Goal: Task Accomplishment & Management: Use online tool/utility

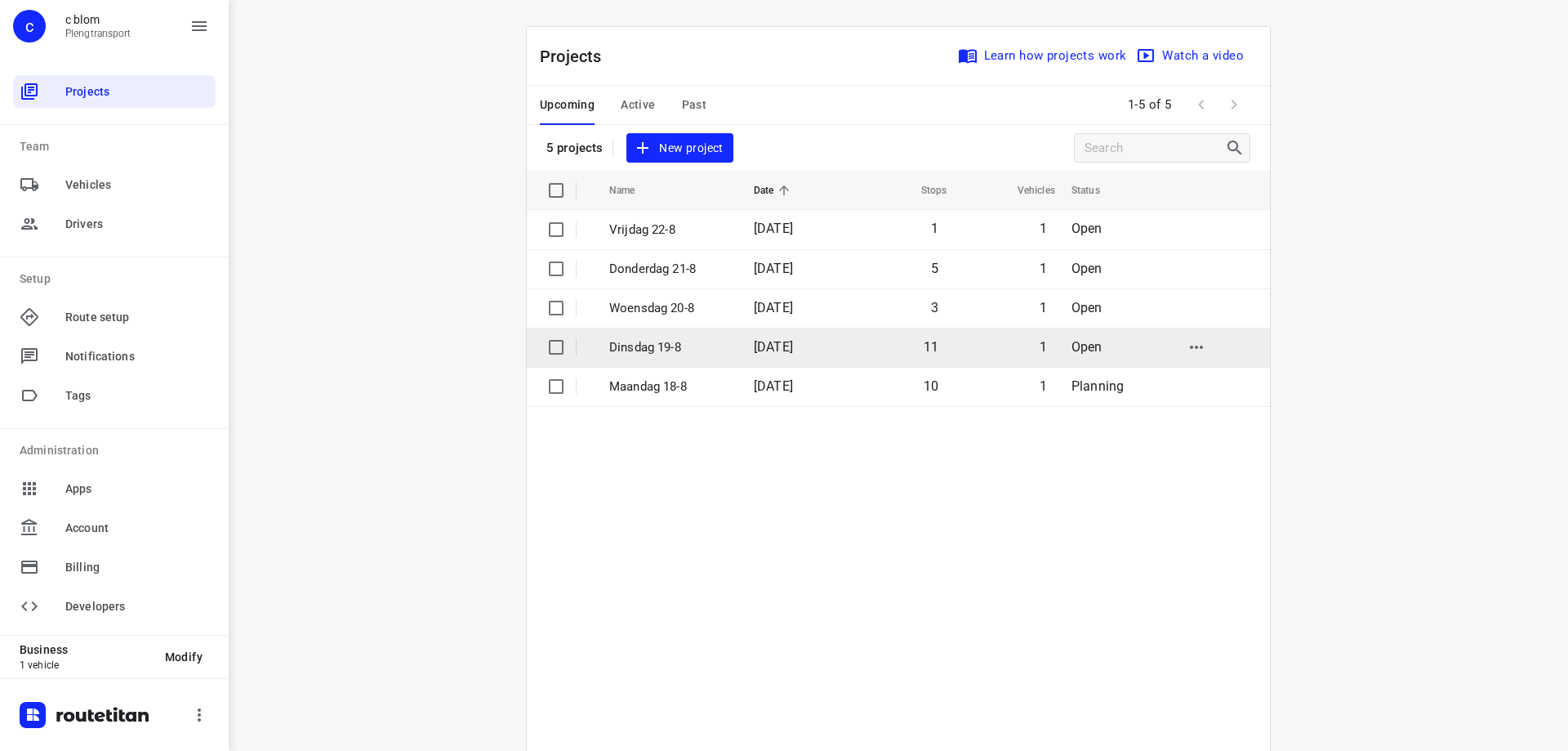
click at [793, 348] on span "[DATE]" at bounding box center [773, 346] width 39 height 15
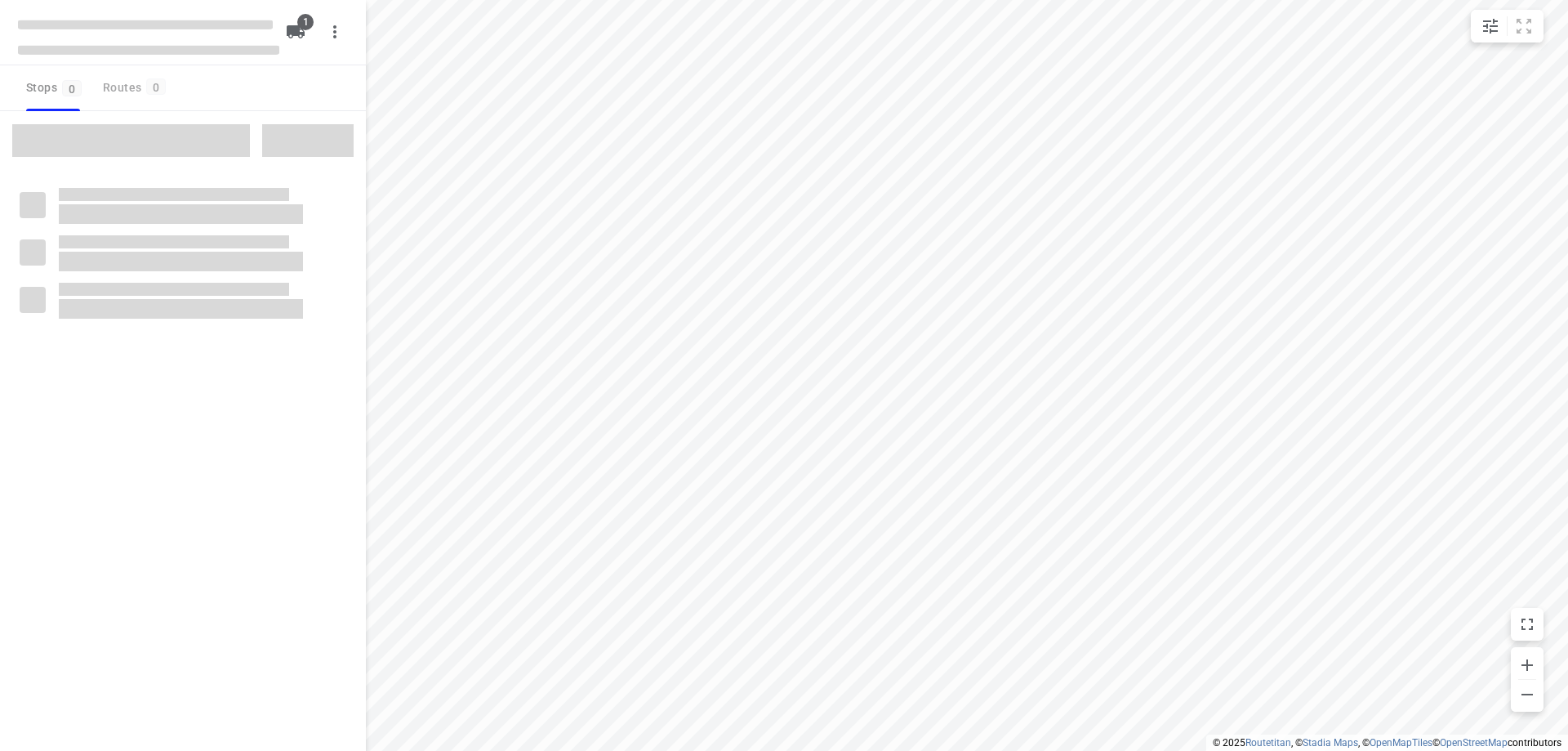
type input "distance"
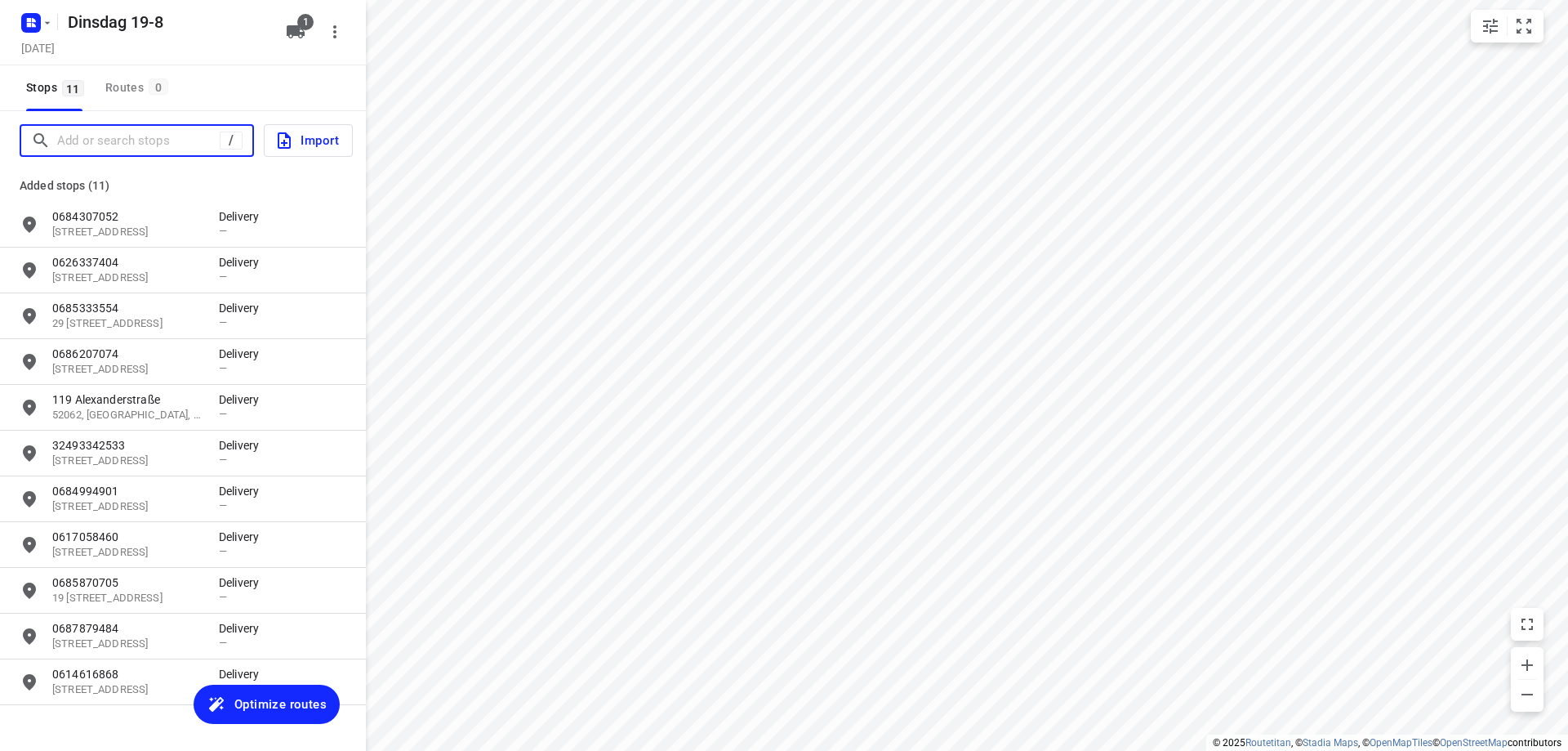
click at [160, 139] on input "Add or search stops" at bounding box center [139, 141] width 163 height 25
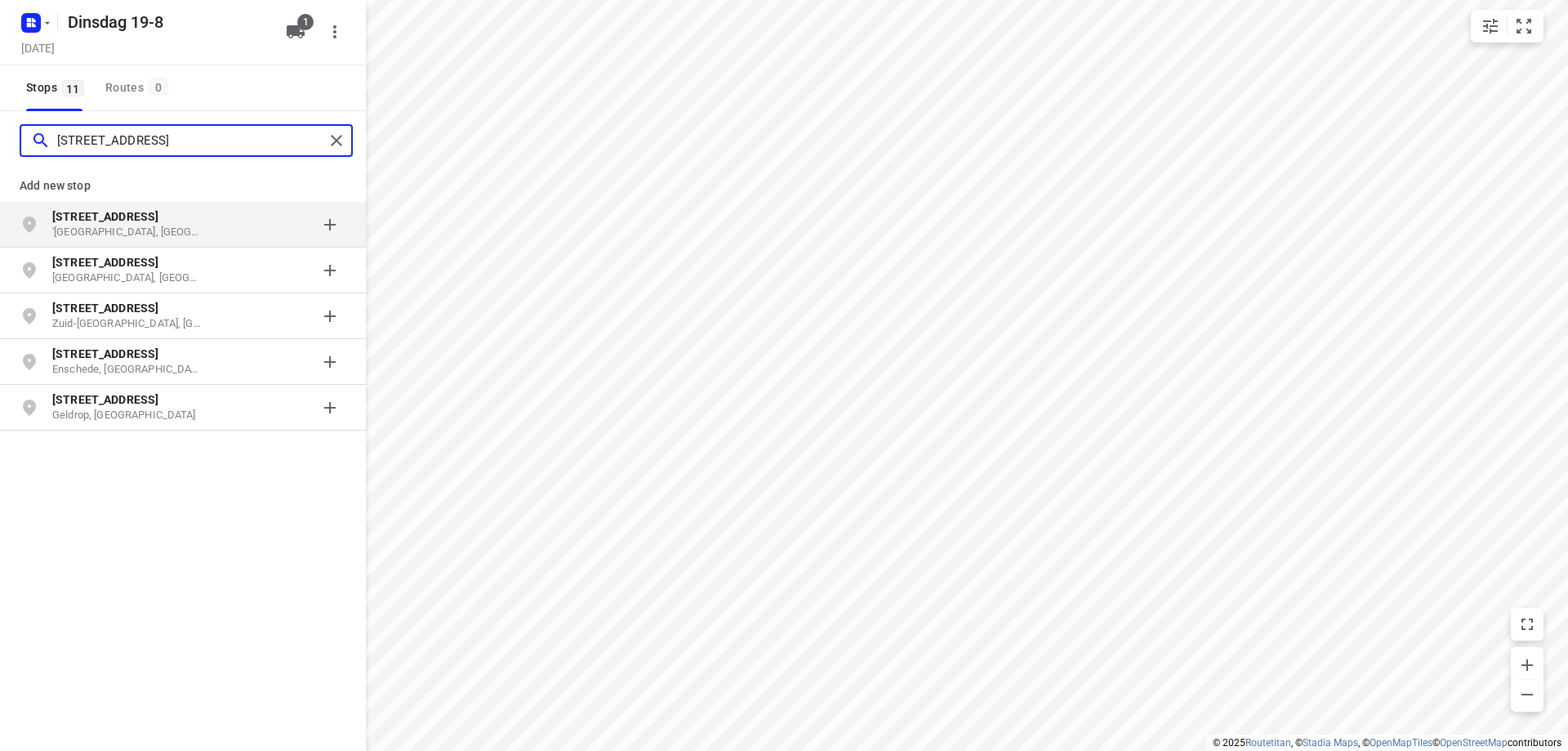
type input "[STREET_ADDRESS]"
click at [224, 233] on div "grid" at bounding box center [282, 225] width 127 height 33
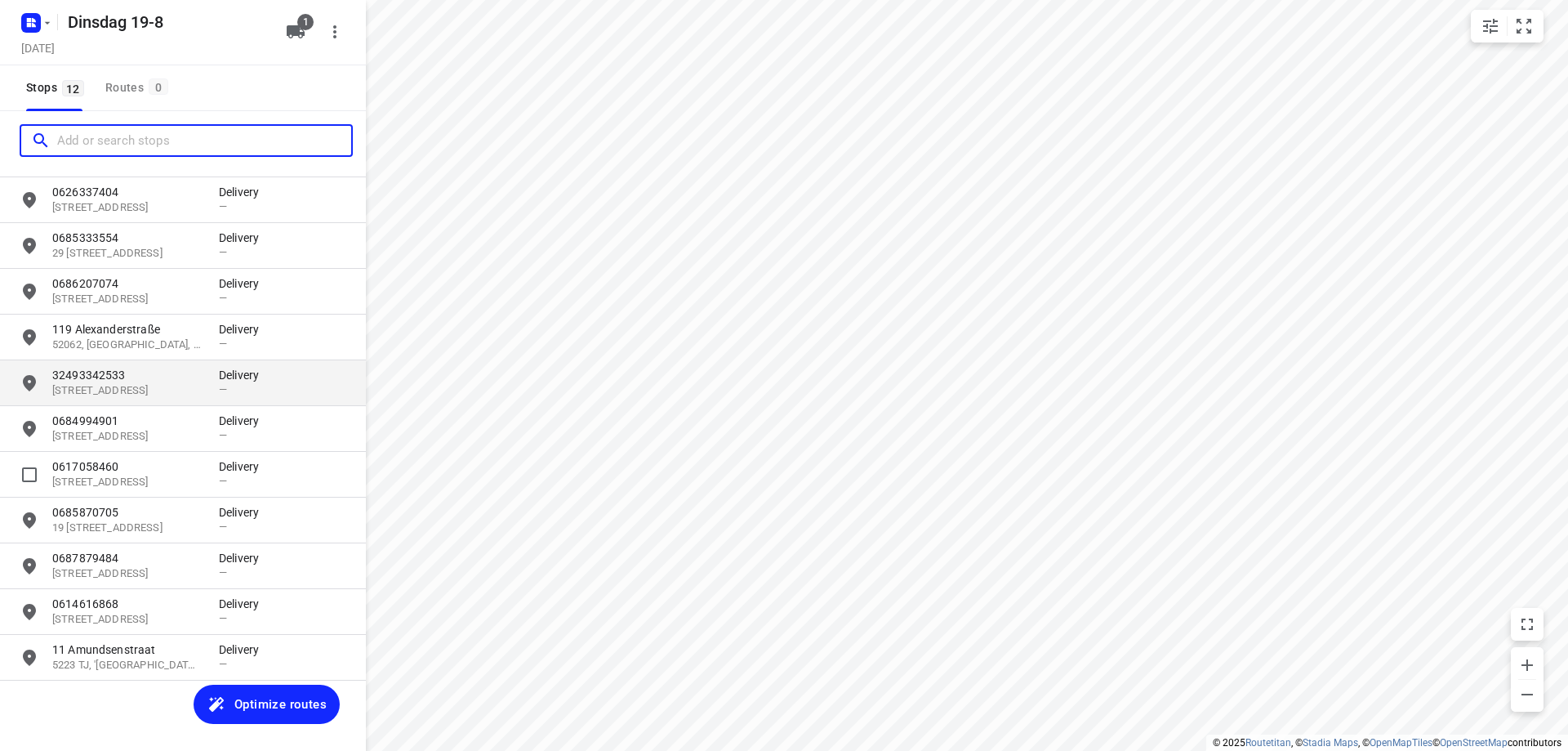
scroll to position [76, 0]
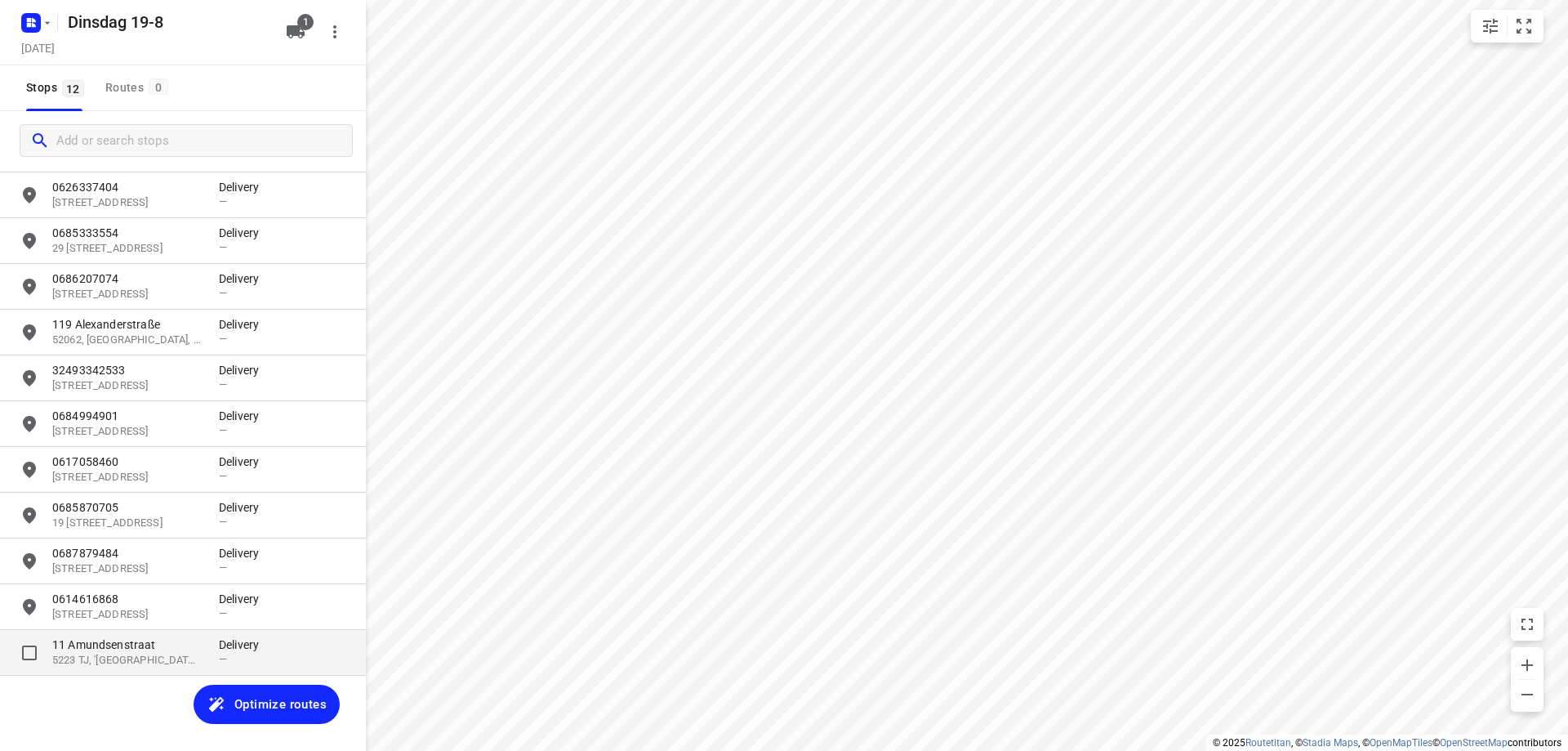
click at [131, 647] on p "11 Amundsenstraat" at bounding box center [127, 644] width 150 height 16
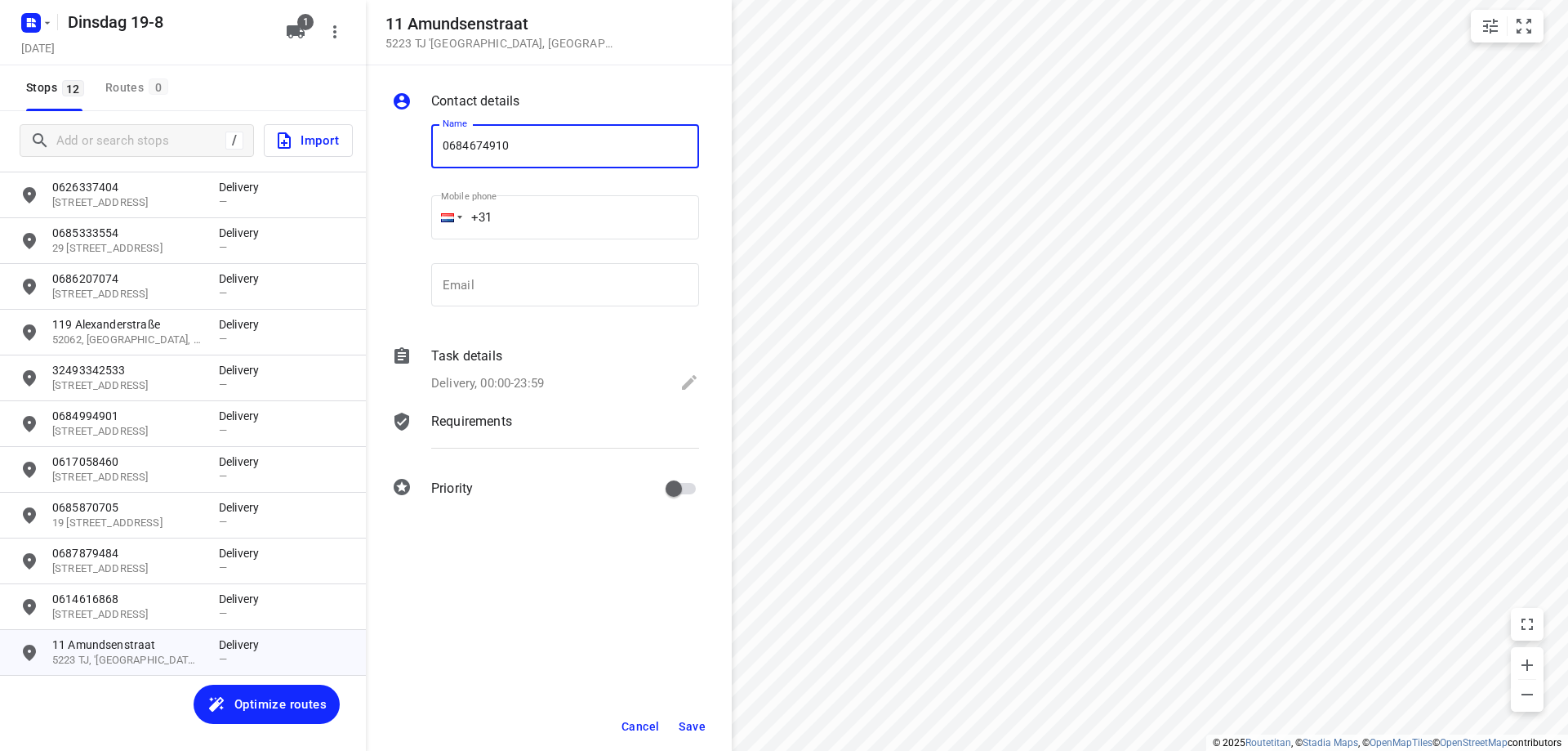
type input "0684674910"
click at [693, 719] on span "Save" at bounding box center [692, 726] width 27 height 13
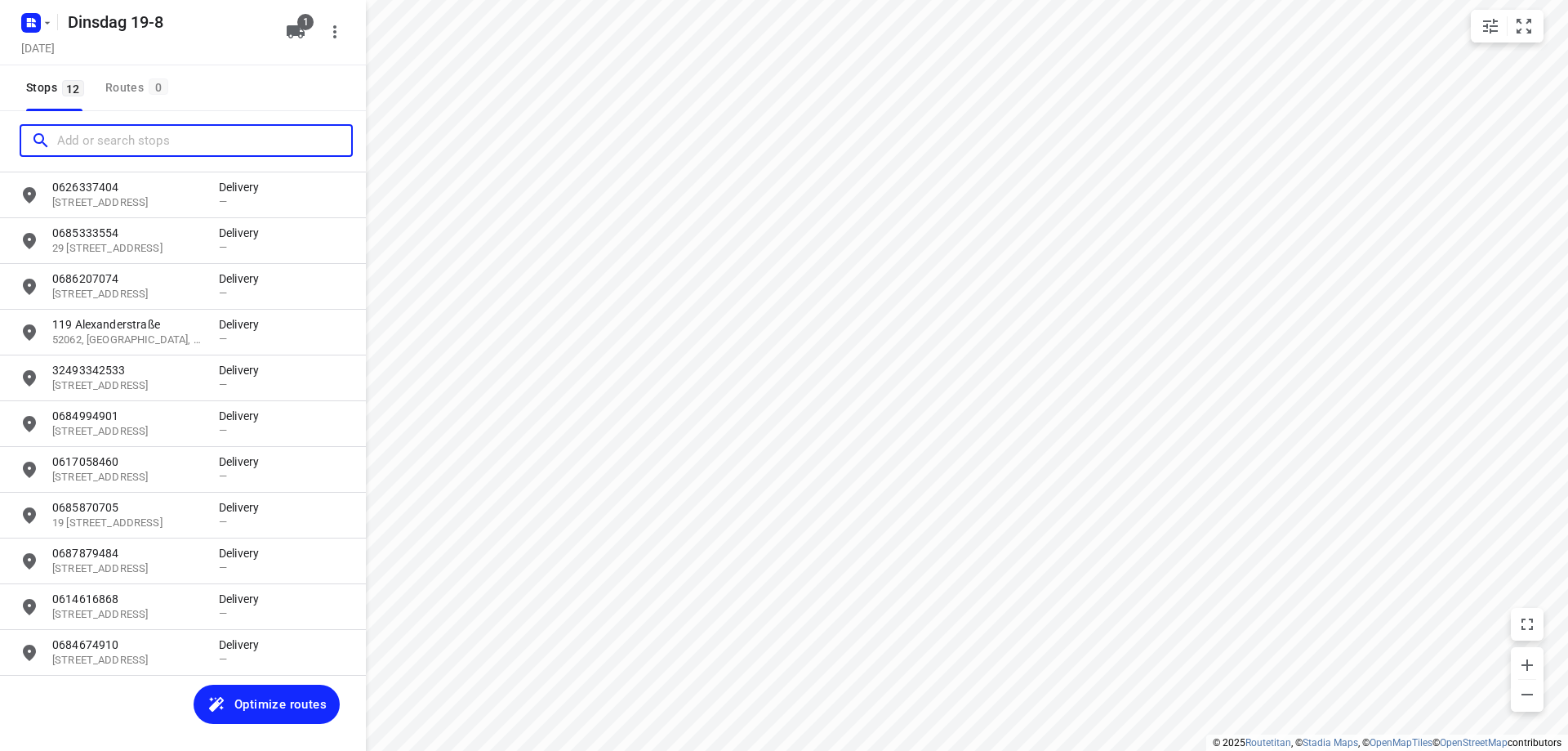
click at [110, 145] on input "Add or search stops" at bounding box center [204, 141] width 294 height 25
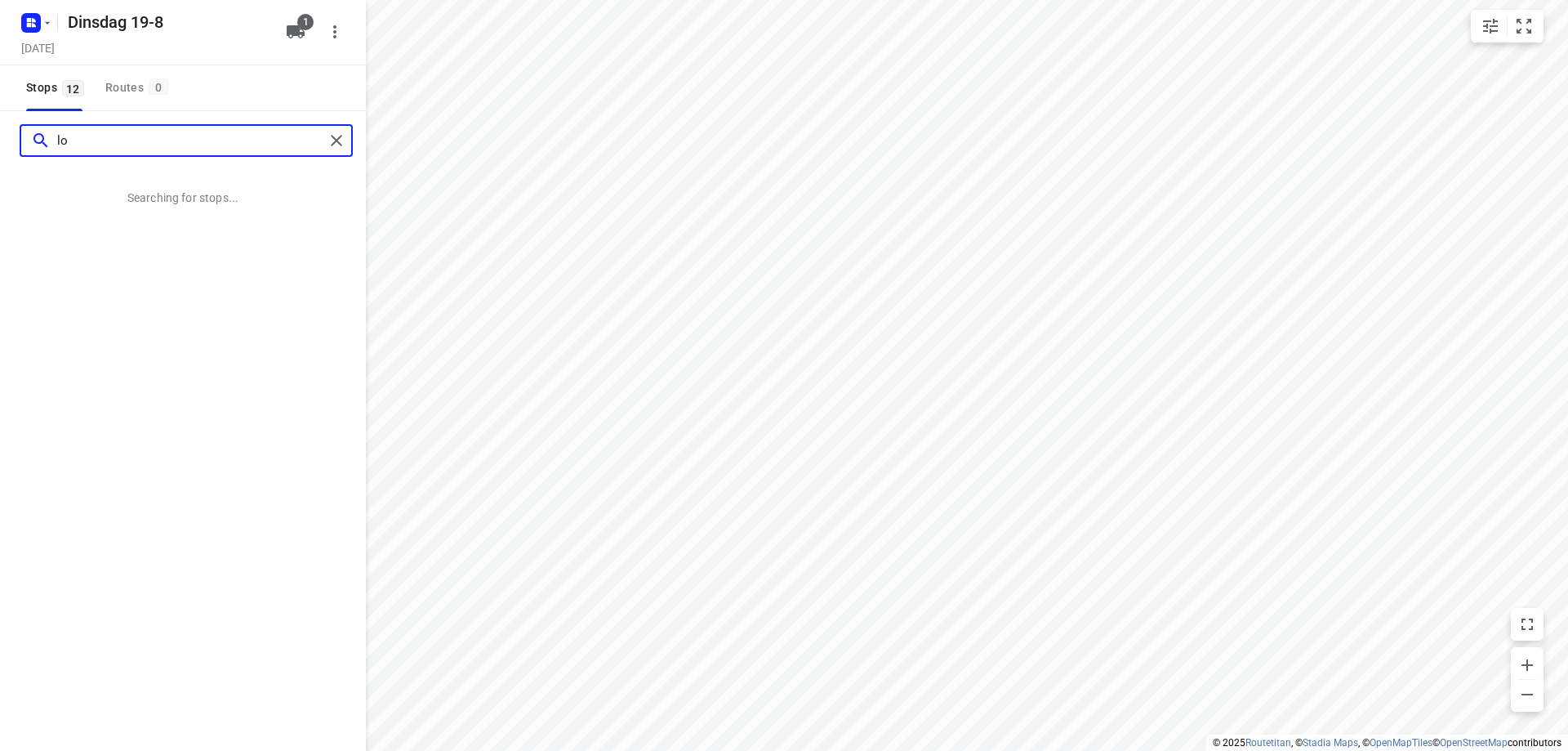
type input "l"
type input "moorheide 1 sweik"
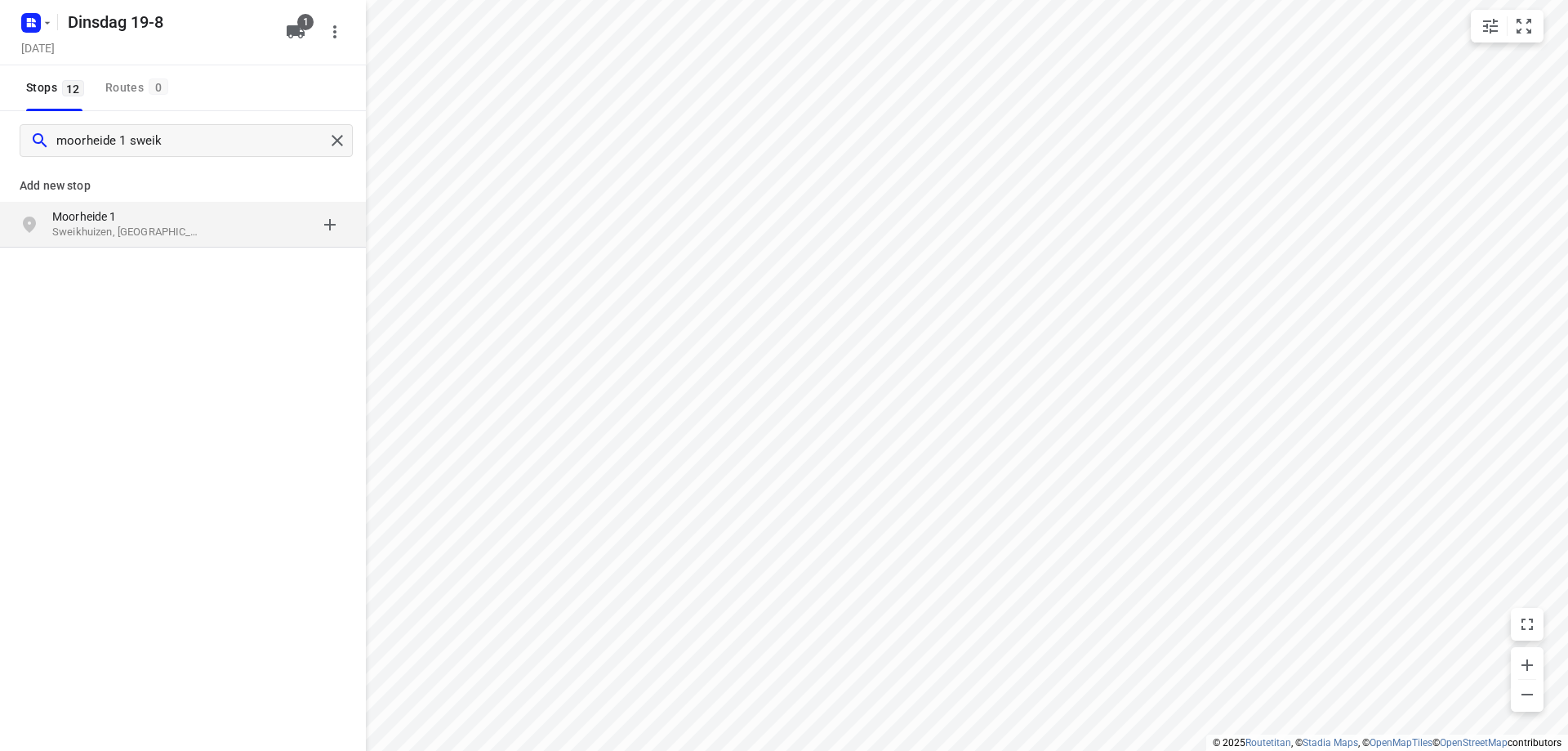
click at [95, 214] on p "Moorheide 1" at bounding box center [127, 216] width 150 height 16
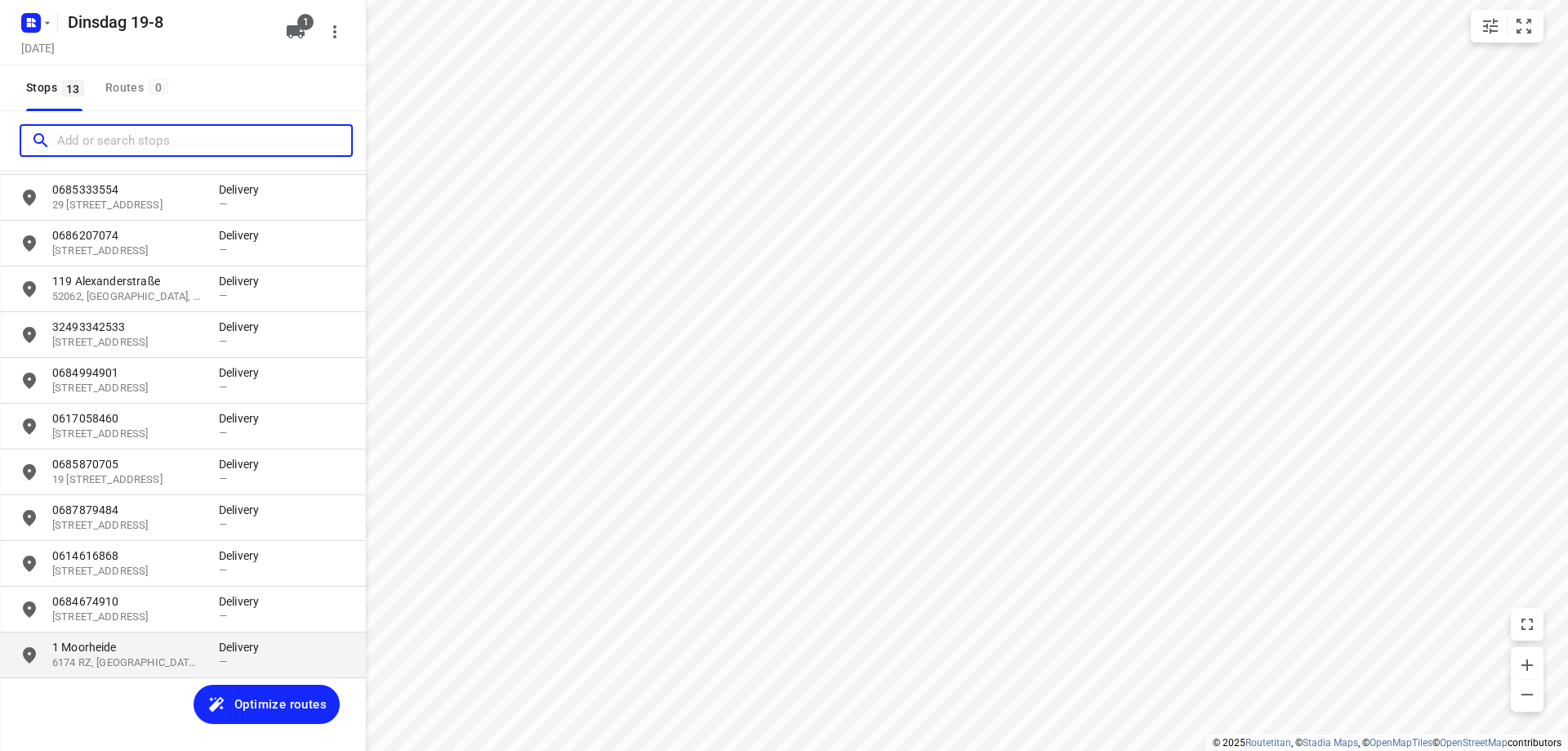
scroll to position [121, 0]
click at [98, 656] on p "6174 RZ, [GEOGRAPHIC_DATA], [GEOGRAPHIC_DATA]" at bounding box center [127, 660] width 150 height 15
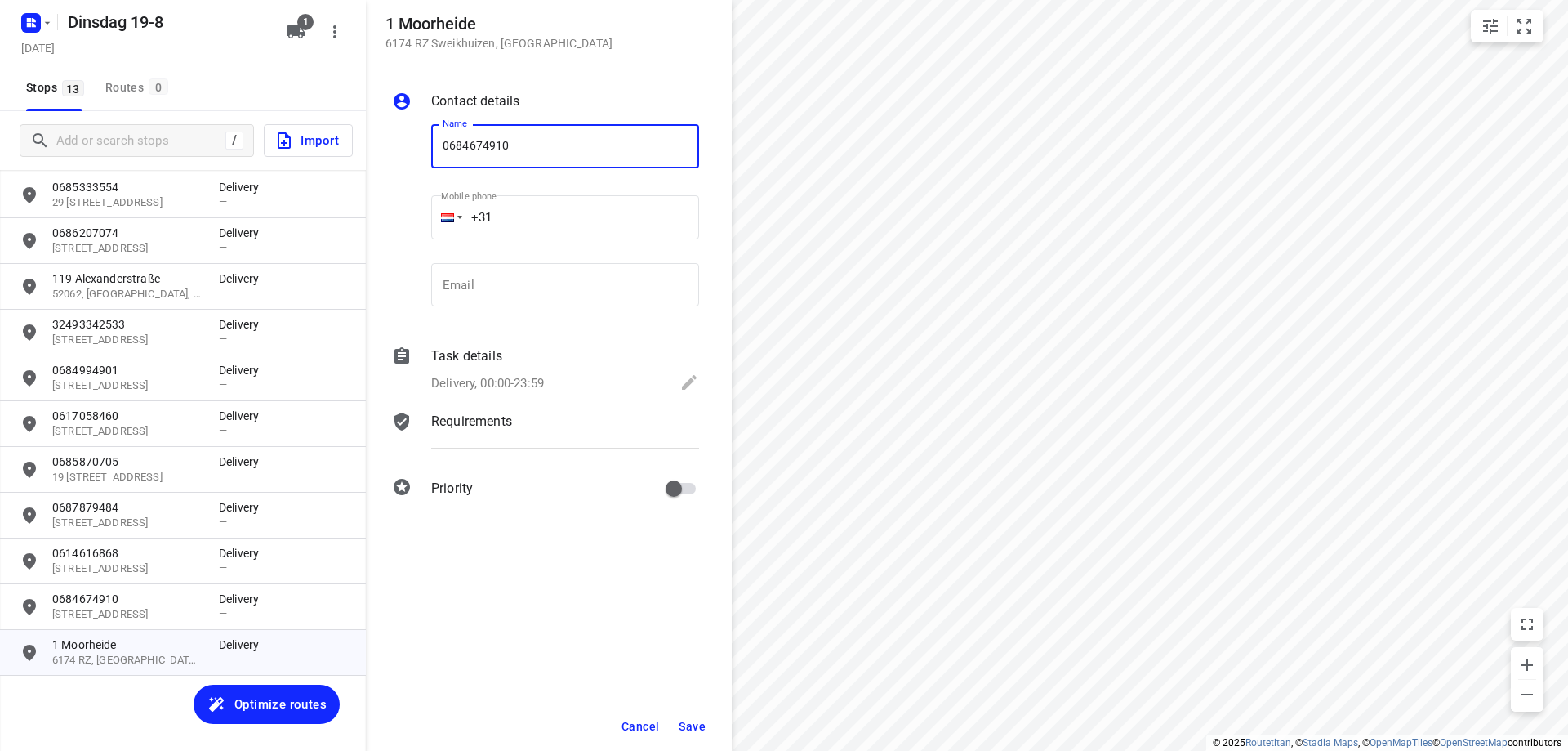
type input "0684674910"
click at [675, 731] on button "Save" at bounding box center [692, 726] width 40 height 30
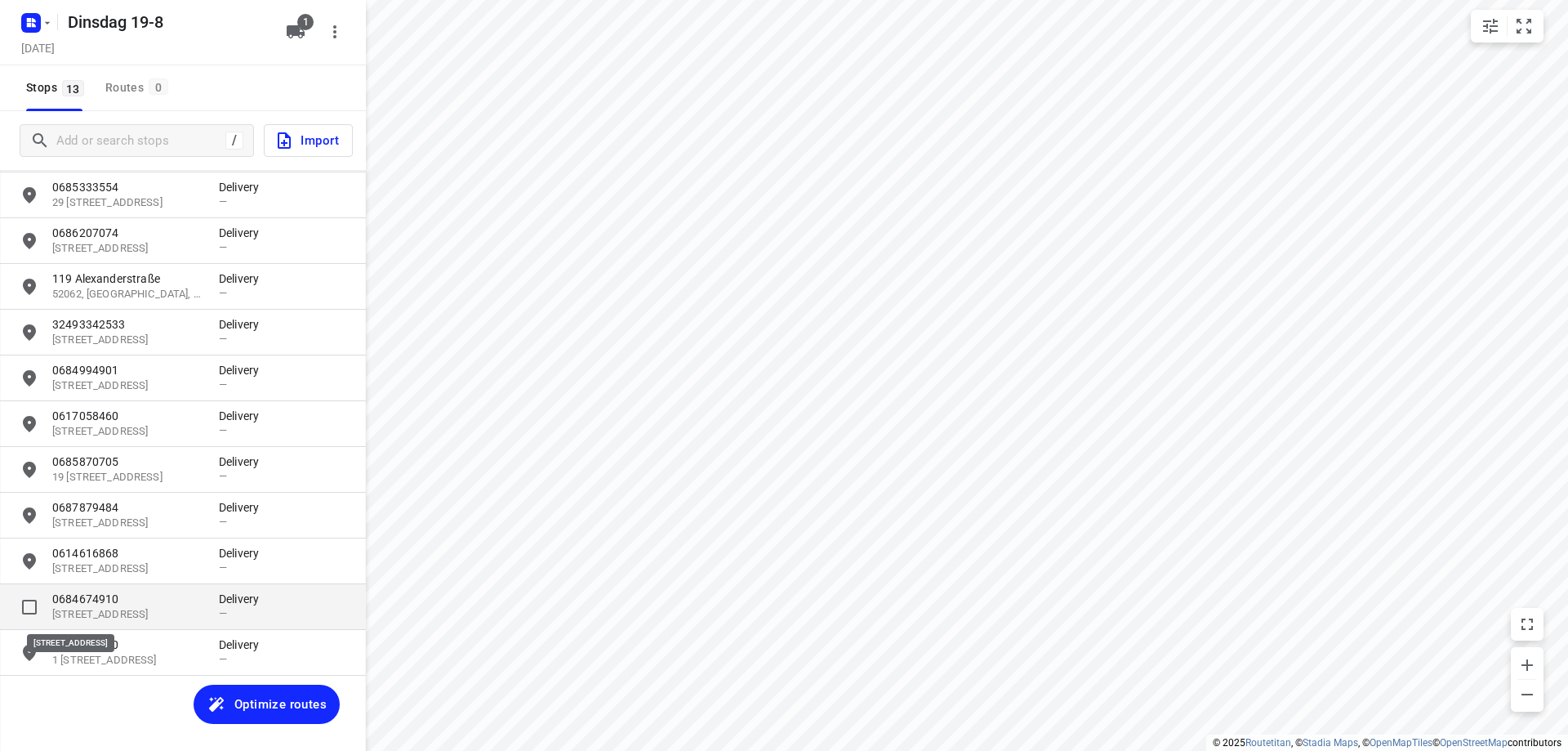
click at [125, 611] on p "[STREET_ADDRESS]" at bounding box center [127, 614] width 150 height 15
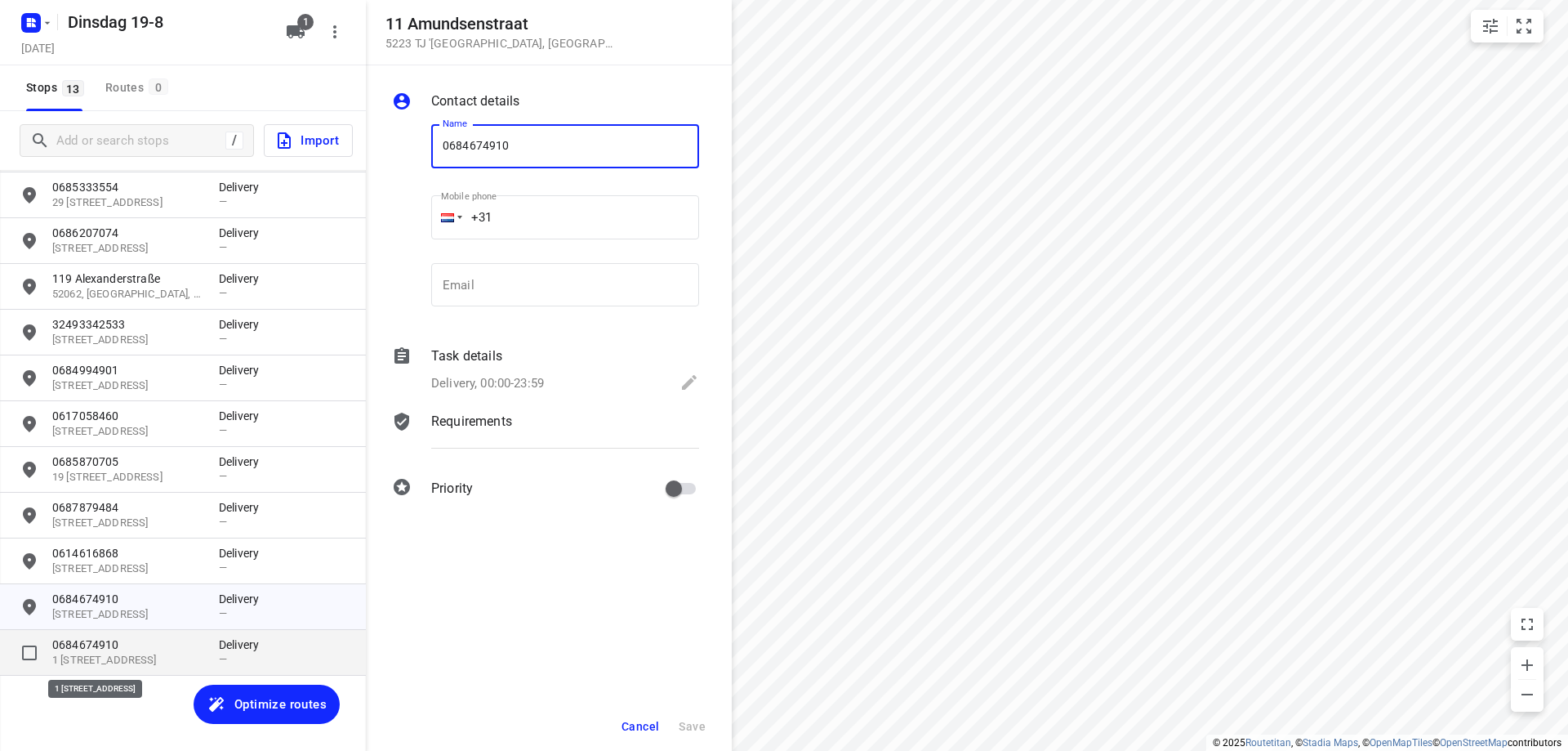
click at [165, 657] on p "1 [STREET_ADDRESS]" at bounding box center [127, 660] width 150 height 15
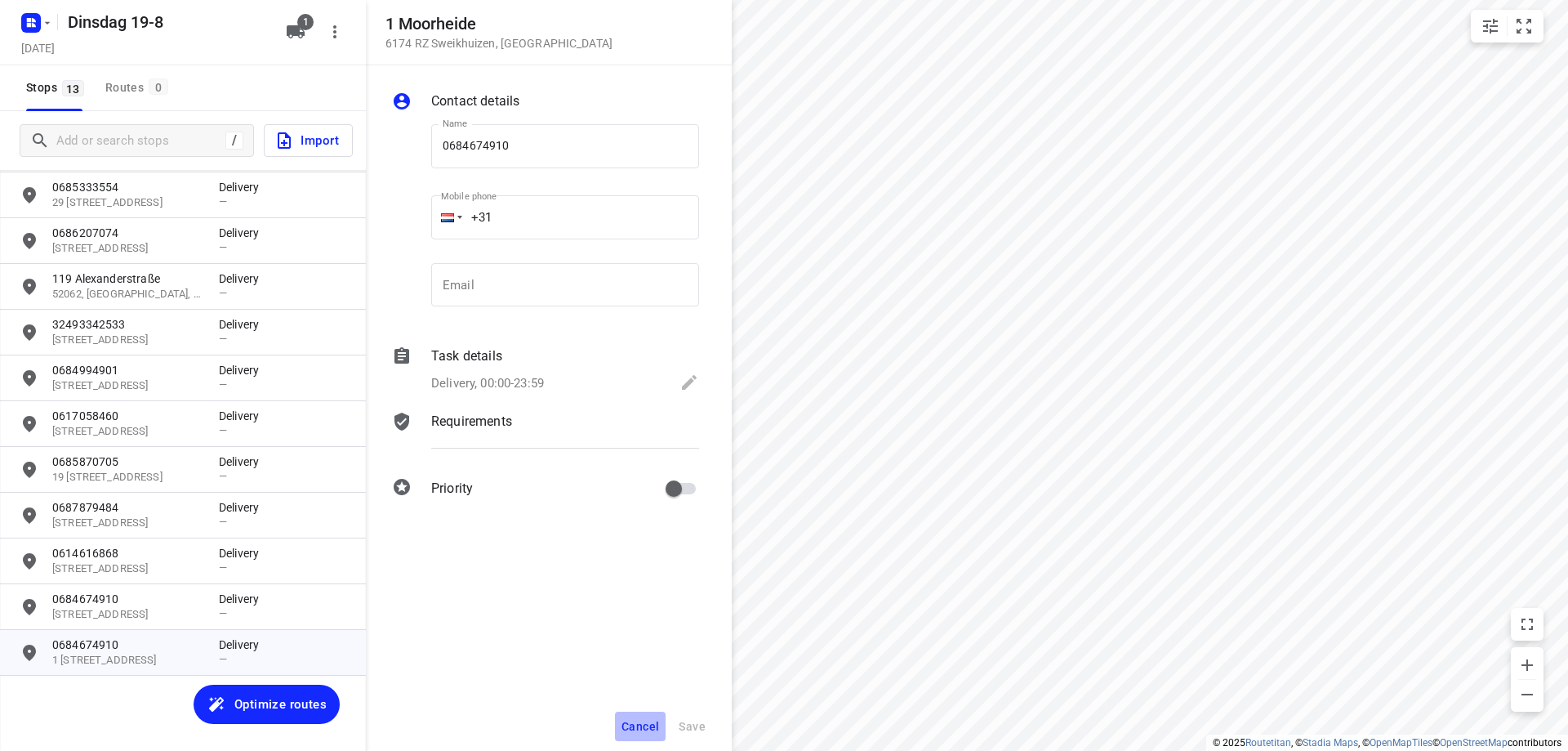
click at [640, 720] on span "Cancel" at bounding box center [640, 726] width 37 height 13
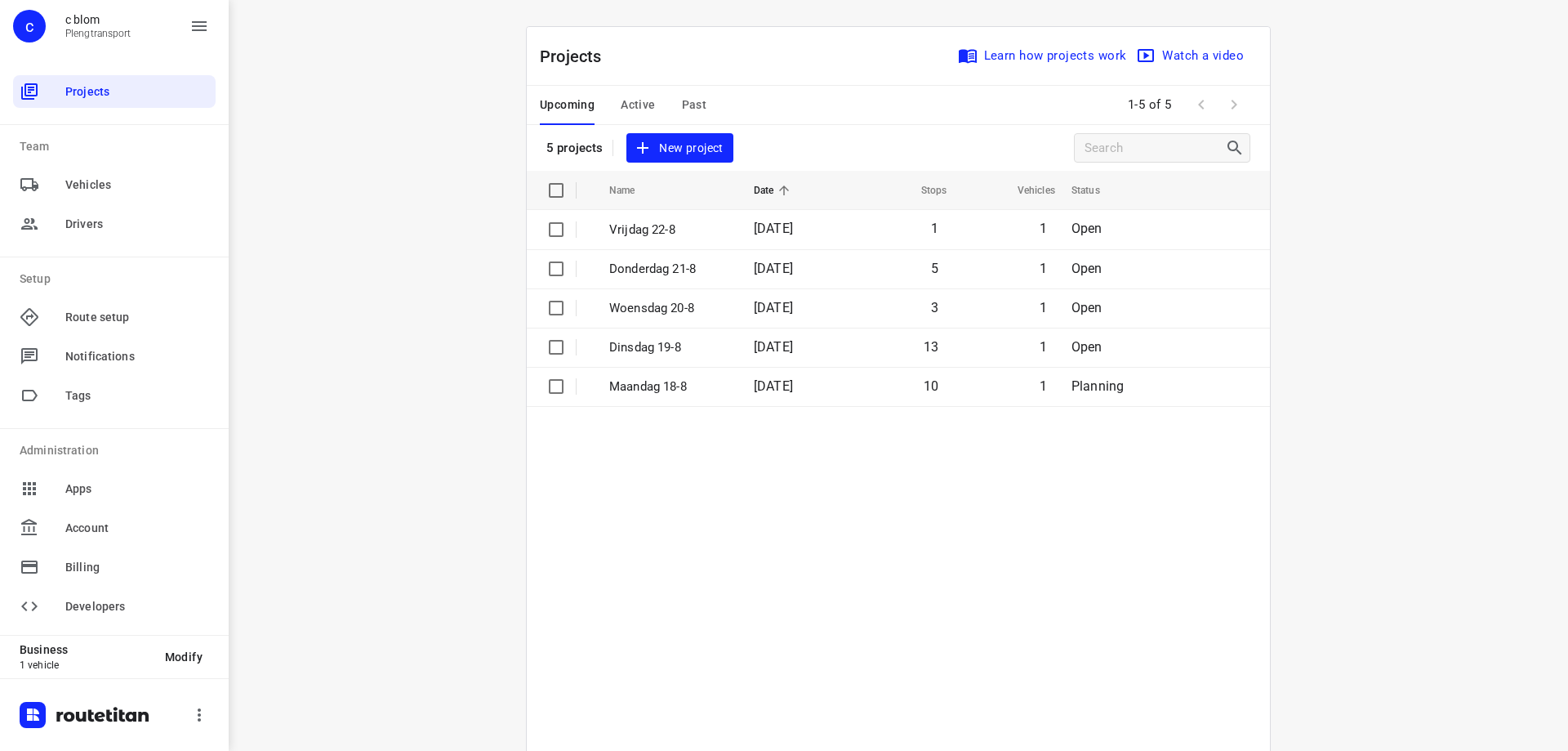
click at [675, 147] on span "New project" at bounding box center [679, 147] width 87 height 20
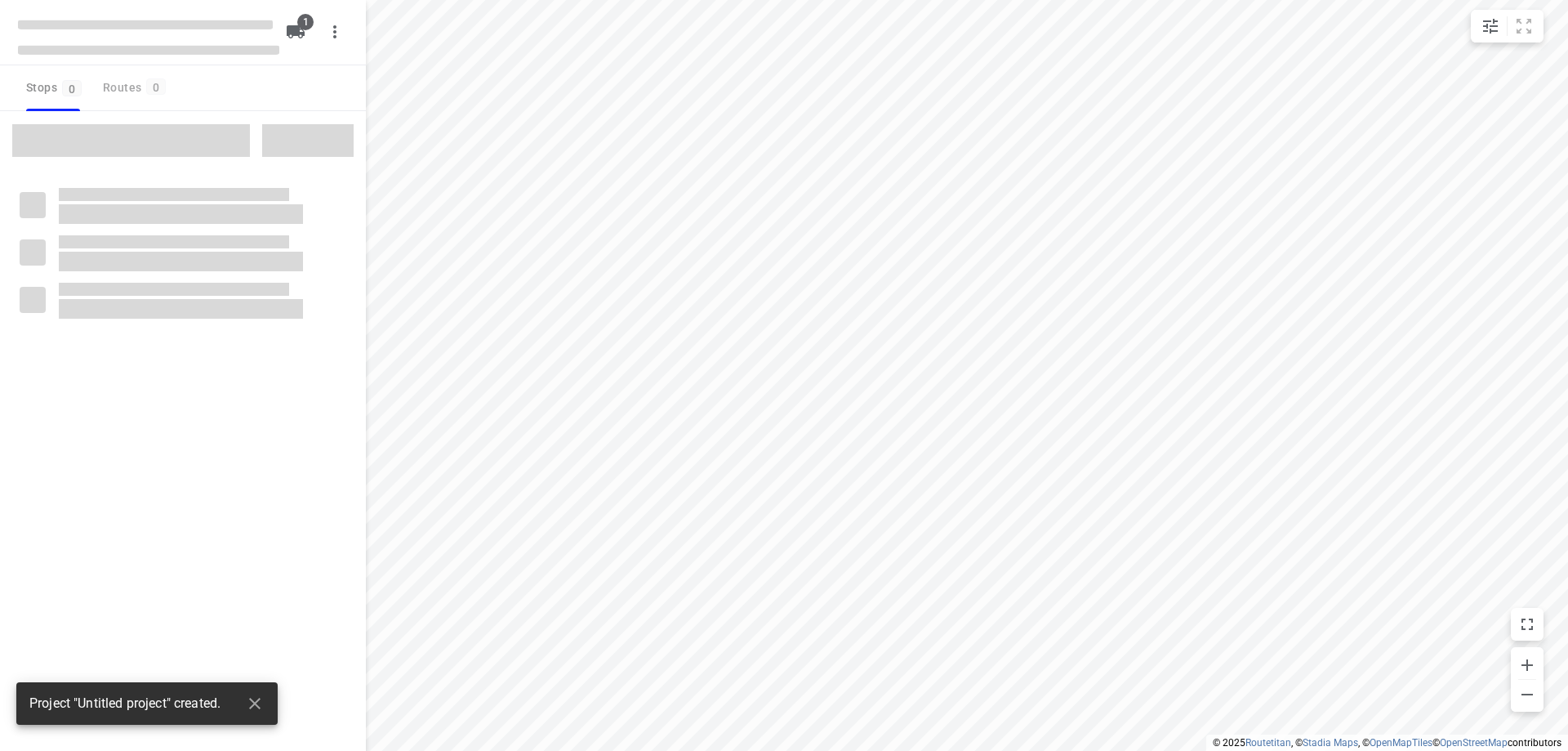
type input "distance"
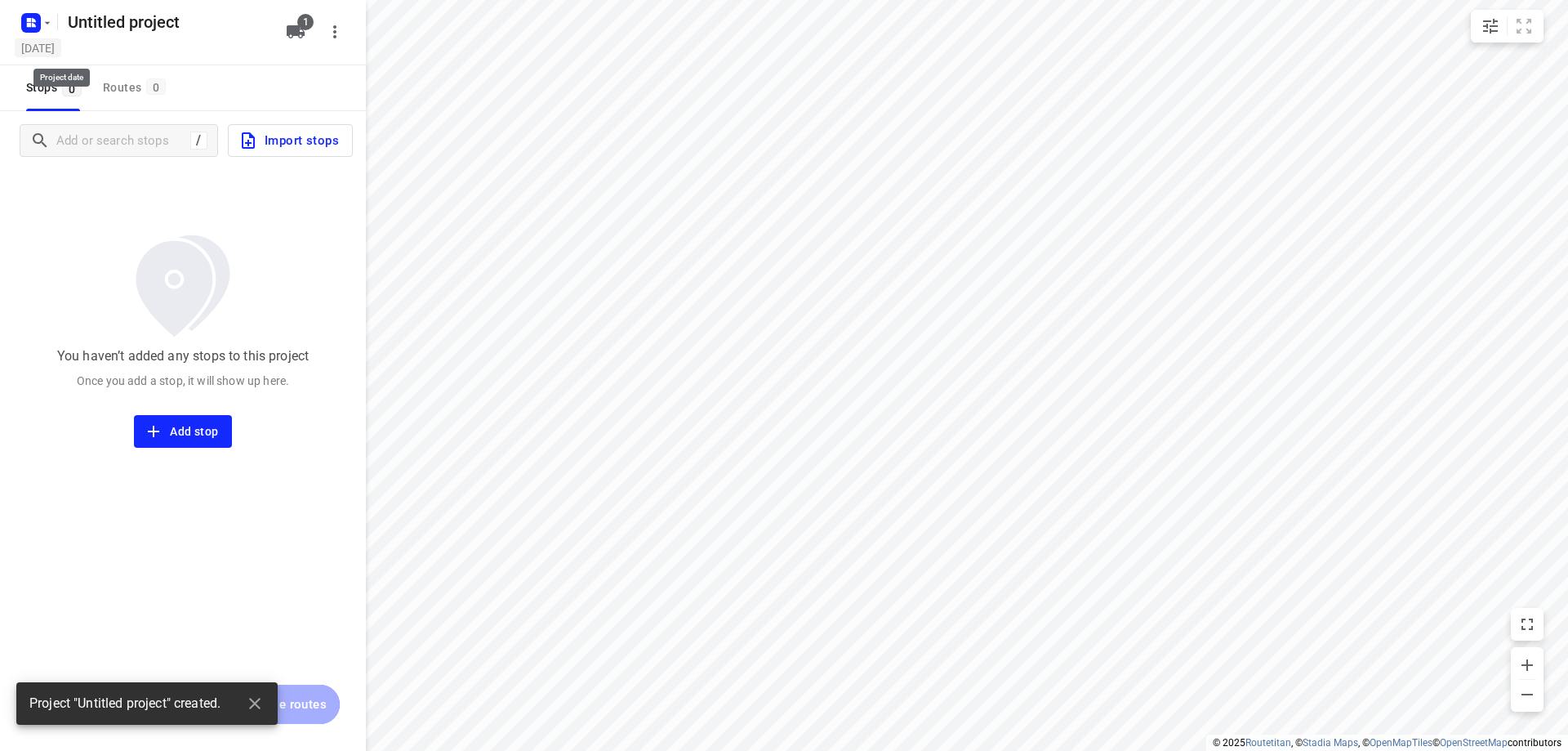
click at [49, 49] on h5 "[DATE]" at bounding box center [37, 48] width 47 height 19
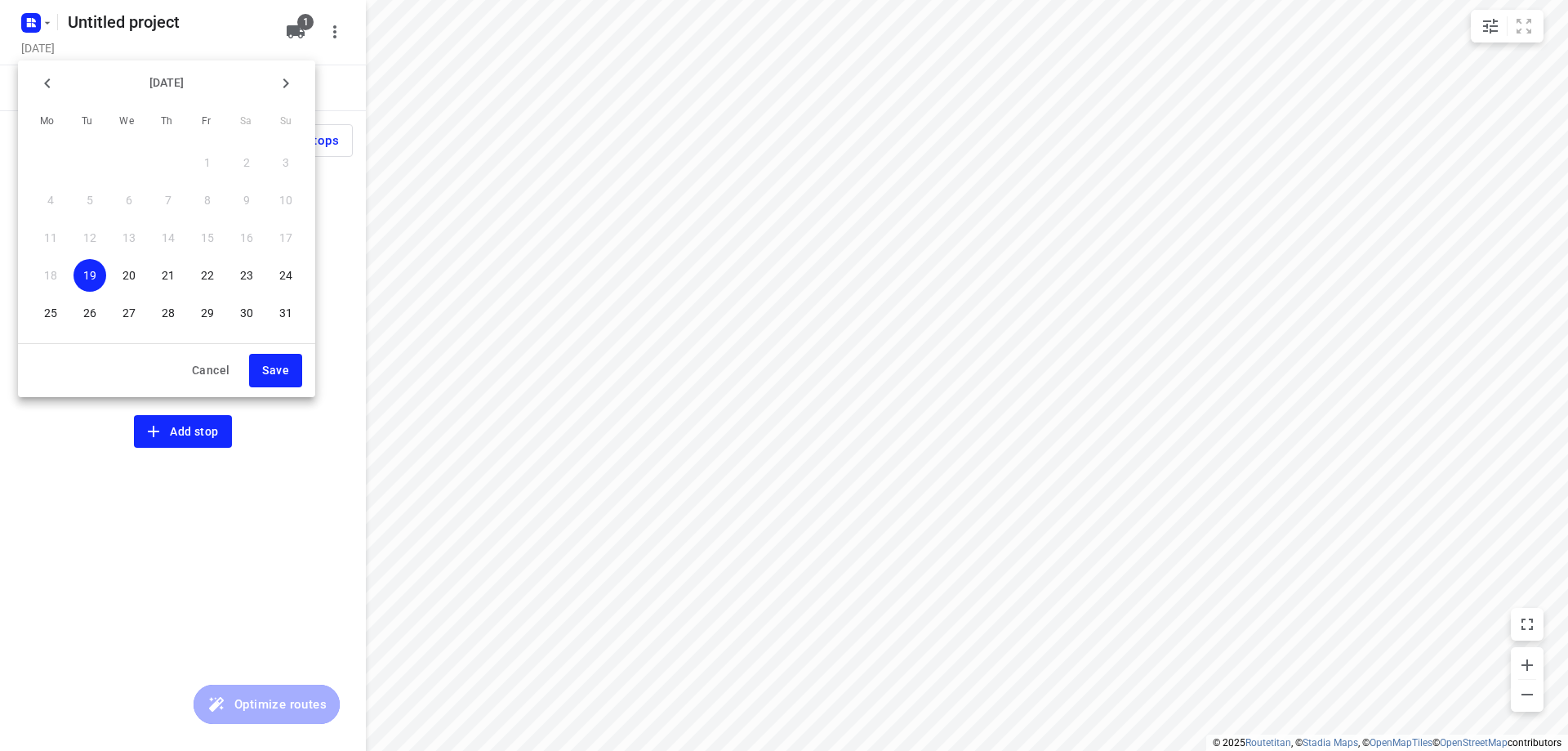
drag, startPoint x: 48, startPoint y: 309, endPoint x: 115, endPoint y: 362, distance: 85.4
click at [48, 309] on p "25" at bounding box center [51, 313] width 13 height 16
click at [278, 367] on span "Save" at bounding box center [275, 370] width 27 height 20
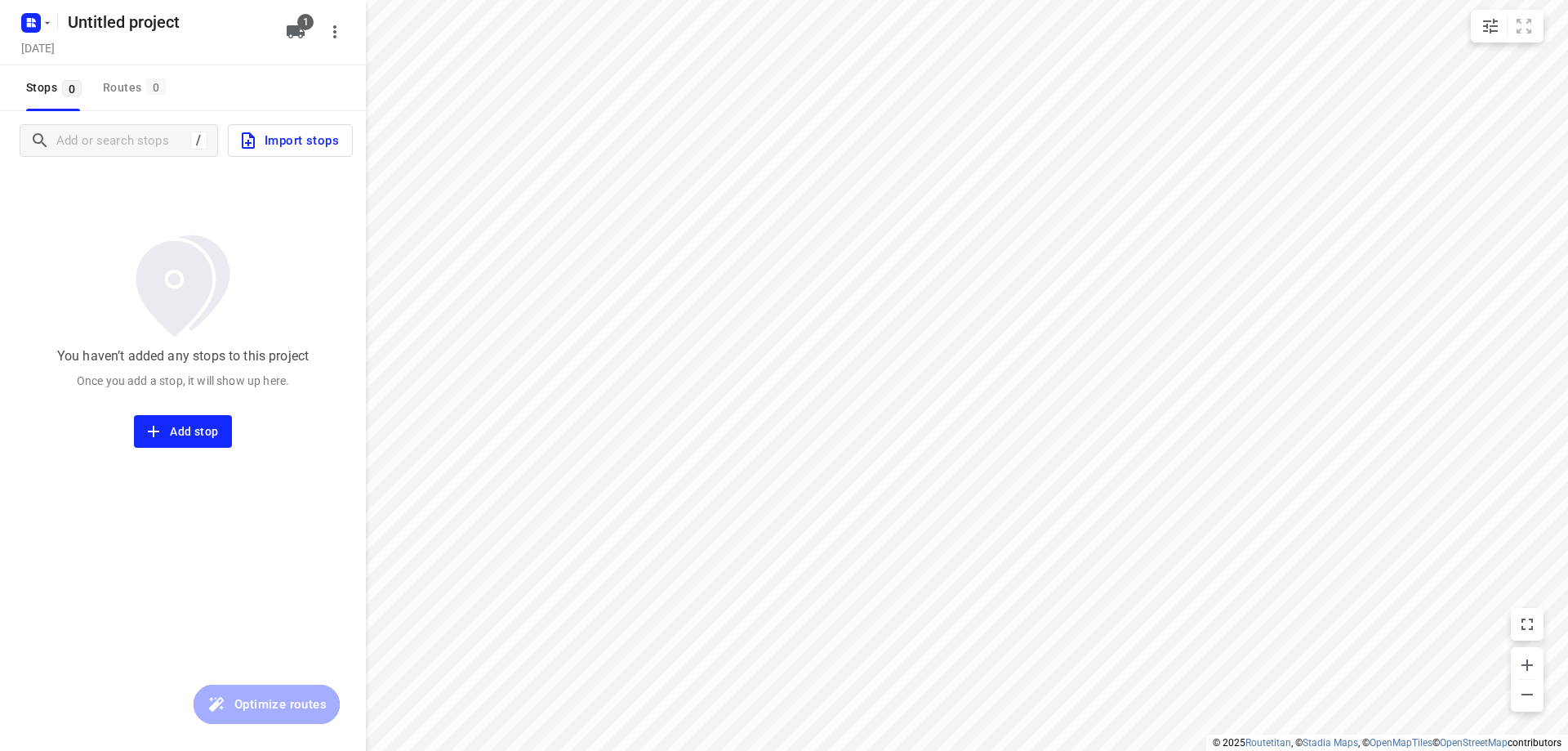
click at [214, 35] on div "Untitled project" at bounding box center [167, 22] width 218 height 33
click at [214, 31] on h5 "Untitled project" at bounding box center [166, 21] width 211 height 26
click at [214, 31] on input "Untitled project" at bounding box center [166, 21] width 211 height 26
type input "Maandag 25-8"
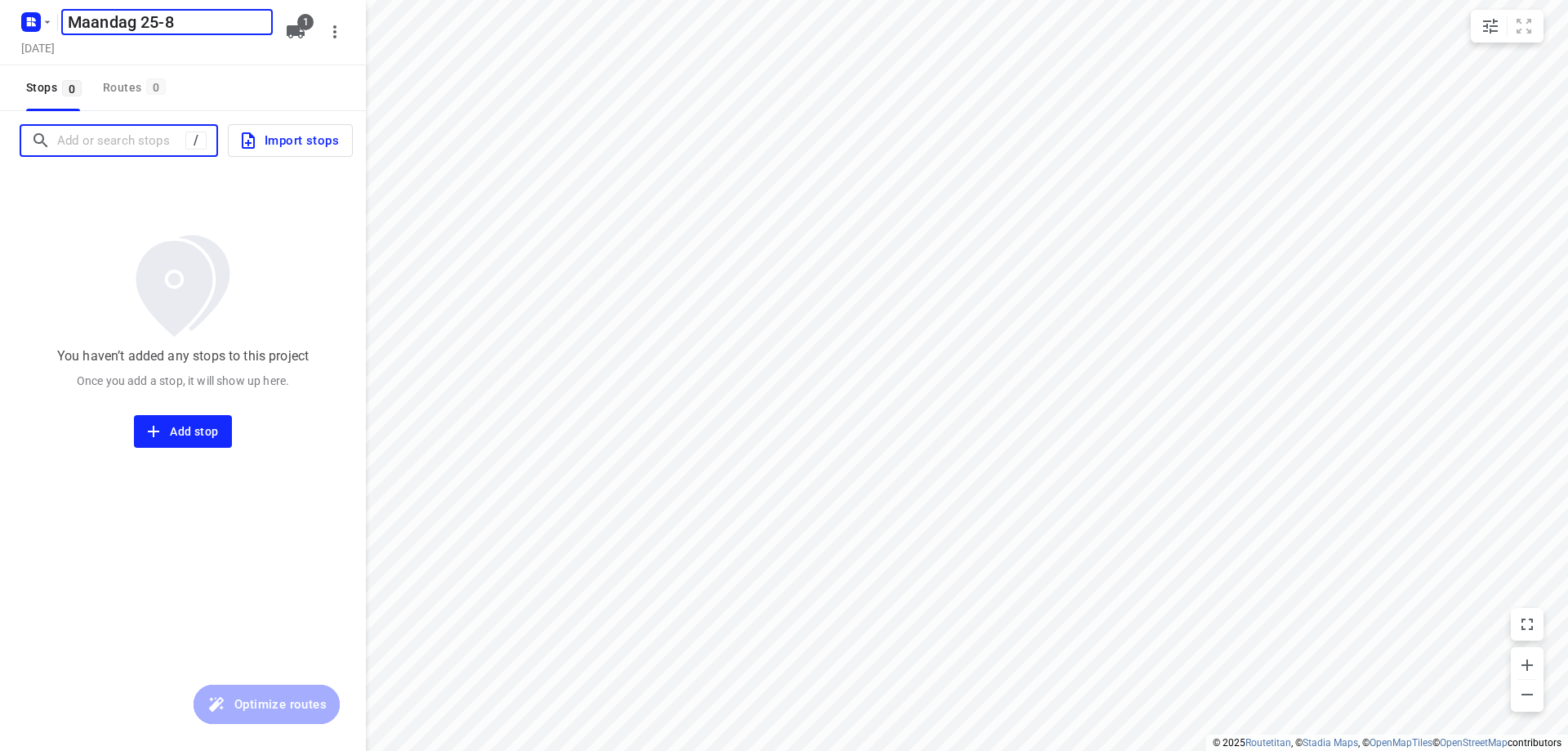
click at [155, 148] on input "Add or search stops" at bounding box center [121, 141] width 128 height 25
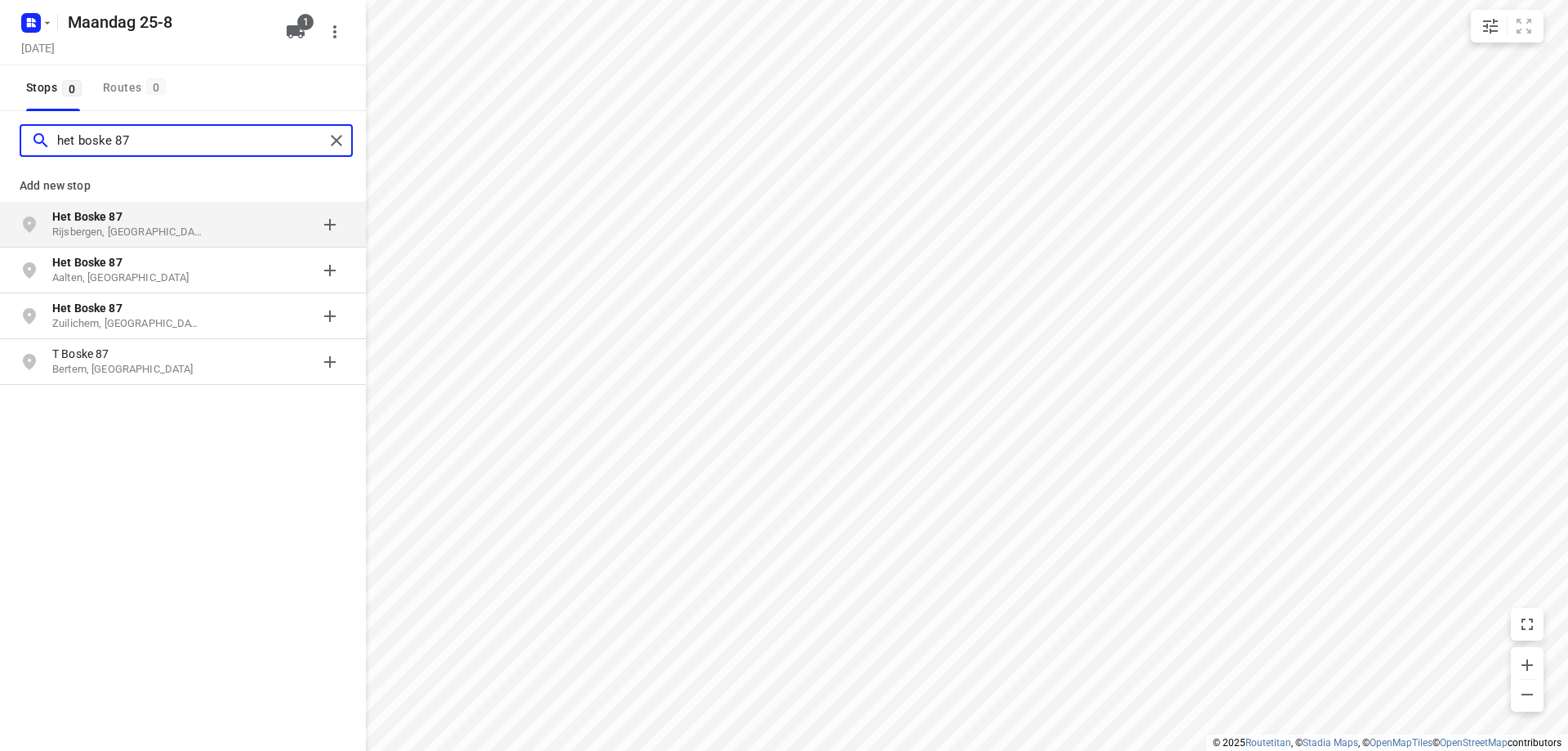
type input "het boske 87"
click at [167, 223] on p "Het Boske 87" at bounding box center [127, 216] width 150 height 16
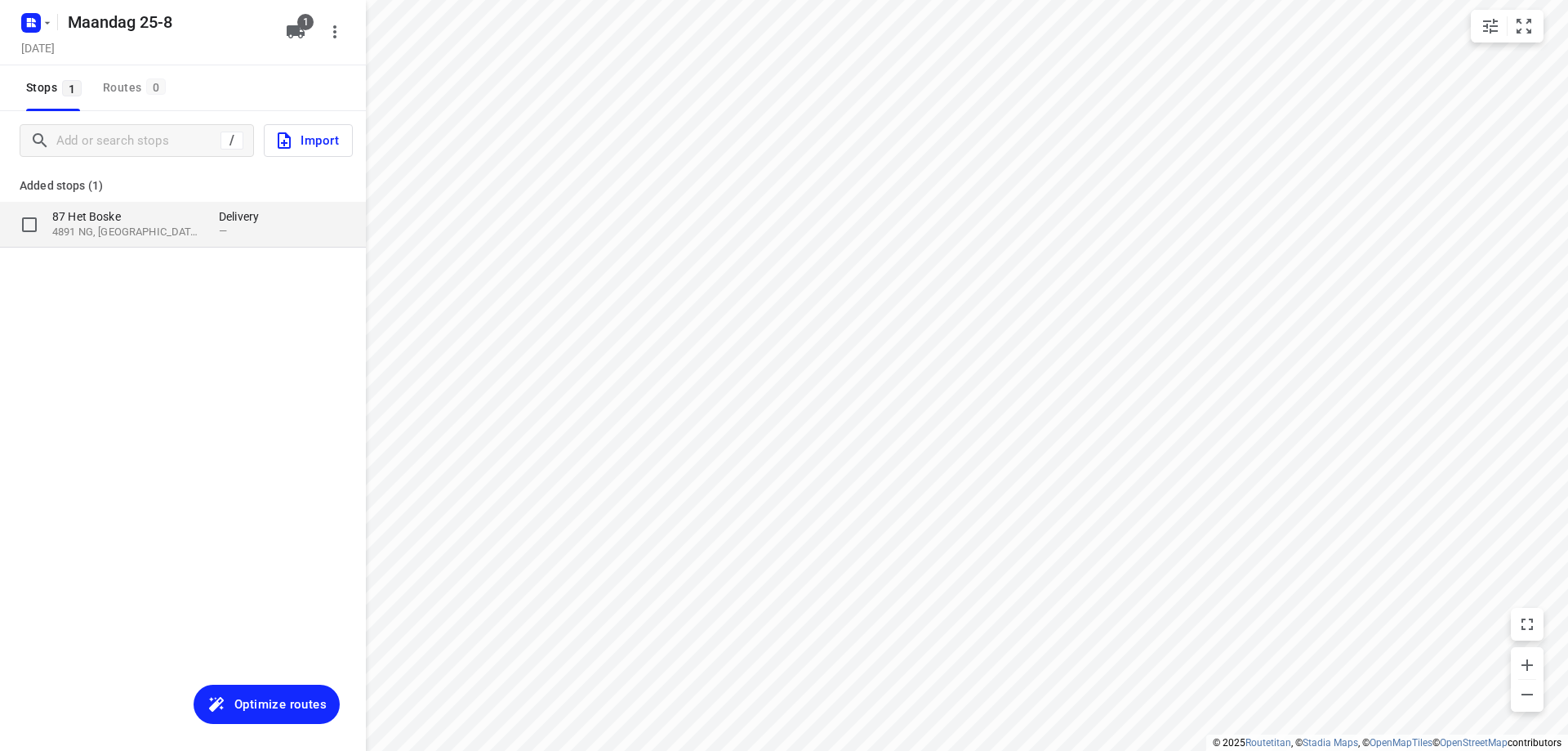
click at [155, 228] on p "4891 NG, [GEOGRAPHIC_DATA], [GEOGRAPHIC_DATA]" at bounding box center [127, 232] width 150 height 15
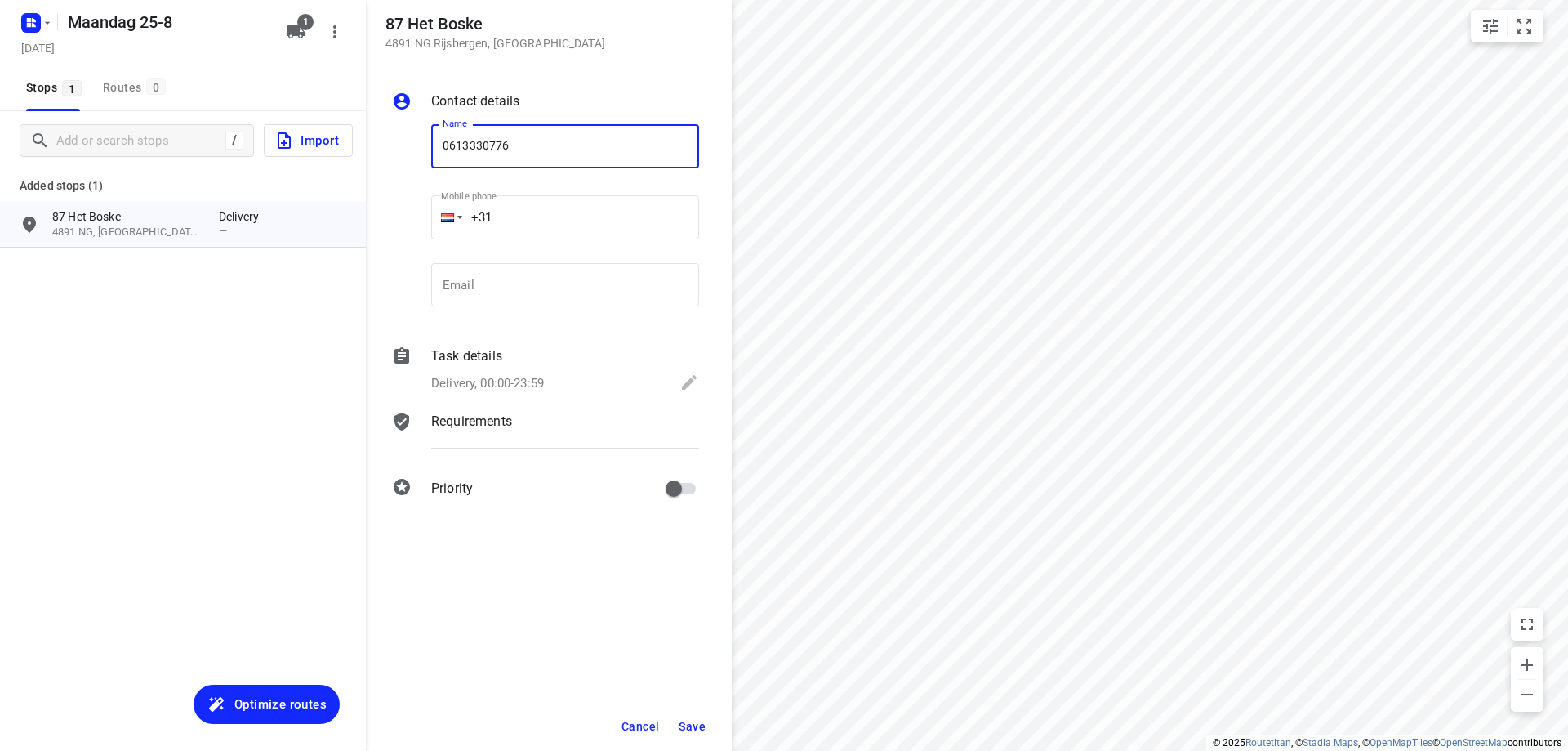
type input "0613330776"
click at [698, 726] on span "Save" at bounding box center [692, 726] width 27 height 13
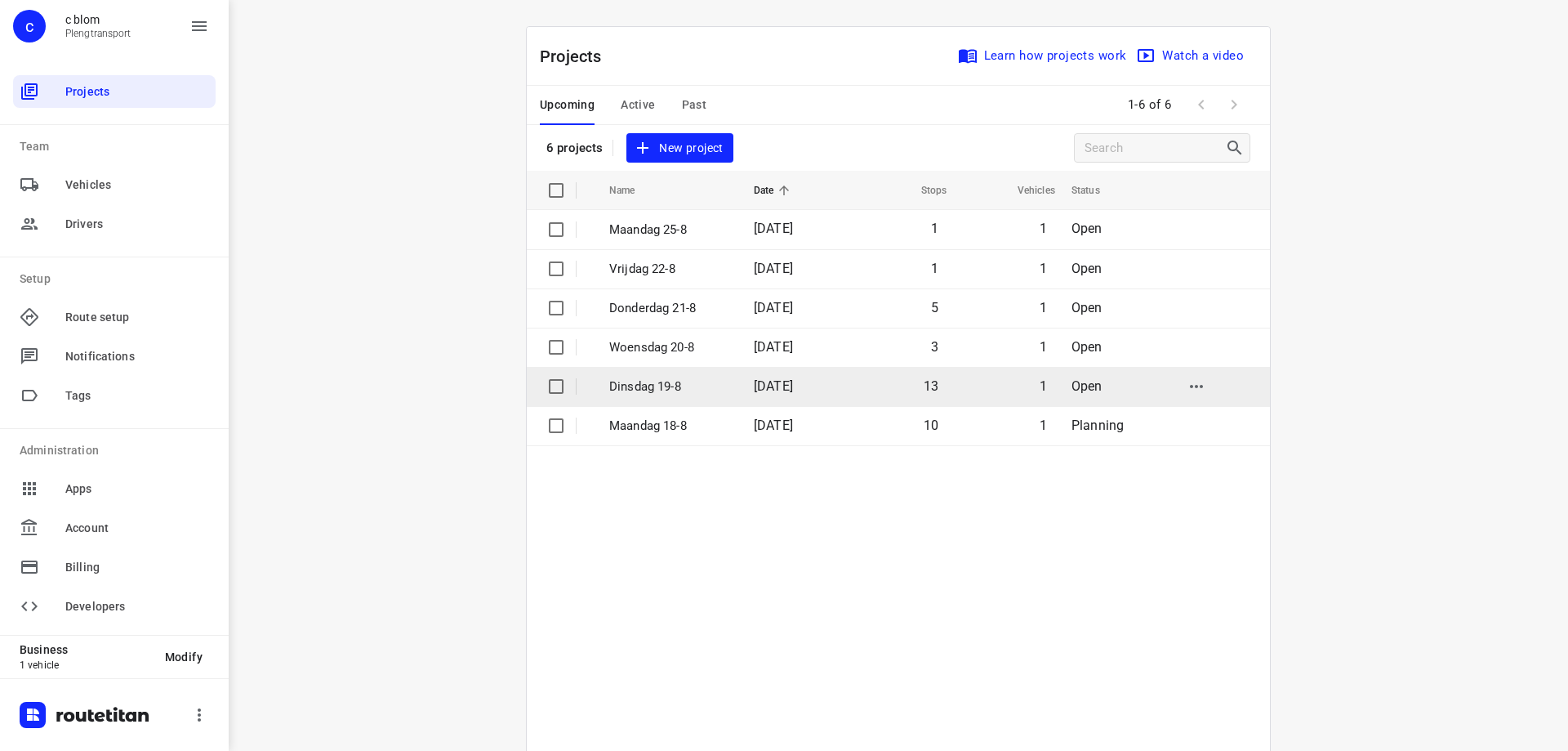
click at [672, 391] on p "Dinsdag 19-8" at bounding box center [669, 387] width 120 height 19
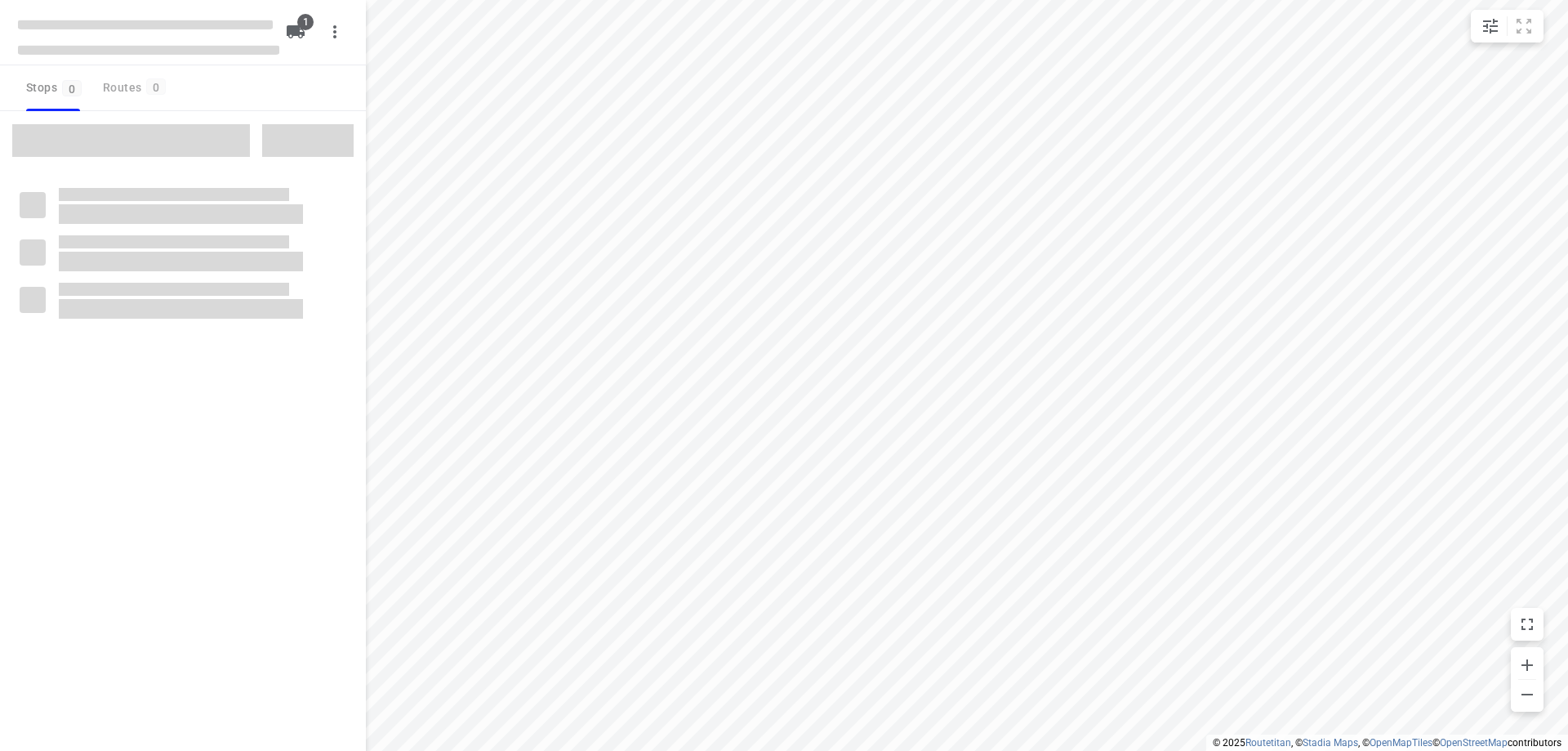
type input "distance"
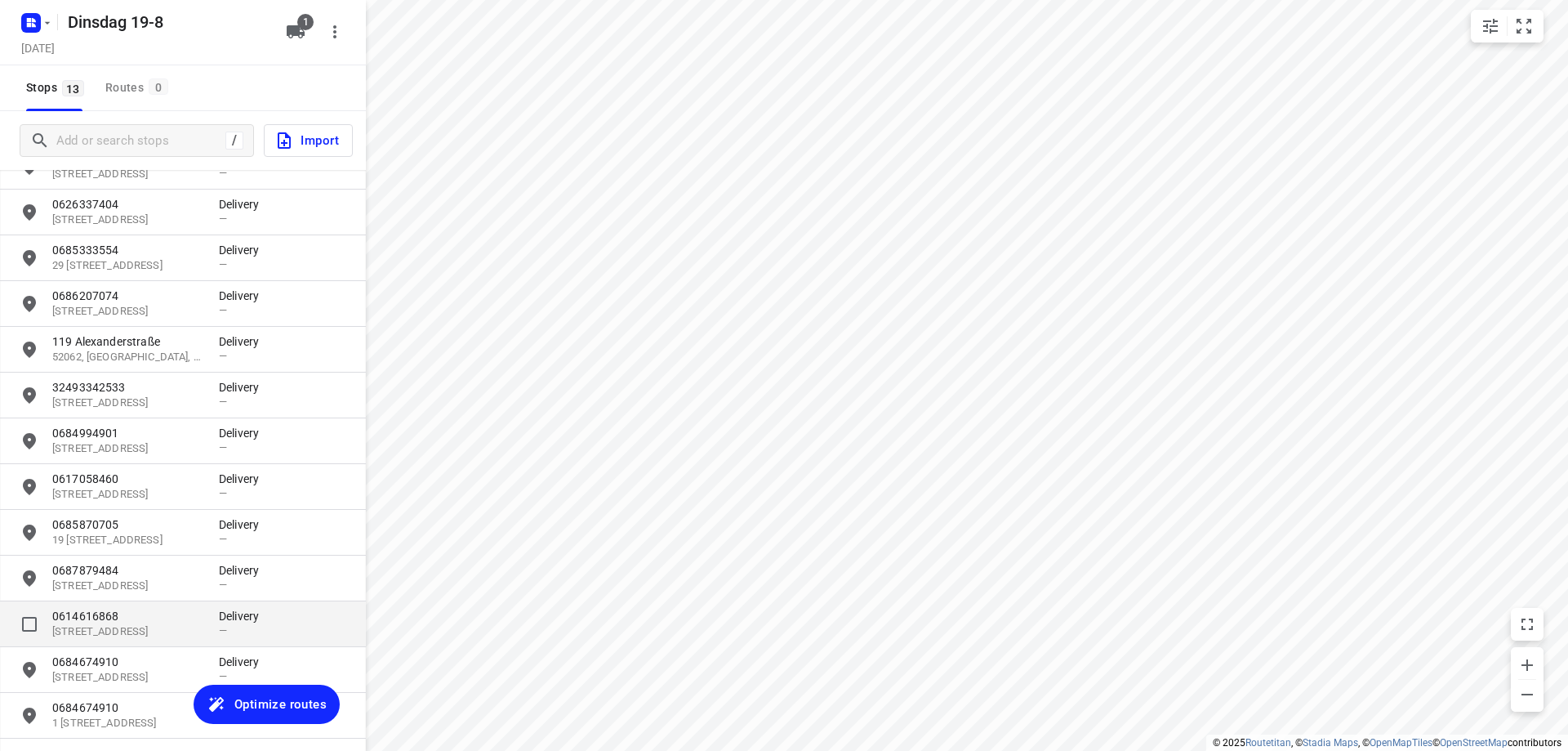
scroll to position [121, 0]
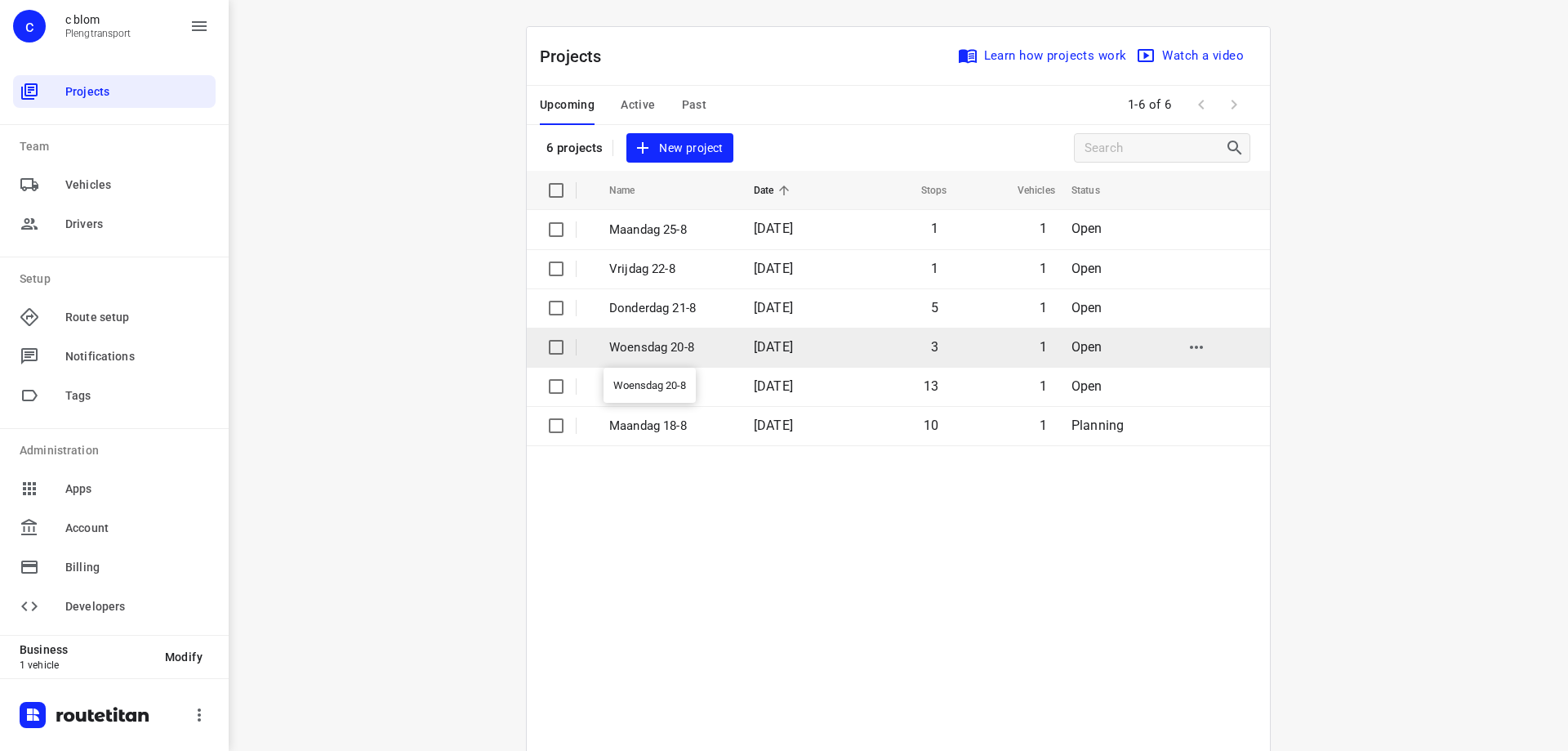
click at [700, 347] on p "Woensdag 20-8" at bounding box center [669, 348] width 120 height 19
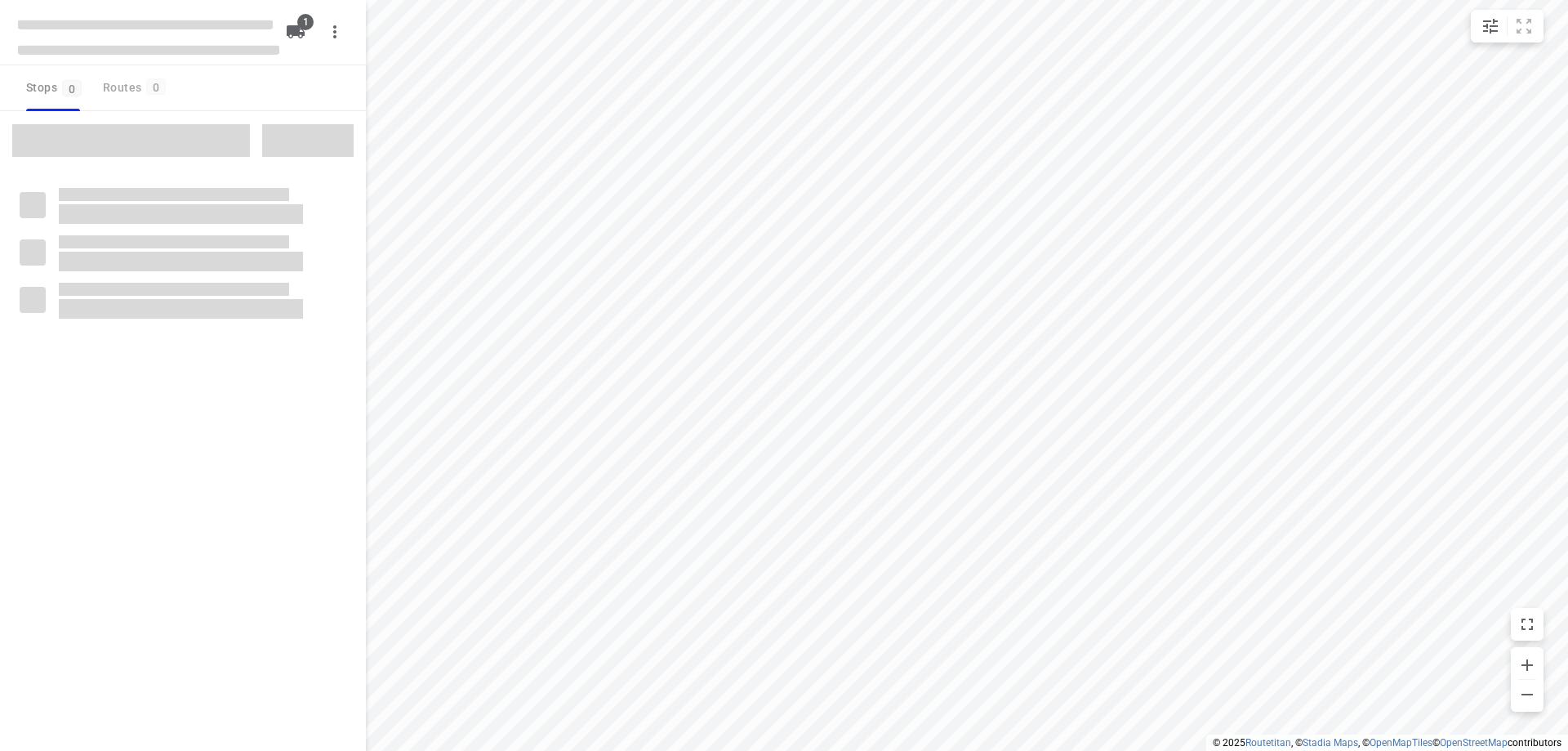
type input "distance"
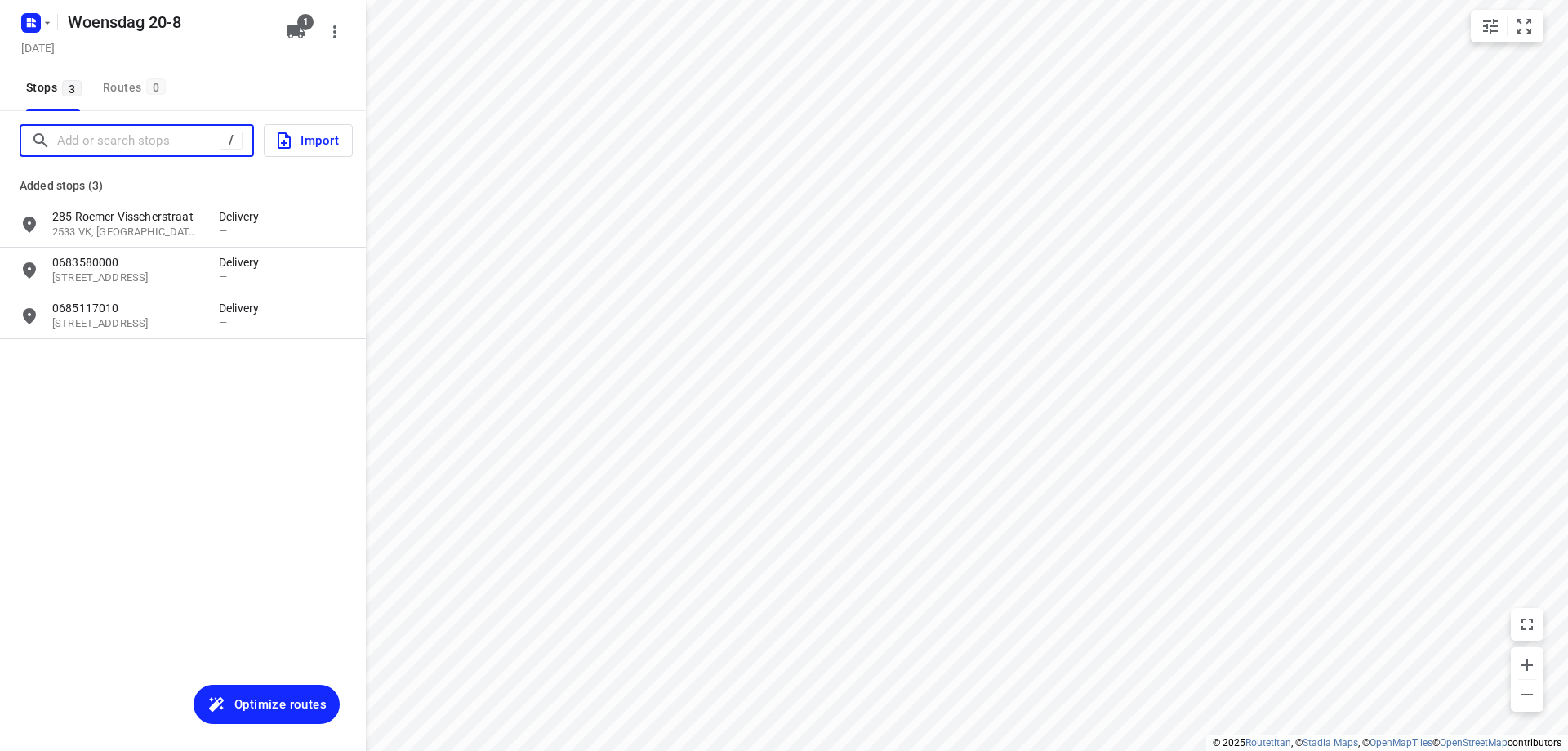
click at [137, 140] on input "Add or search stops" at bounding box center [139, 141] width 163 height 25
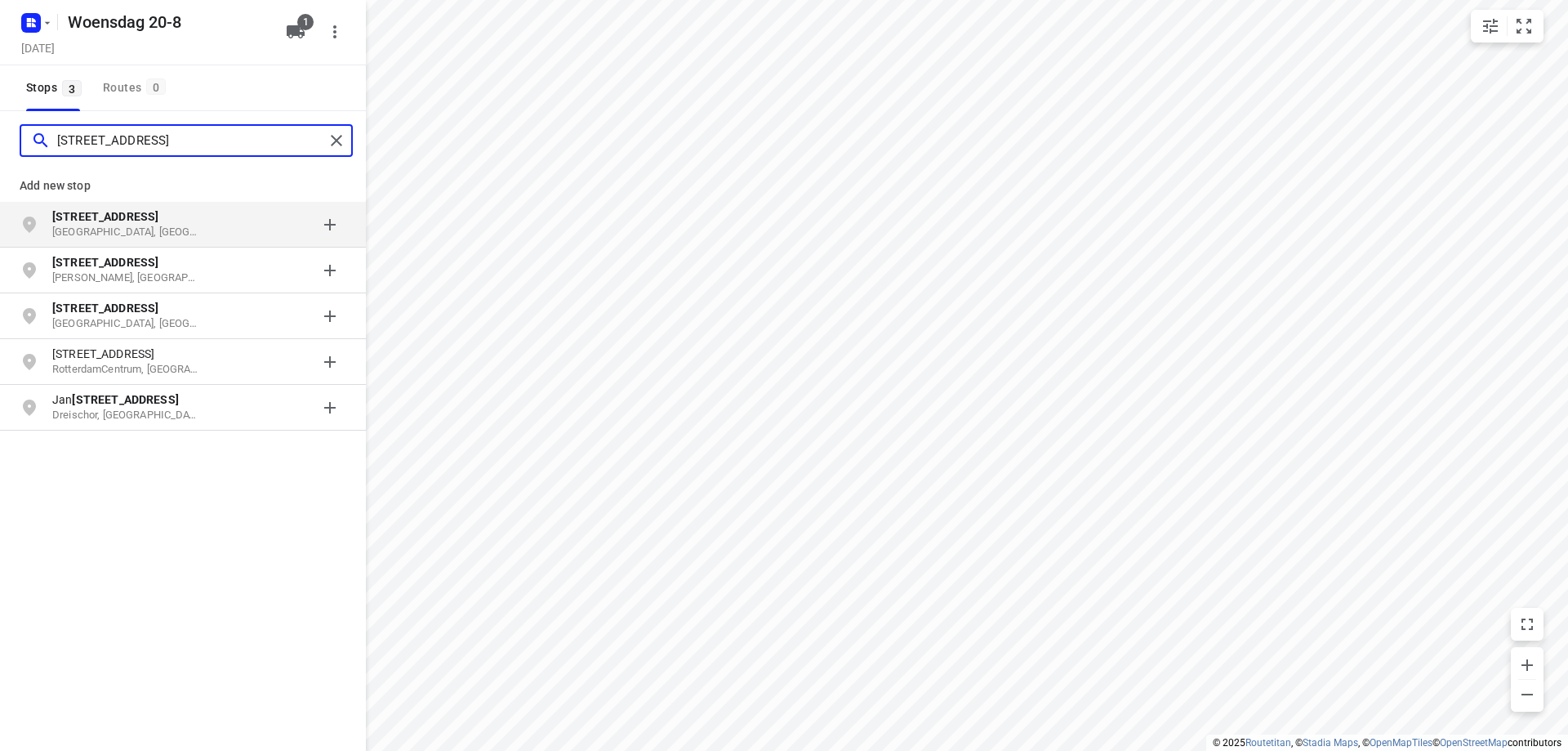
type input "[STREET_ADDRESS]"
click at [162, 221] on p "[STREET_ADDRESS]" at bounding box center [127, 216] width 150 height 16
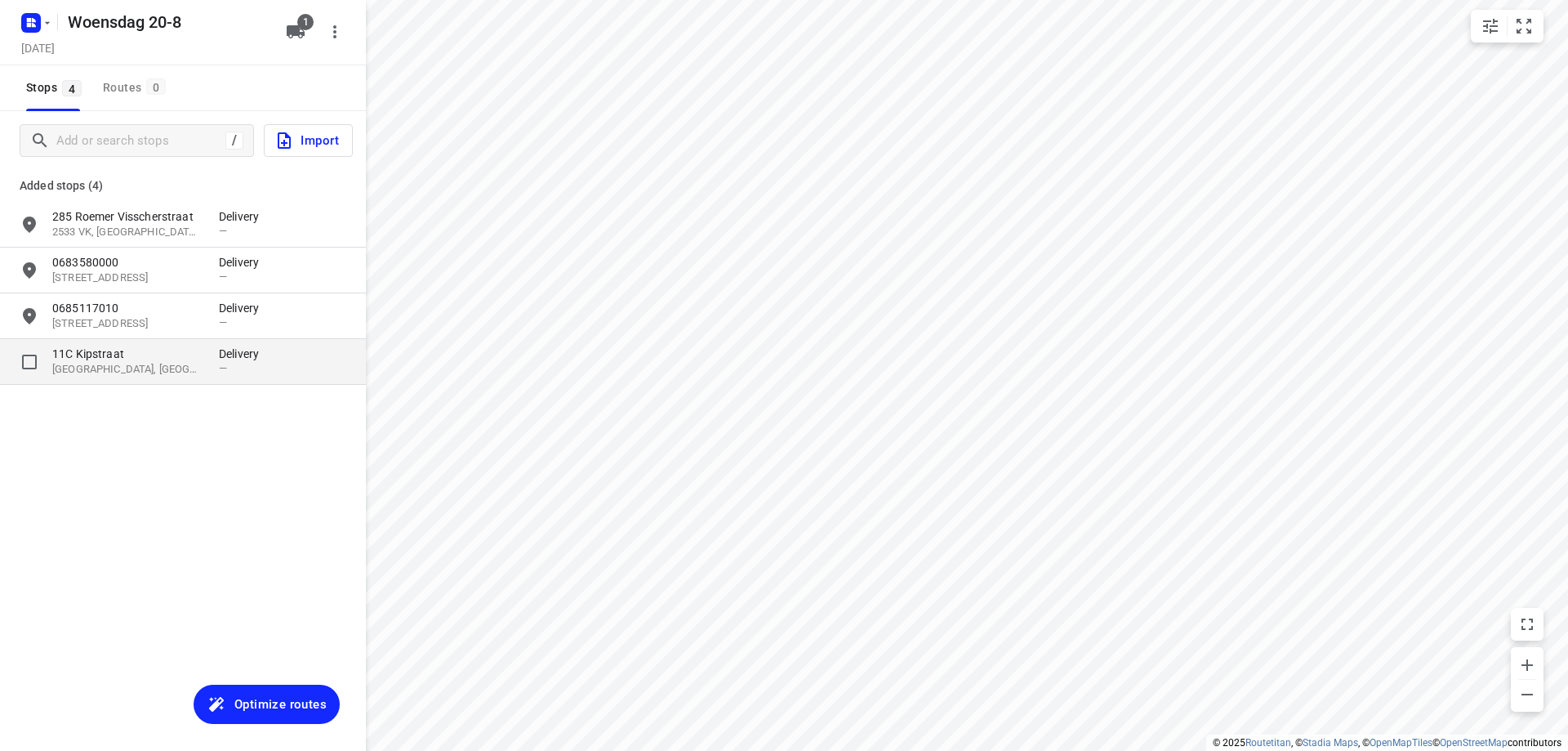
click at [194, 365] on p "[GEOGRAPHIC_DATA], [GEOGRAPHIC_DATA]" at bounding box center [127, 369] width 150 height 15
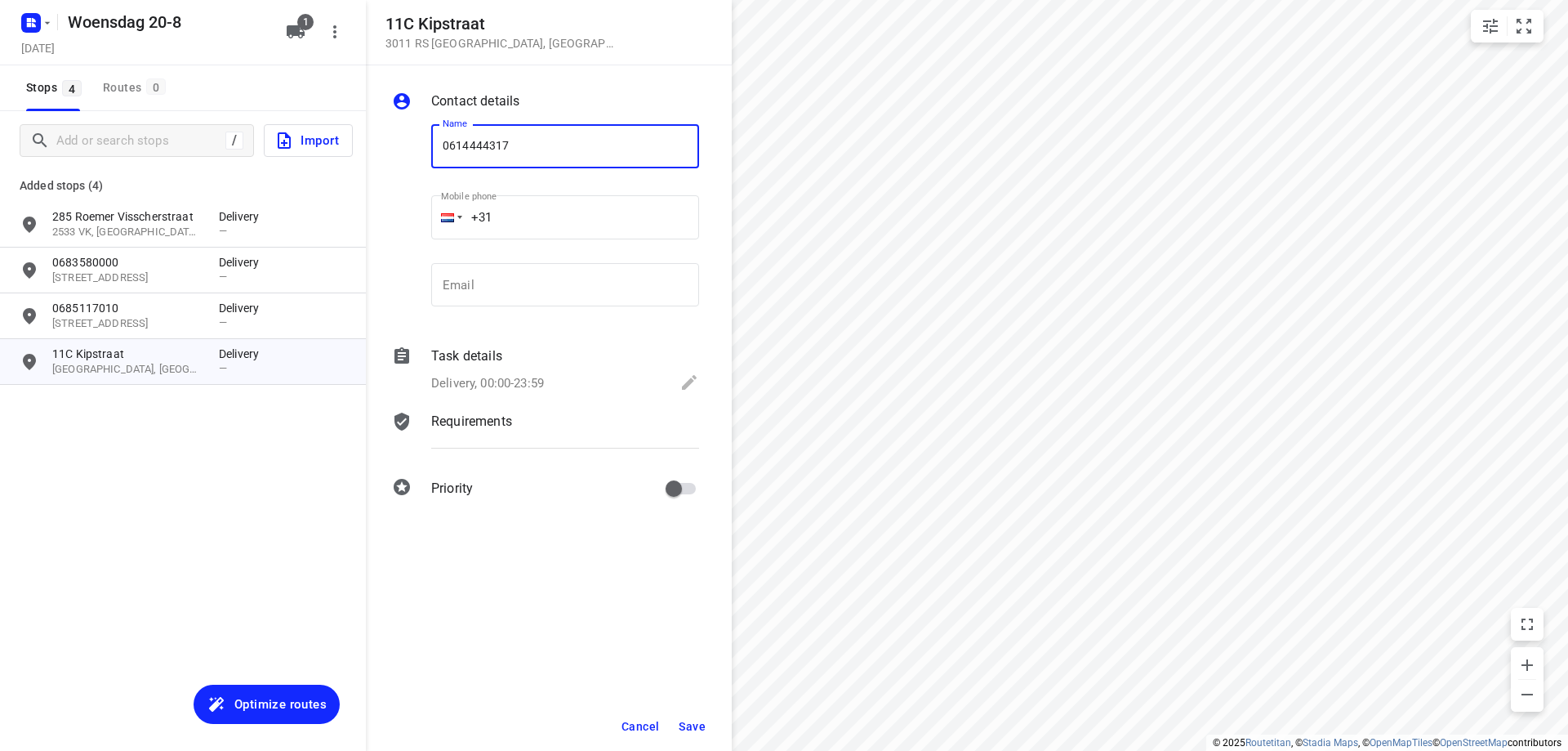
type input "0614444317"
click at [696, 718] on button "Save" at bounding box center [692, 726] width 40 height 30
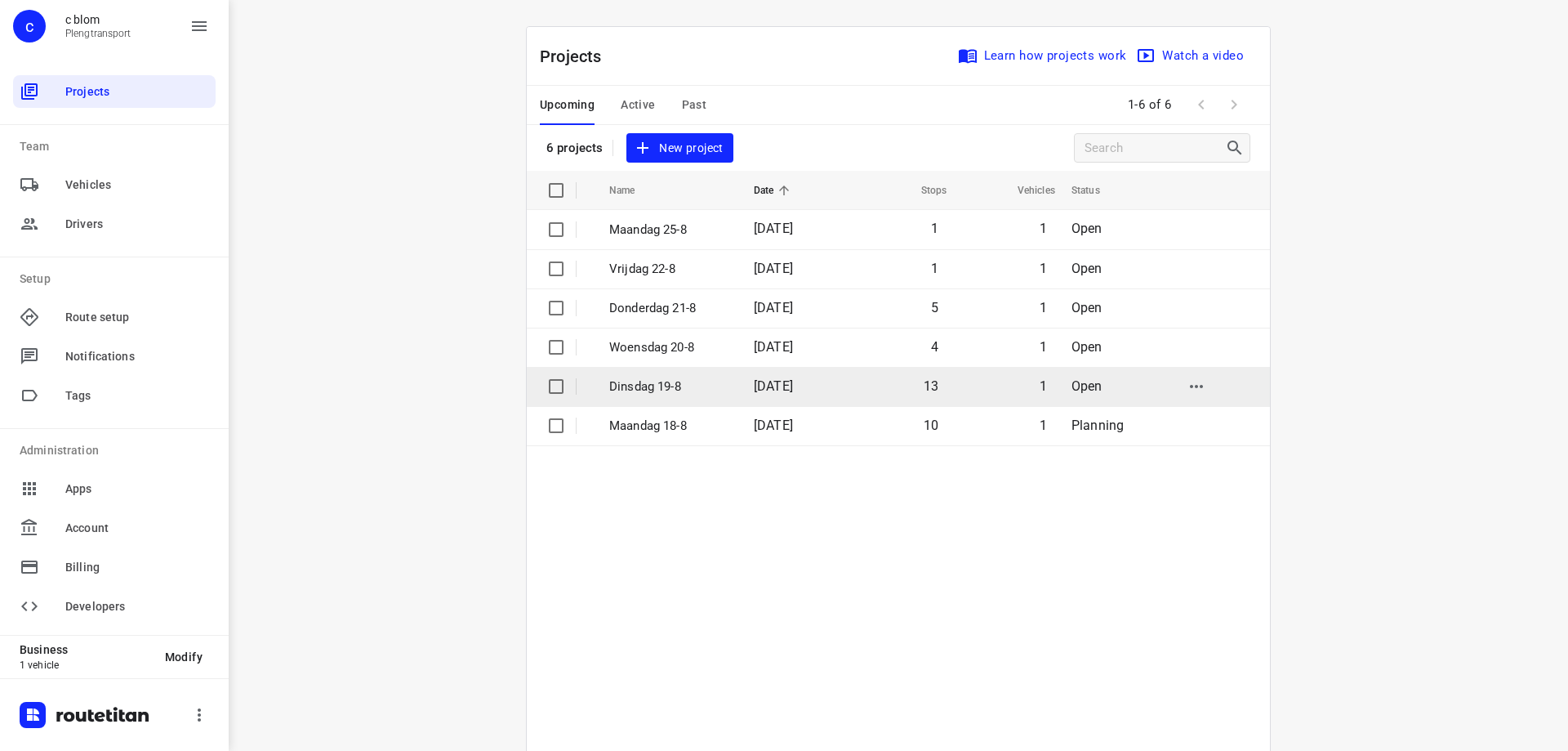
click at [702, 384] on p "Dinsdag 19-8" at bounding box center [669, 387] width 120 height 19
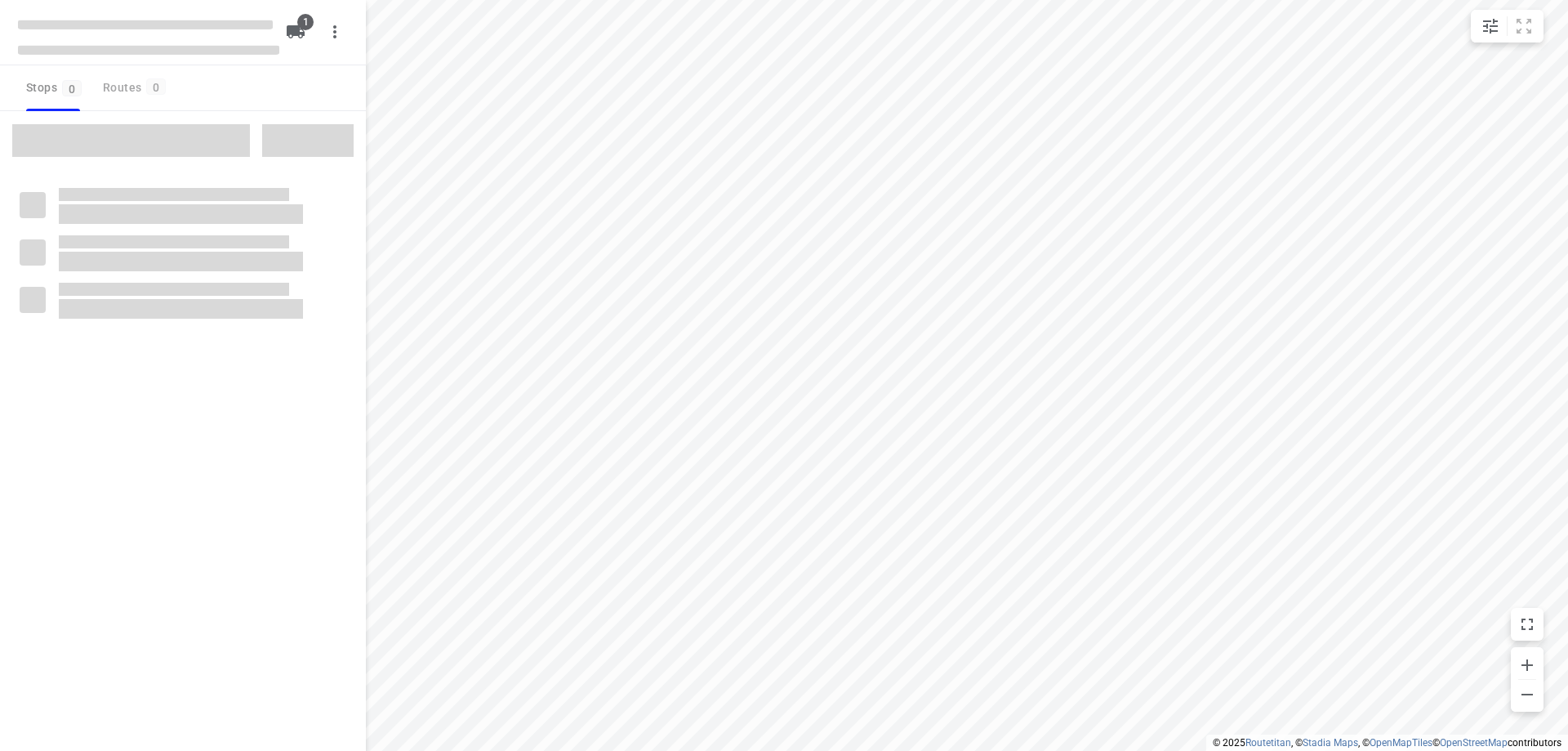
type input "distance"
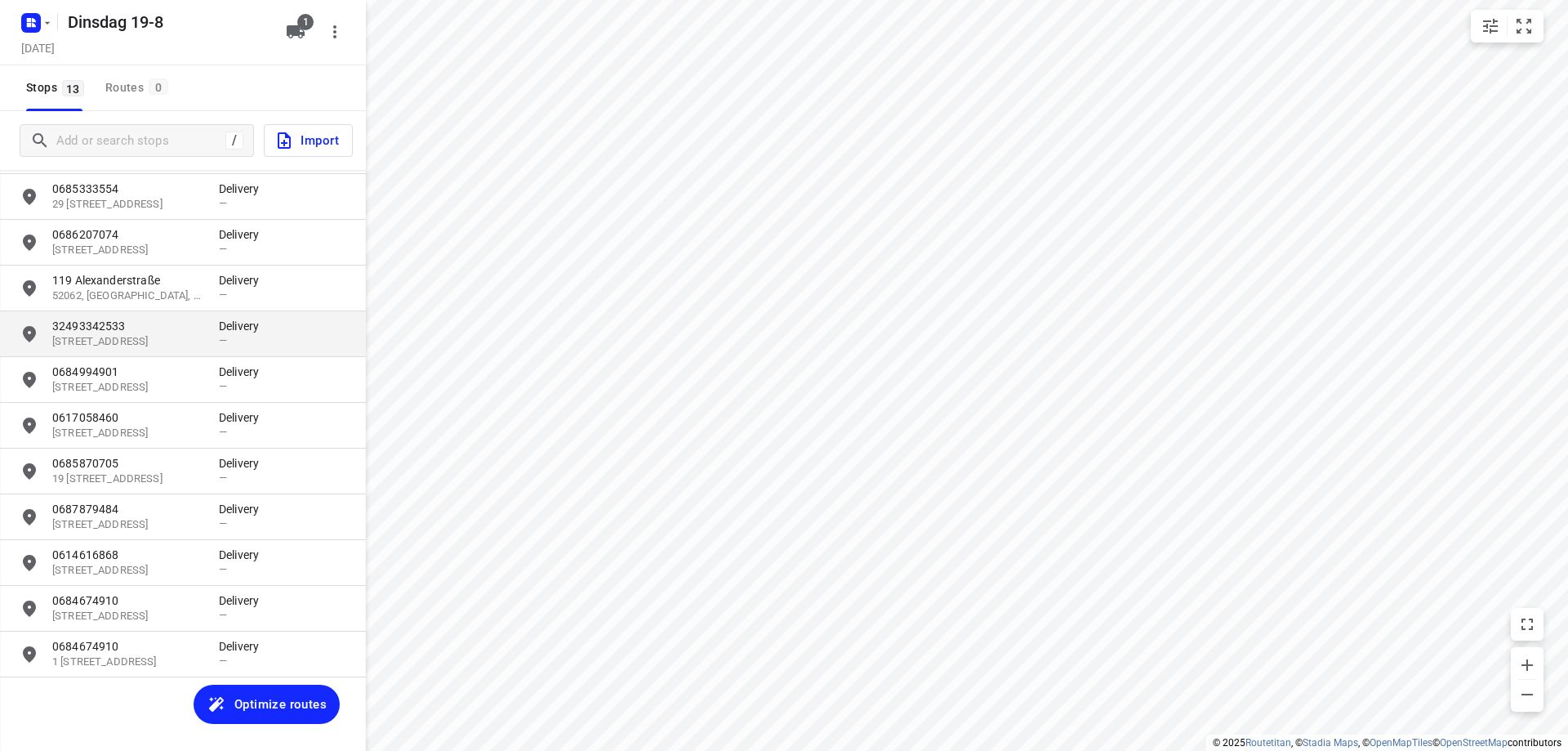
scroll to position [121, 0]
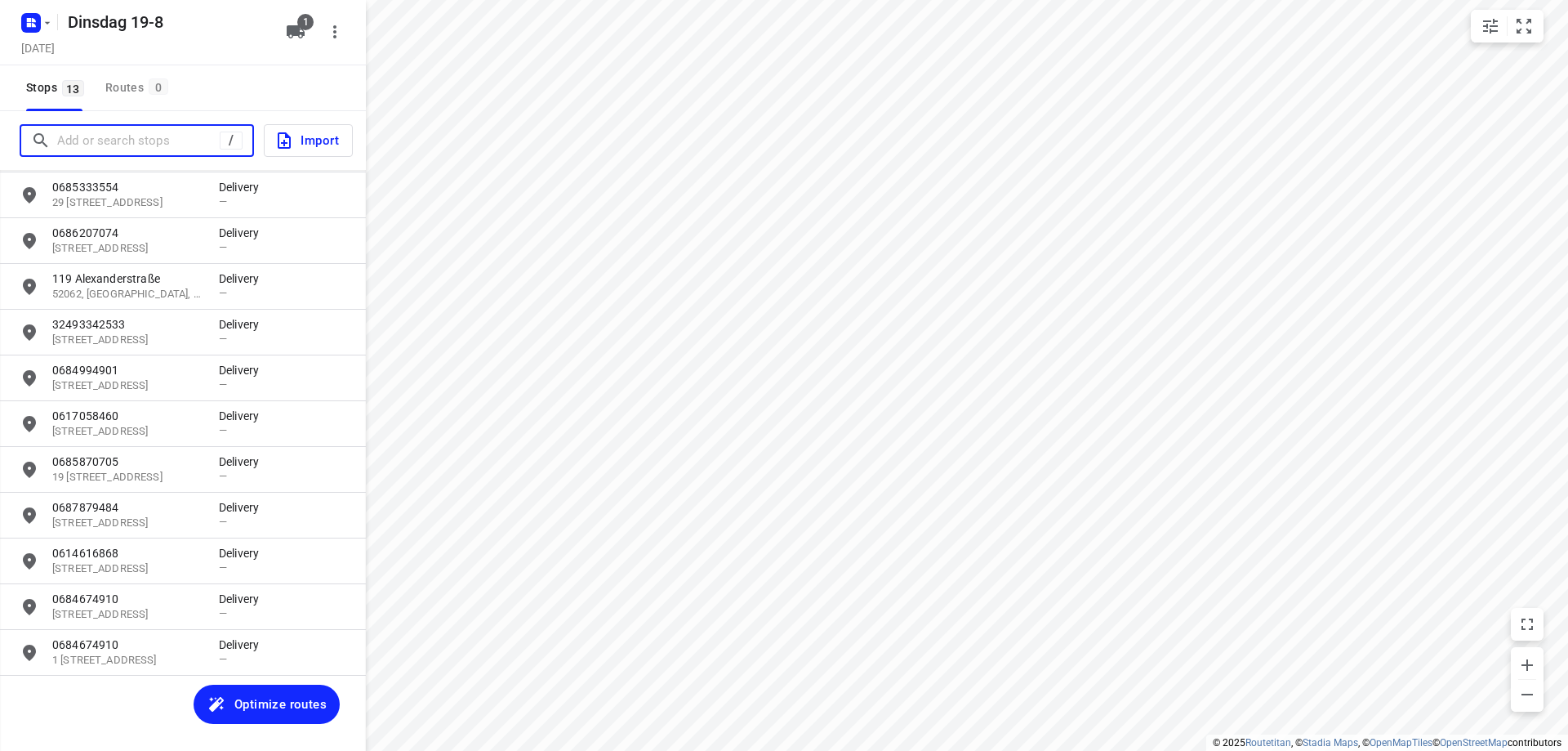
click at [126, 143] on input "Add or search stops" at bounding box center [139, 141] width 163 height 25
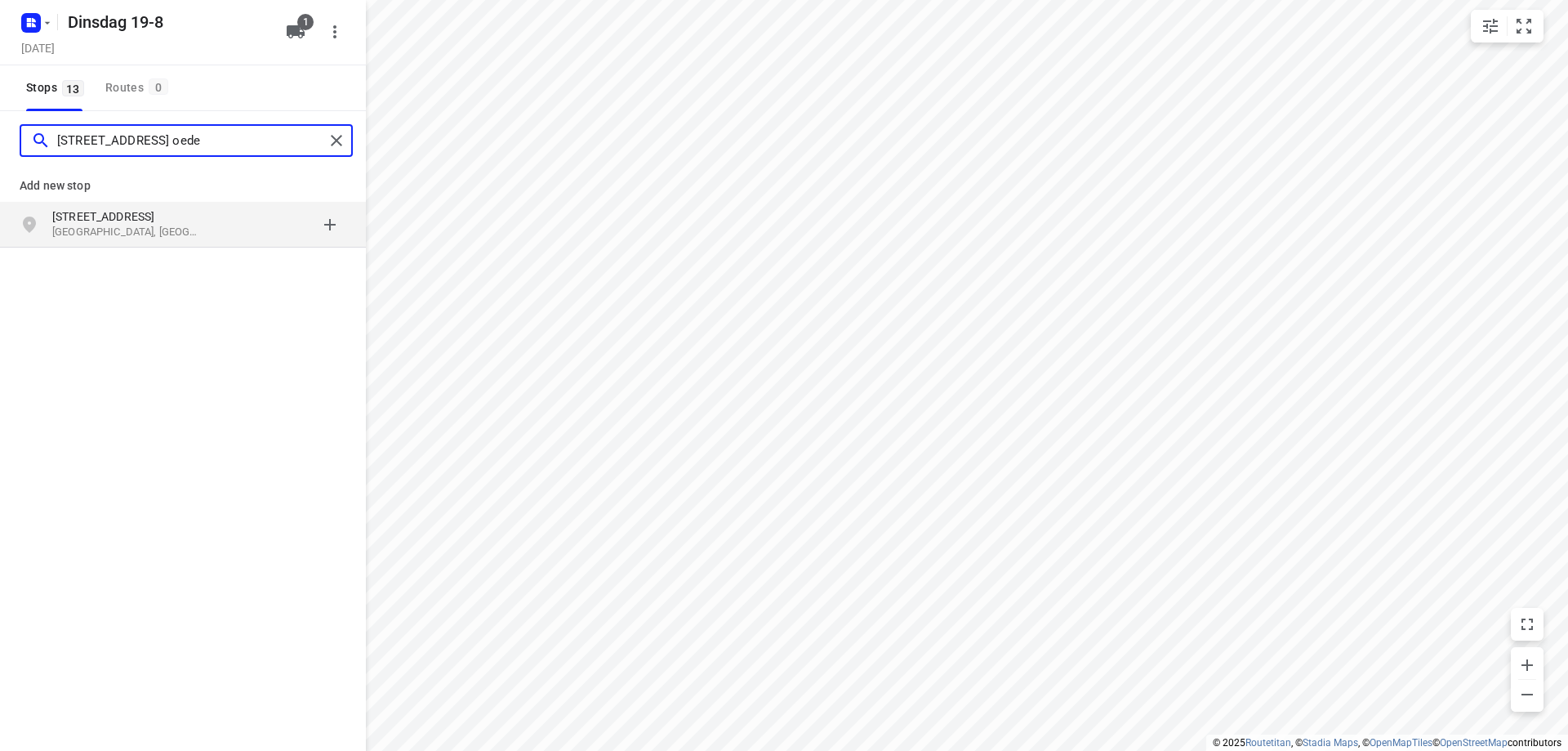
type input "[STREET_ADDRESS] oede"
click at [161, 221] on p "[STREET_ADDRESS]" at bounding box center [127, 216] width 150 height 16
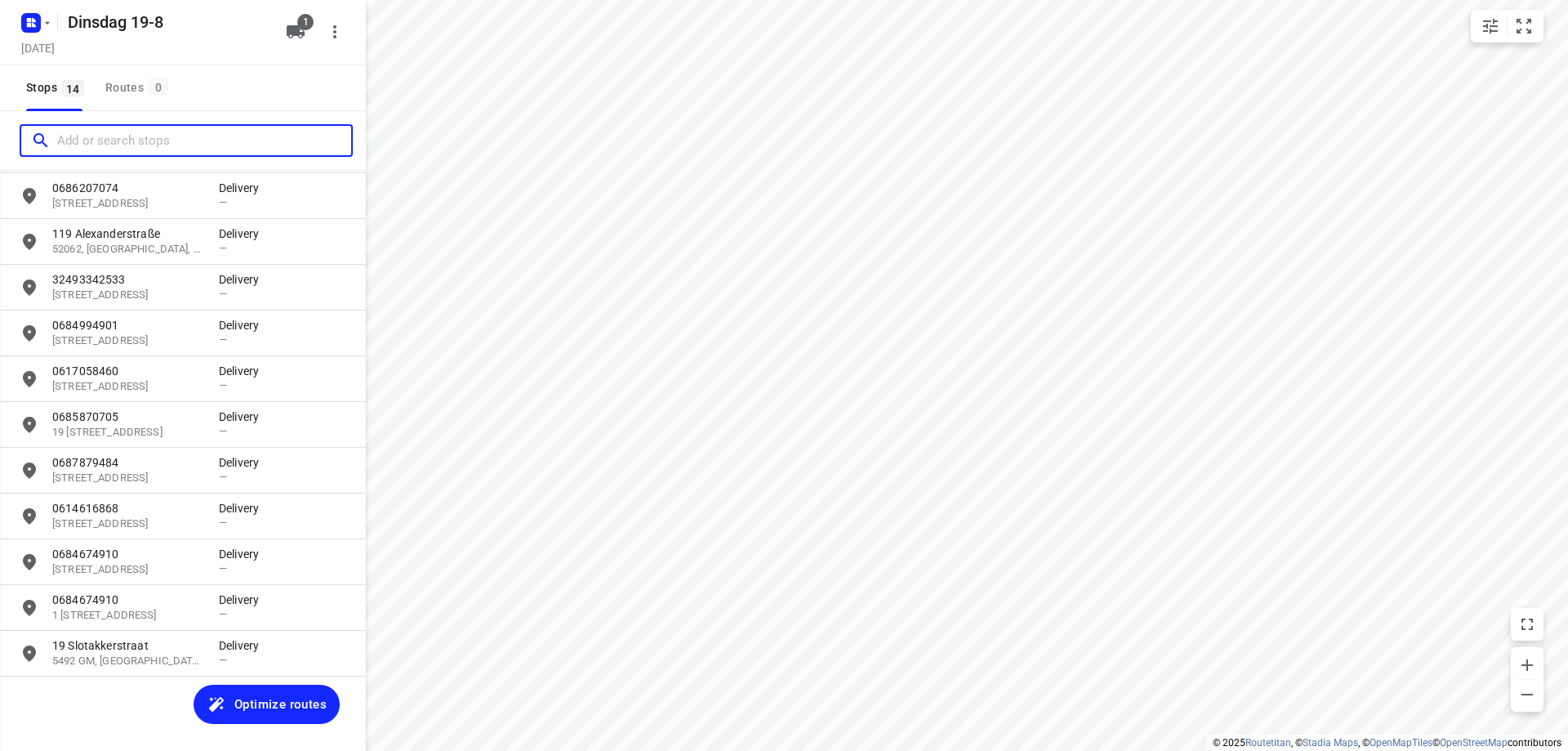
scroll to position [166, 0]
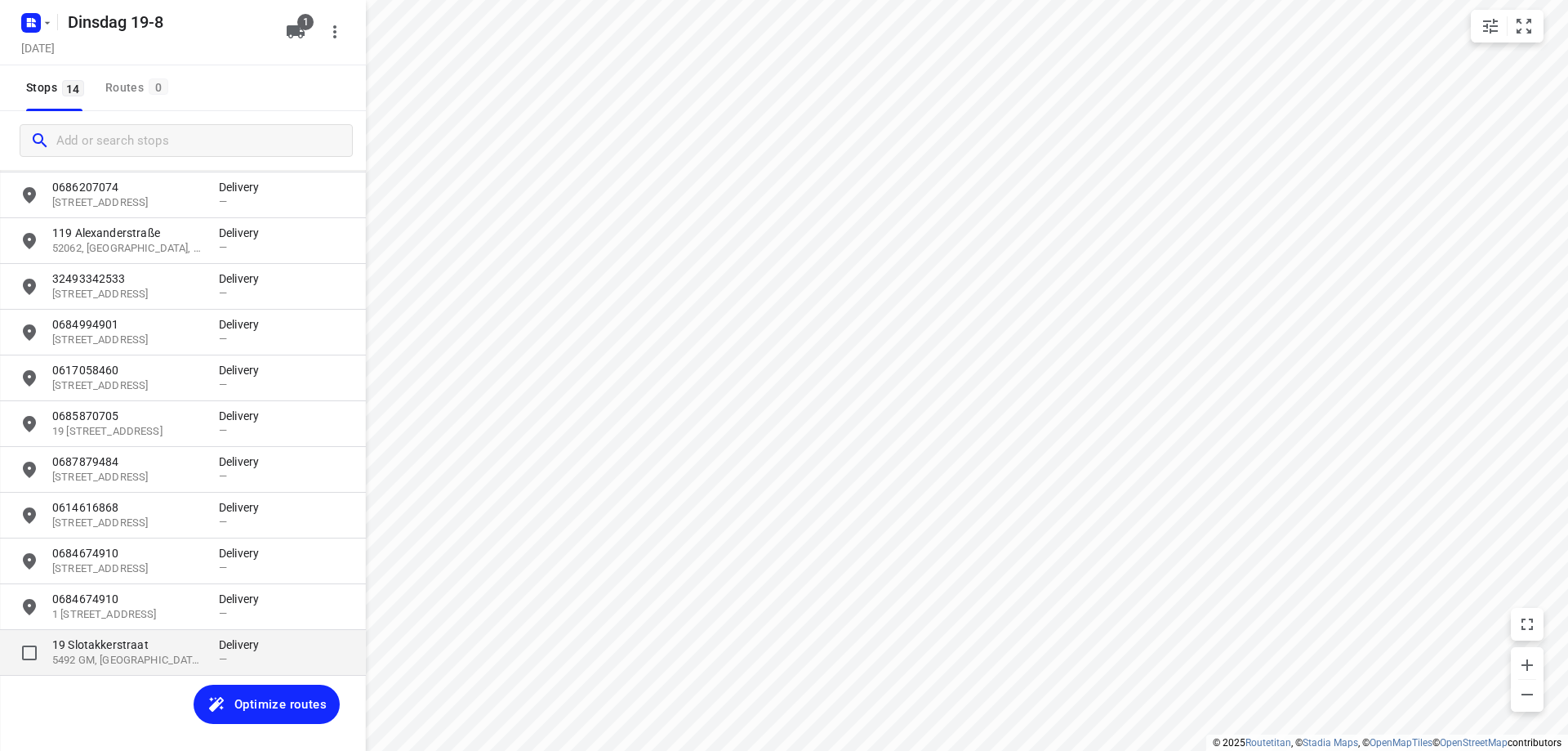
click at [139, 652] on p "19 Slotakkerstraat" at bounding box center [127, 644] width 150 height 16
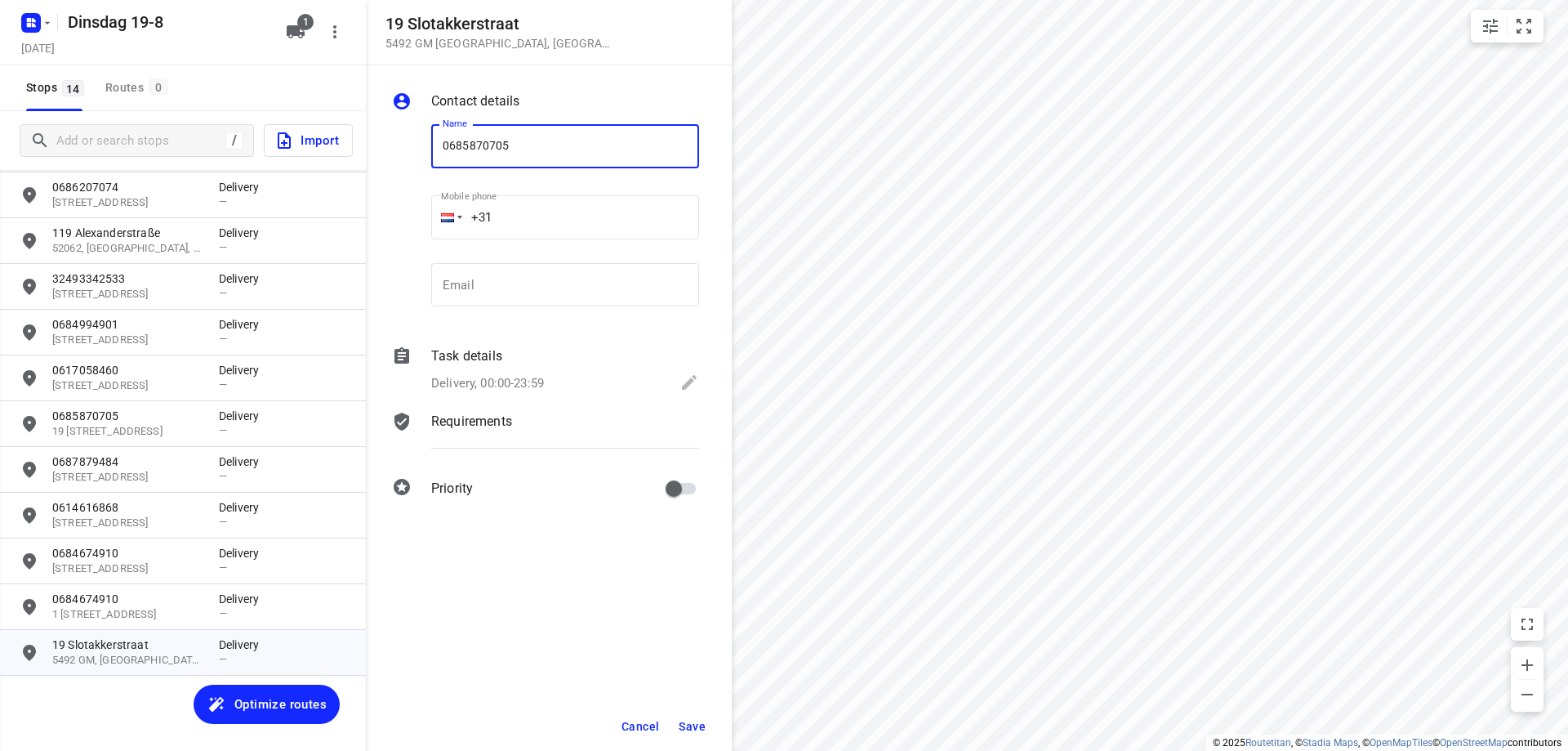
type input "0685870705"
click at [694, 719] on span "Save" at bounding box center [692, 726] width 27 height 13
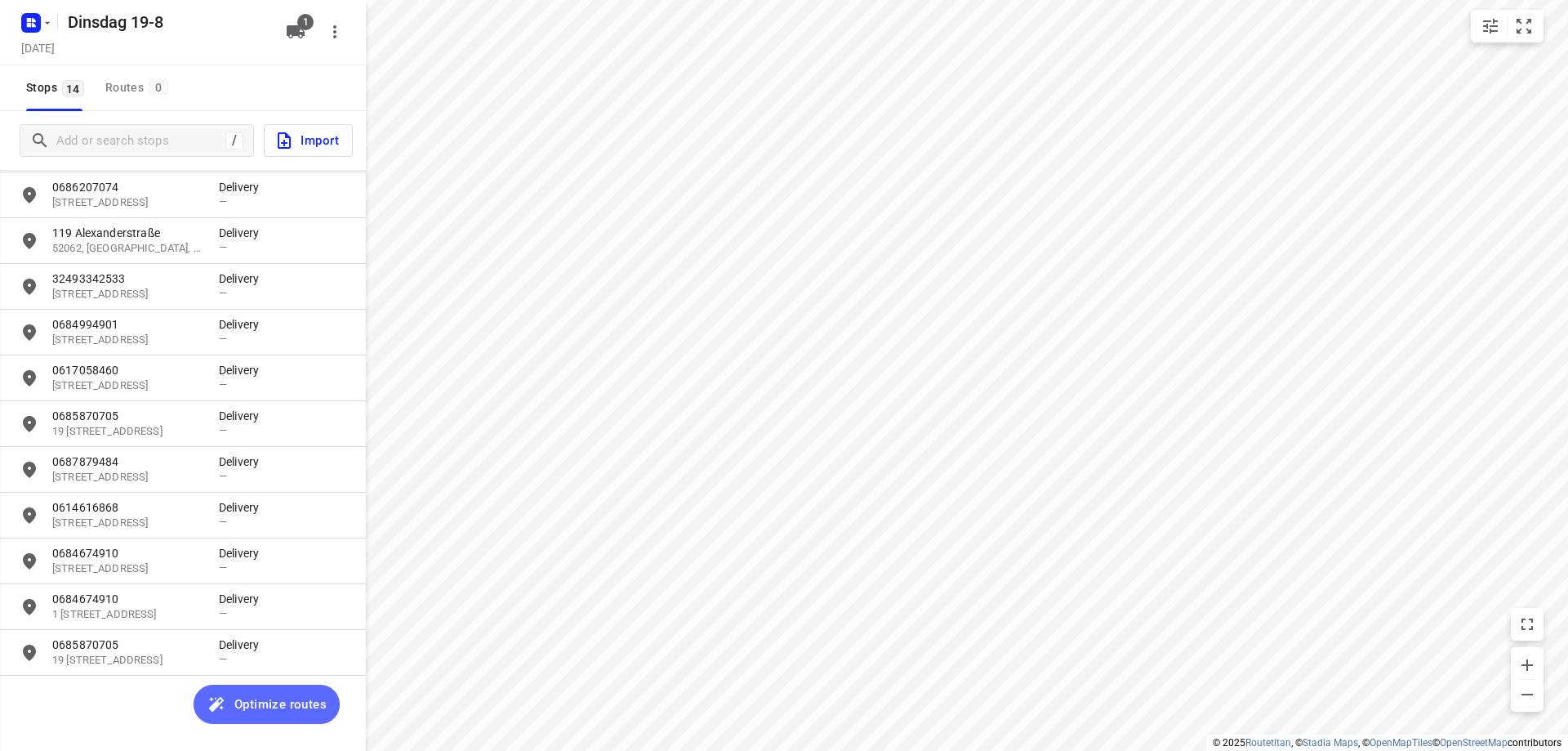
click at [275, 708] on span "Optimize routes" at bounding box center [280, 704] width 92 height 21
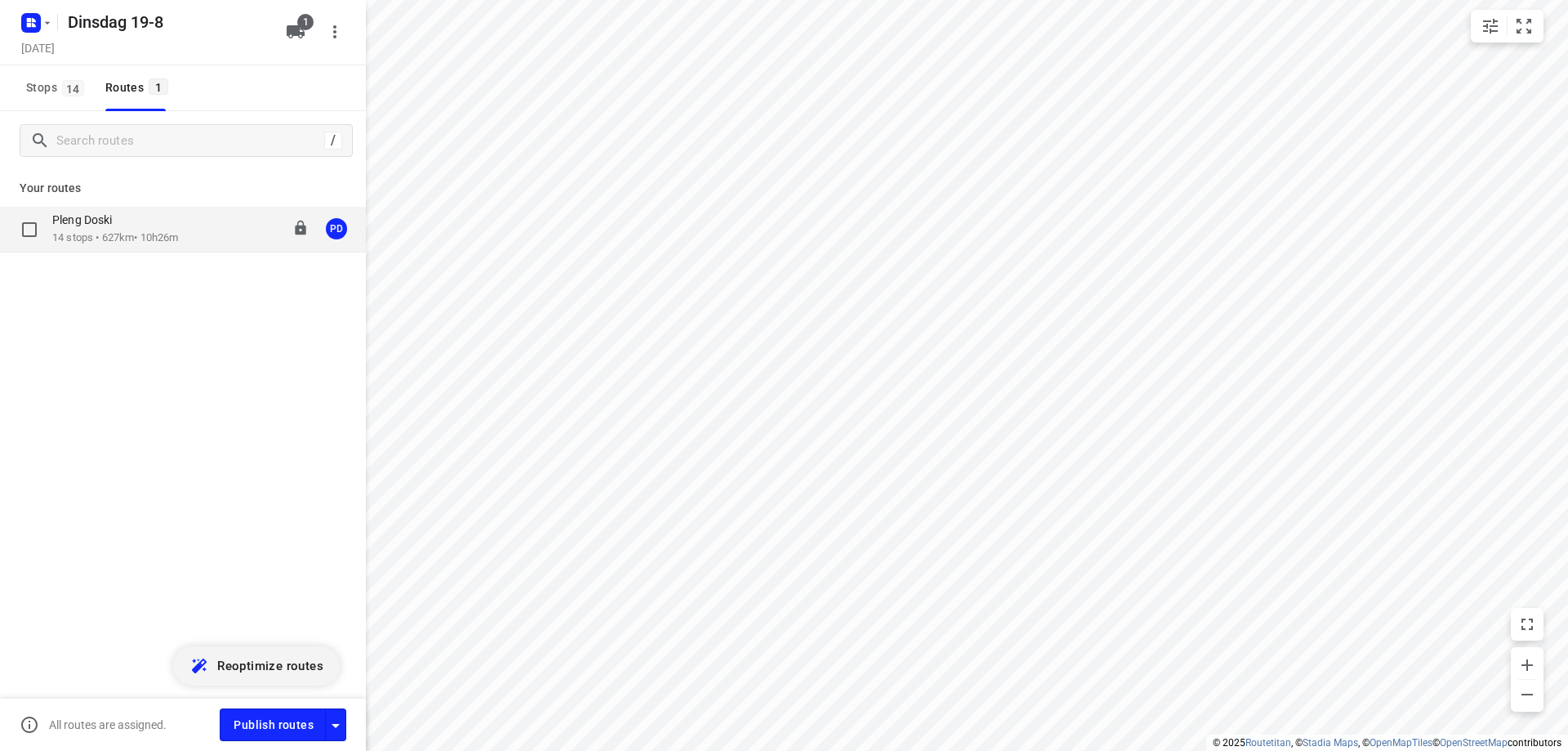
click at [174, 243] on p "14 stops • 627km • 10h26m" at bounding box center [116, 238] width 126 height 15
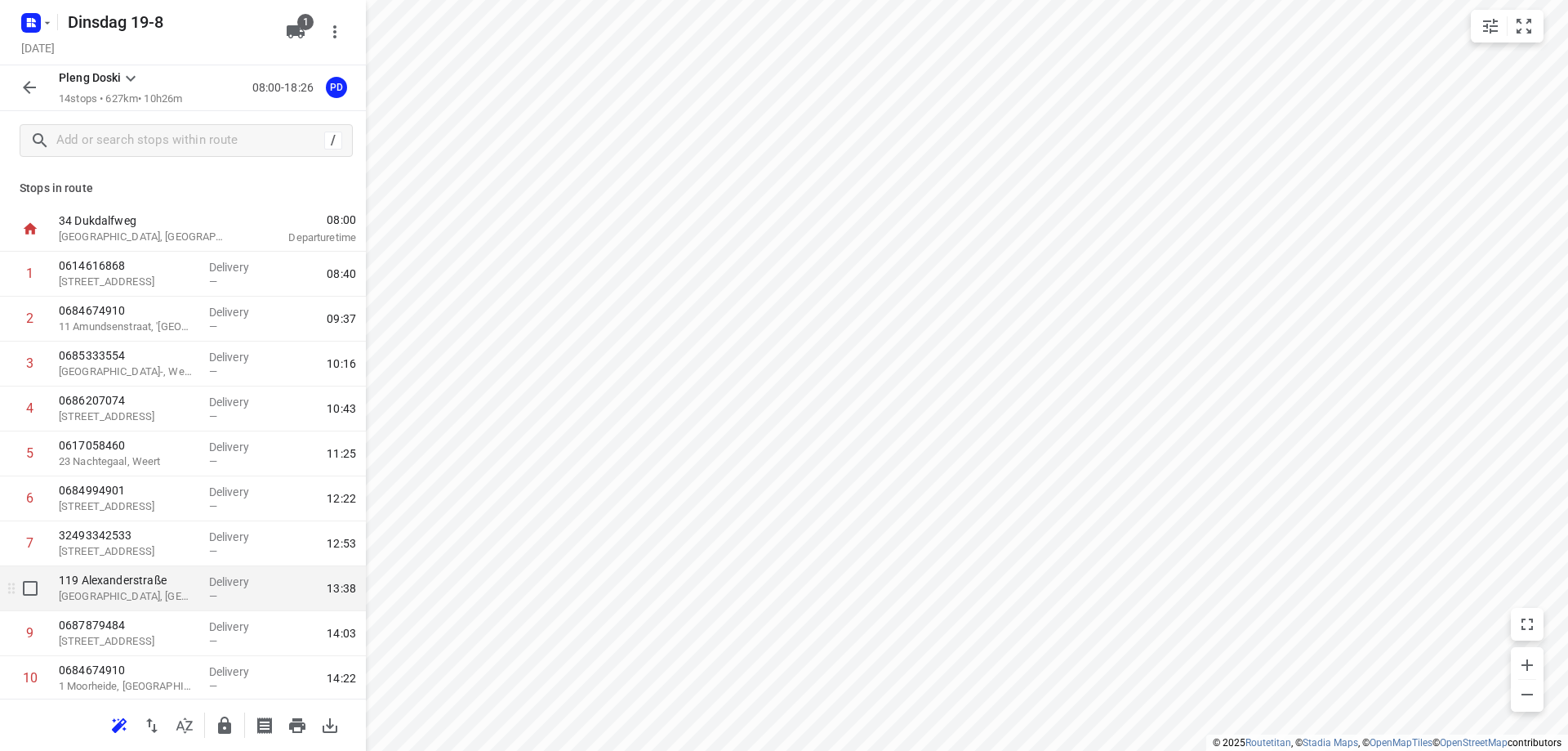
scroll to position [227, 0]
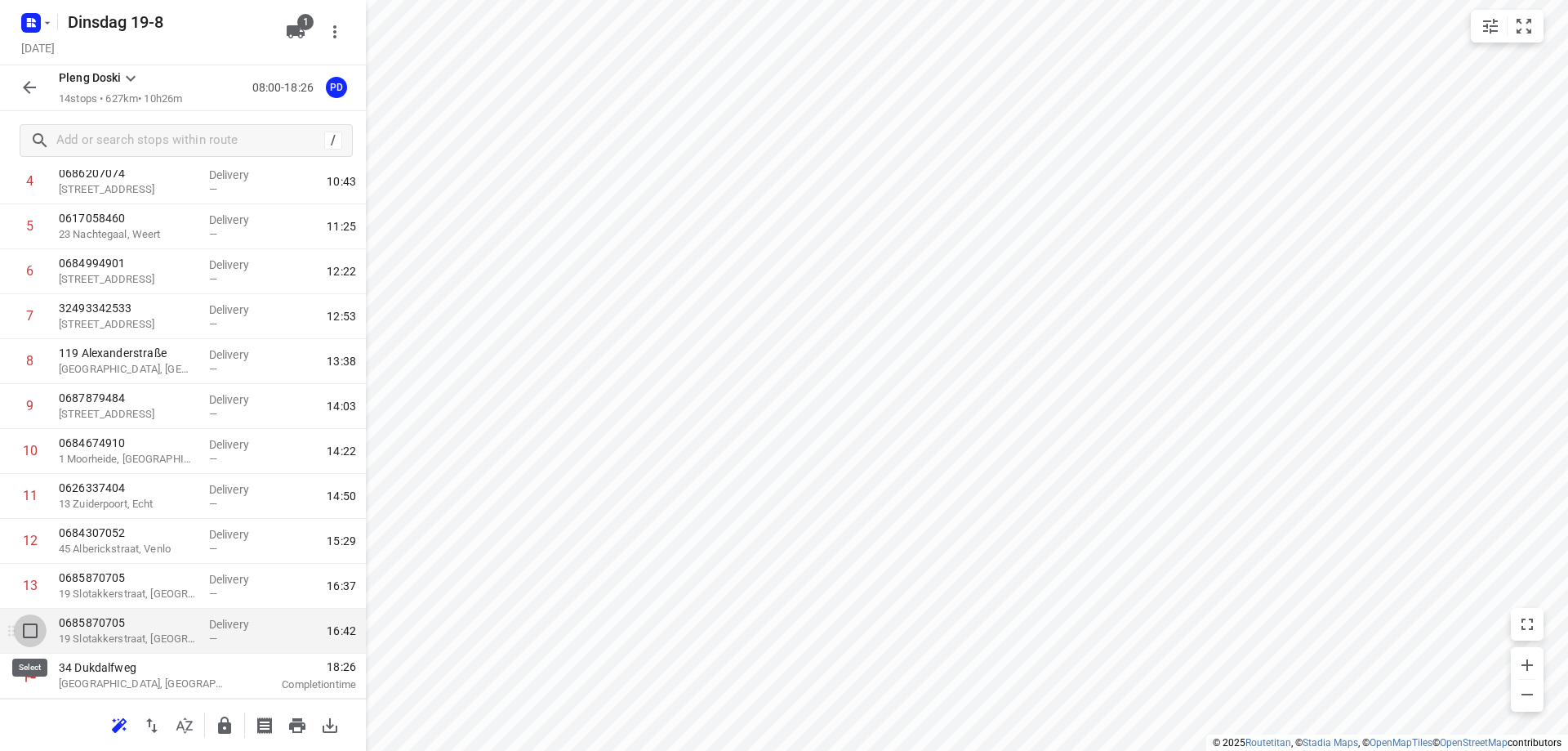
click at [33, 632] on input "checkbox" at bounding box center [31, 630] width 33 height 33
checkbox input "true"
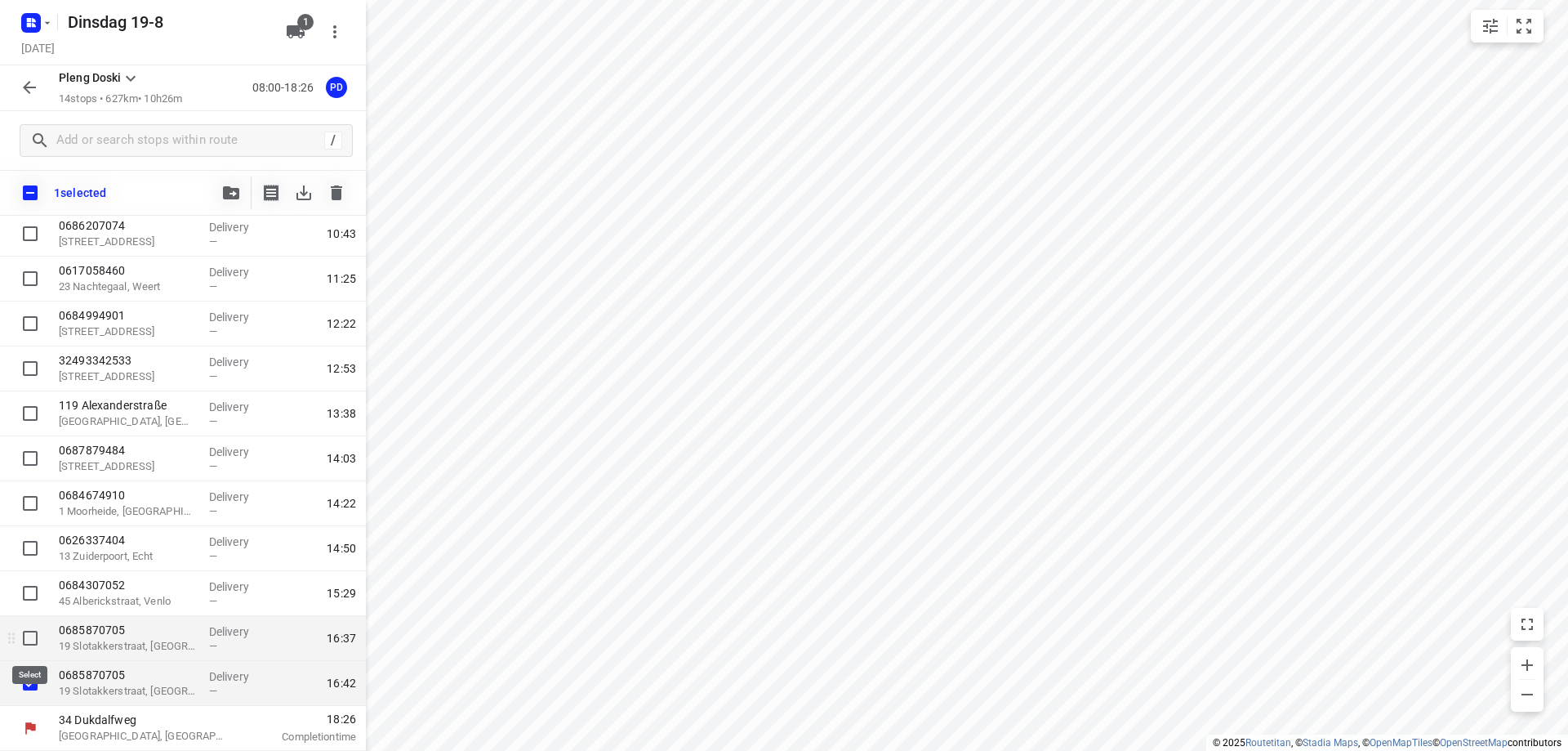
scroll to position [221, 0]
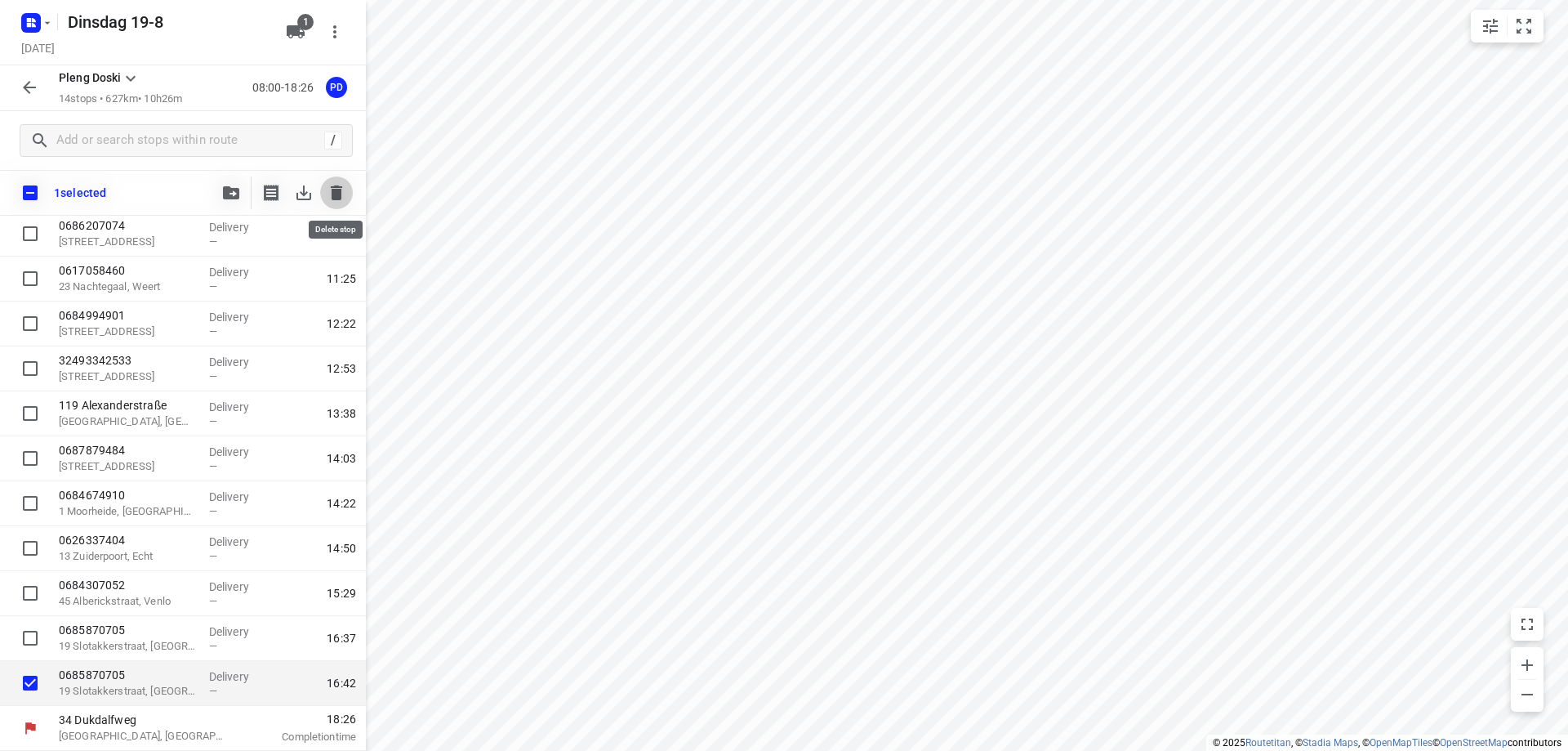
click at [347, 204] on button "button" at bounding box center [337, 192] width 33 height 33
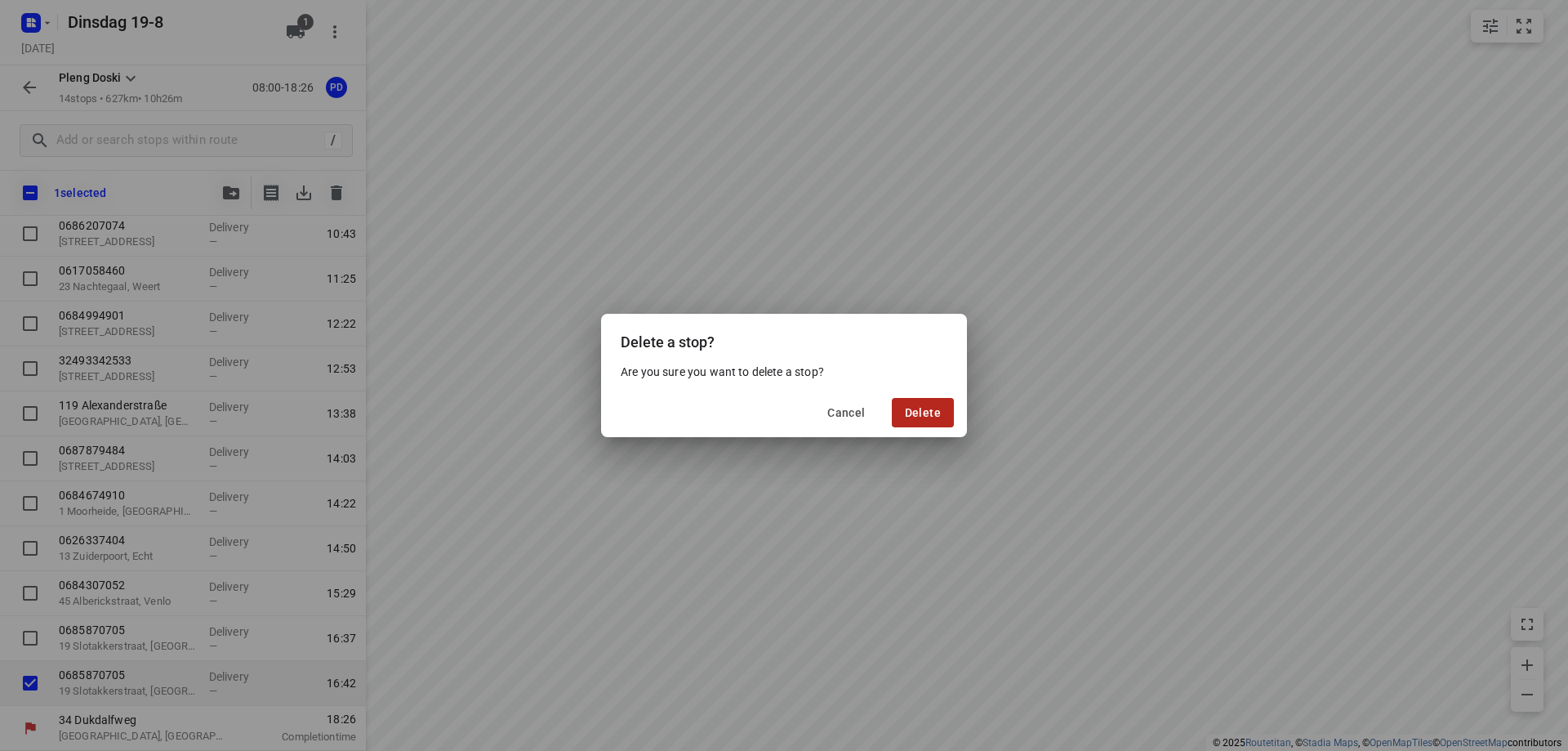
click at [920, 420] on button "Delete" at bounding box center [923, 412] width 62 height 30
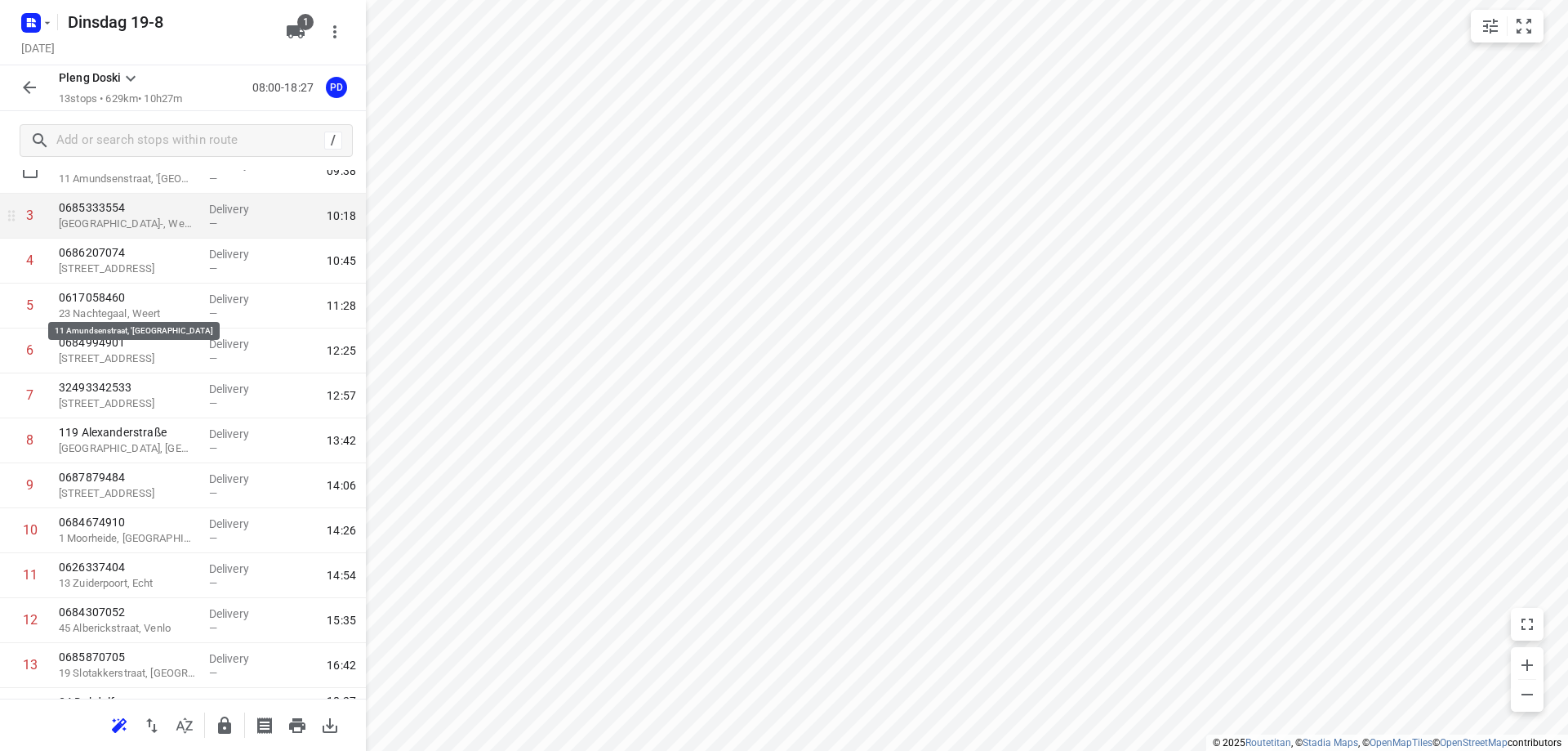
scroll to position [182, 0]
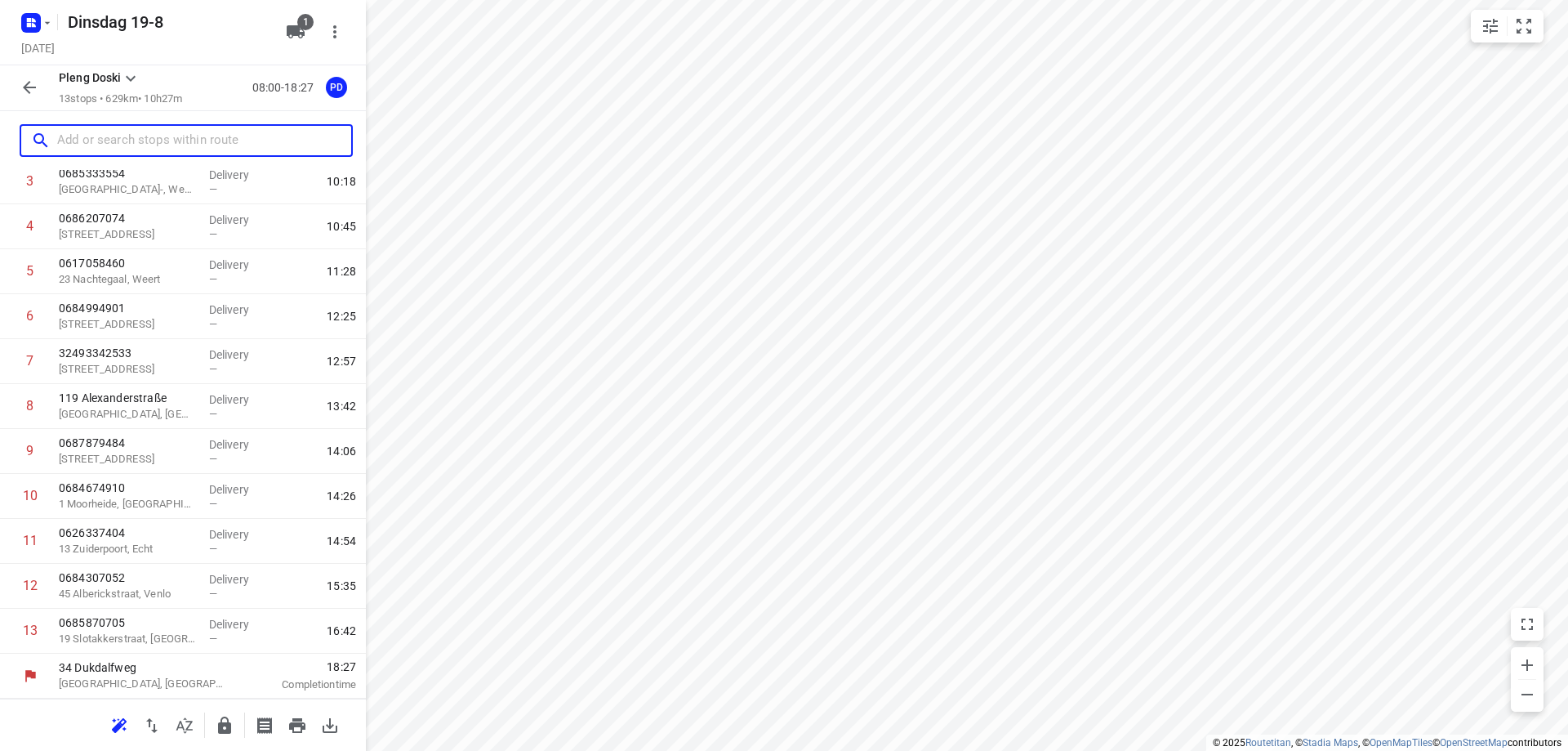
click at [121, 131] on input "text" at bounding box center [204, 141] width 294 height 25
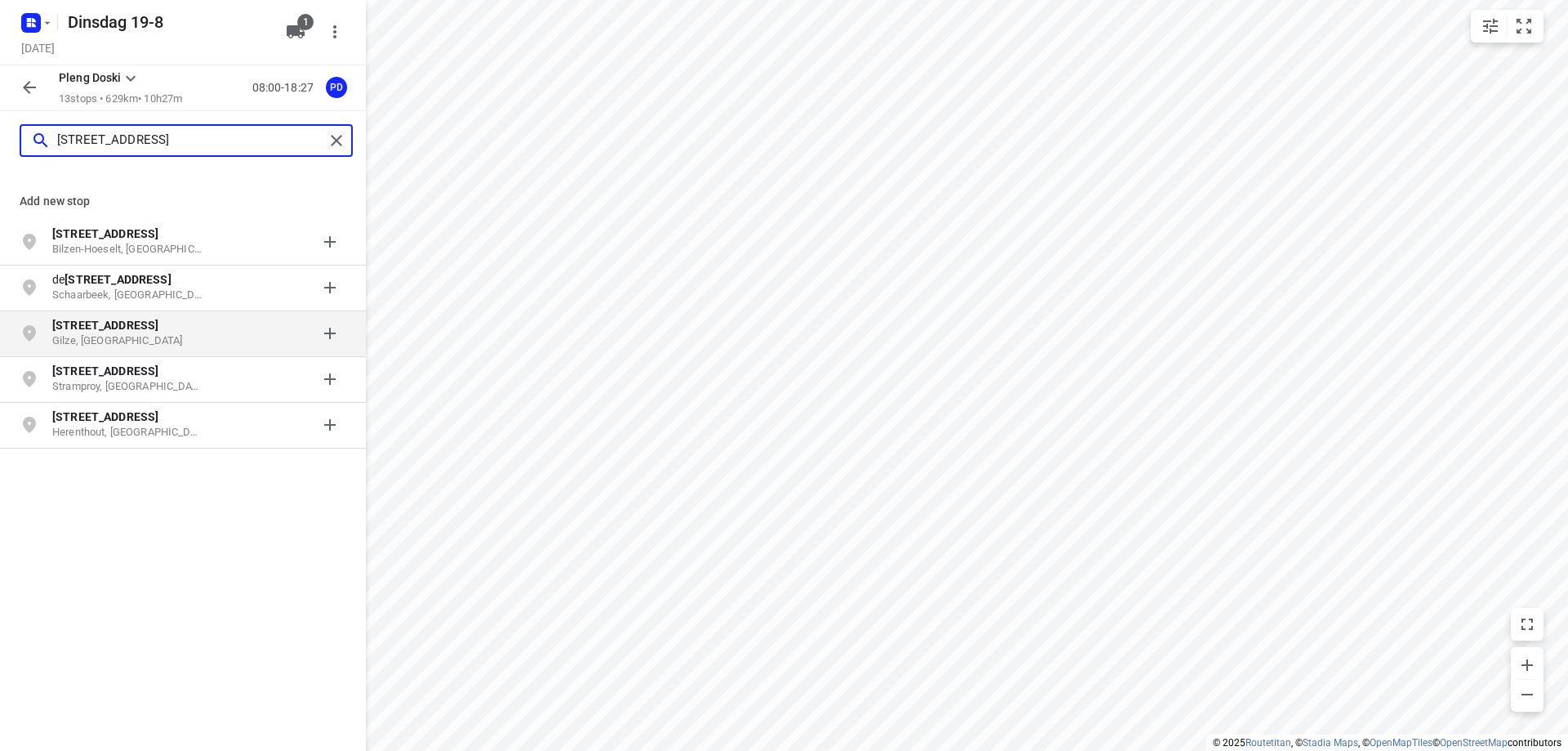
type input "[STREET_ADDRESS]"
click at [177, 336] on p "Gilze, [GEOGRAPHIC_DATA]" at bounding box center [127, 341] width 150 height 15
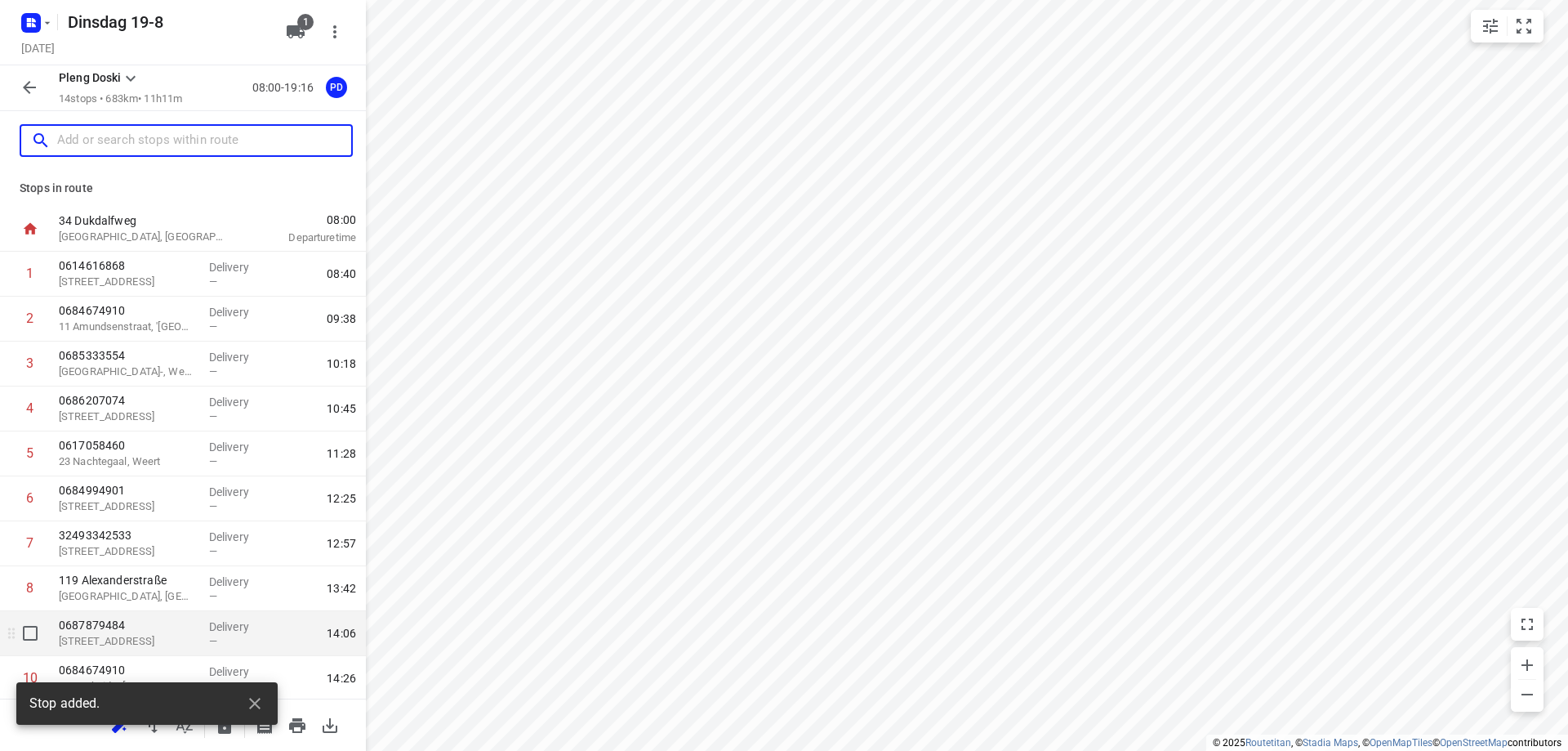
scroll to position [227, 0]
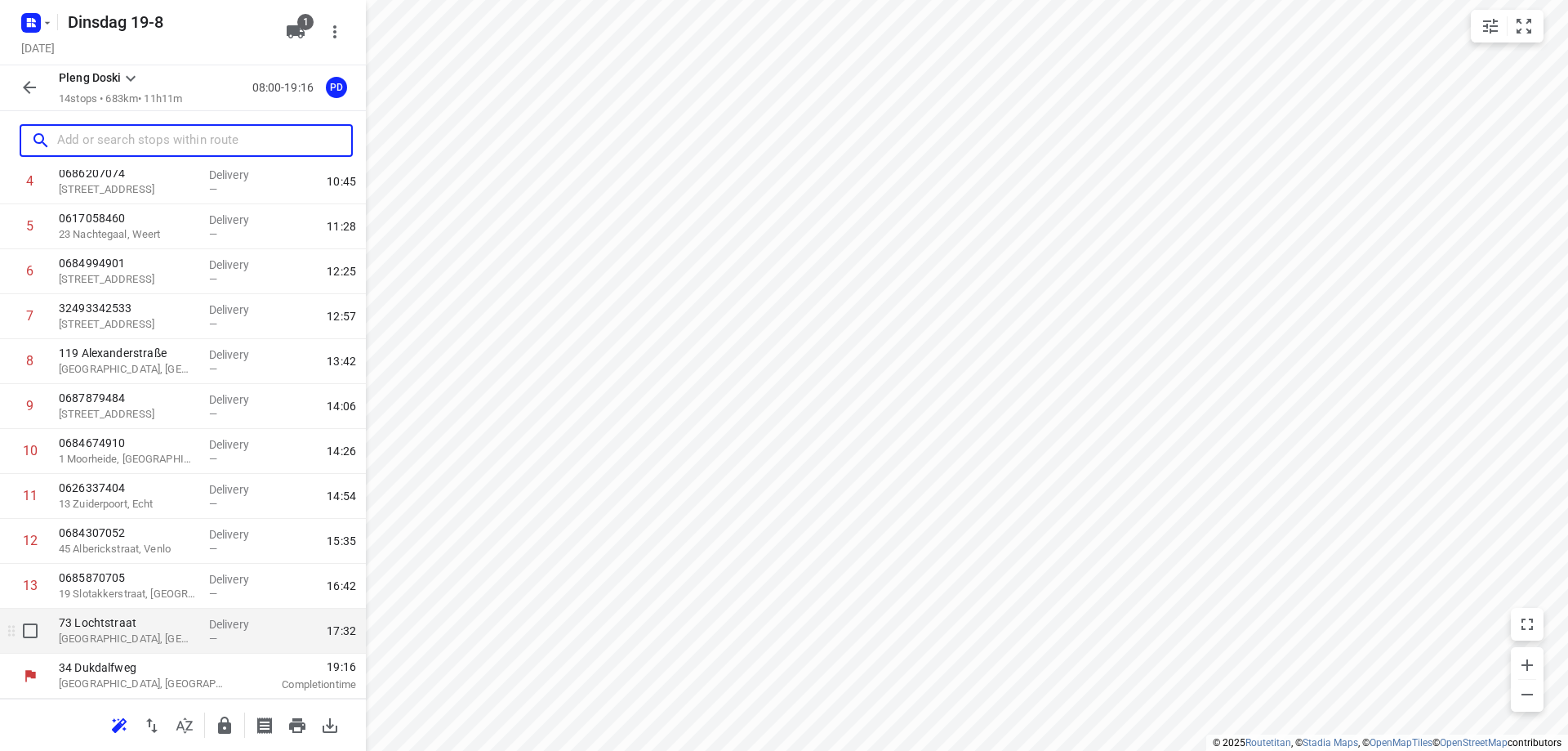
click at [179, 641] on p "[GEOGRAPHIC_DATA], [GEOGRAPHIC_DATA]" at bounding box center [126, 638] width 137 height 16
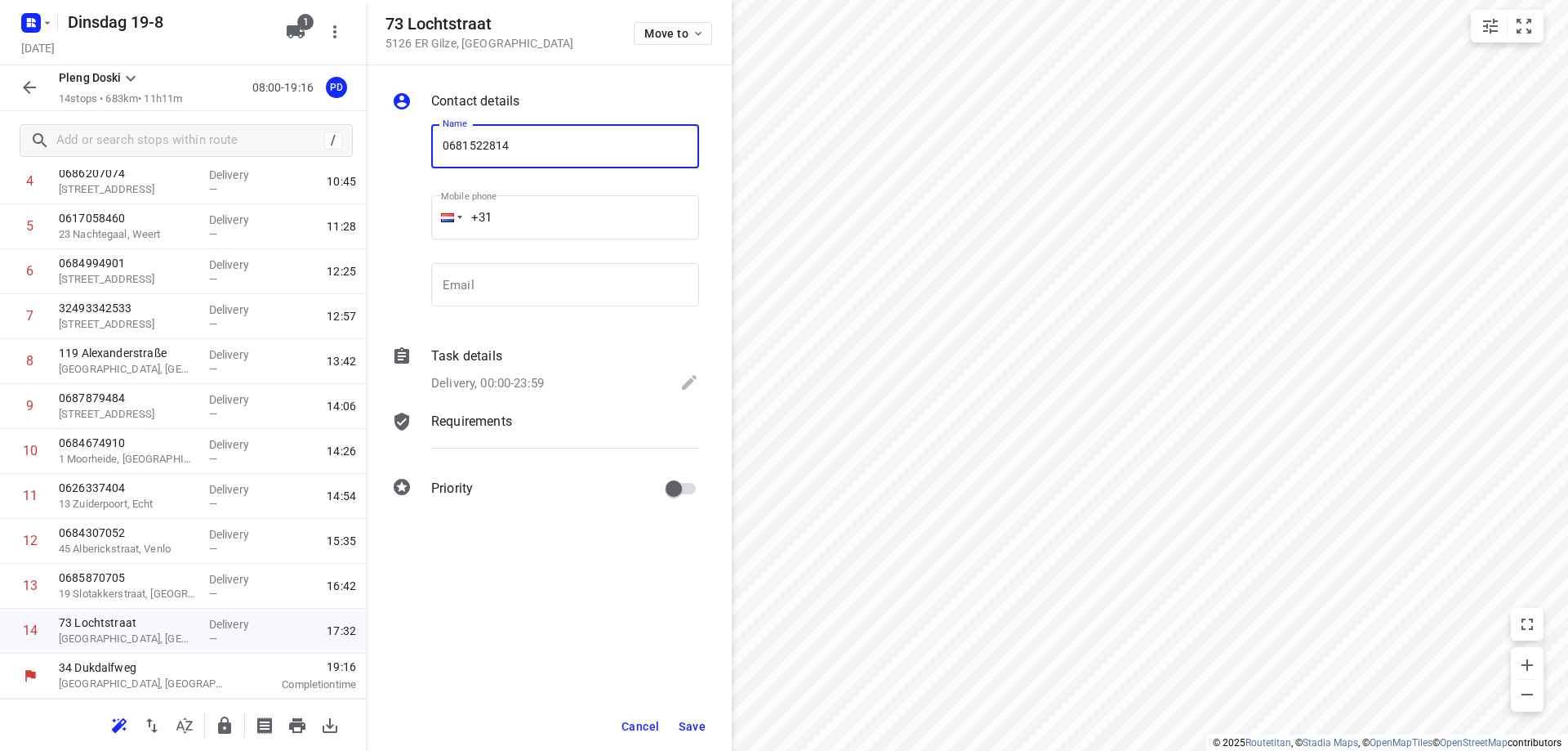
type input "0681522814"
click at [687, 724] on span "Save" at bounding box center [692, 726] width 27 height 13
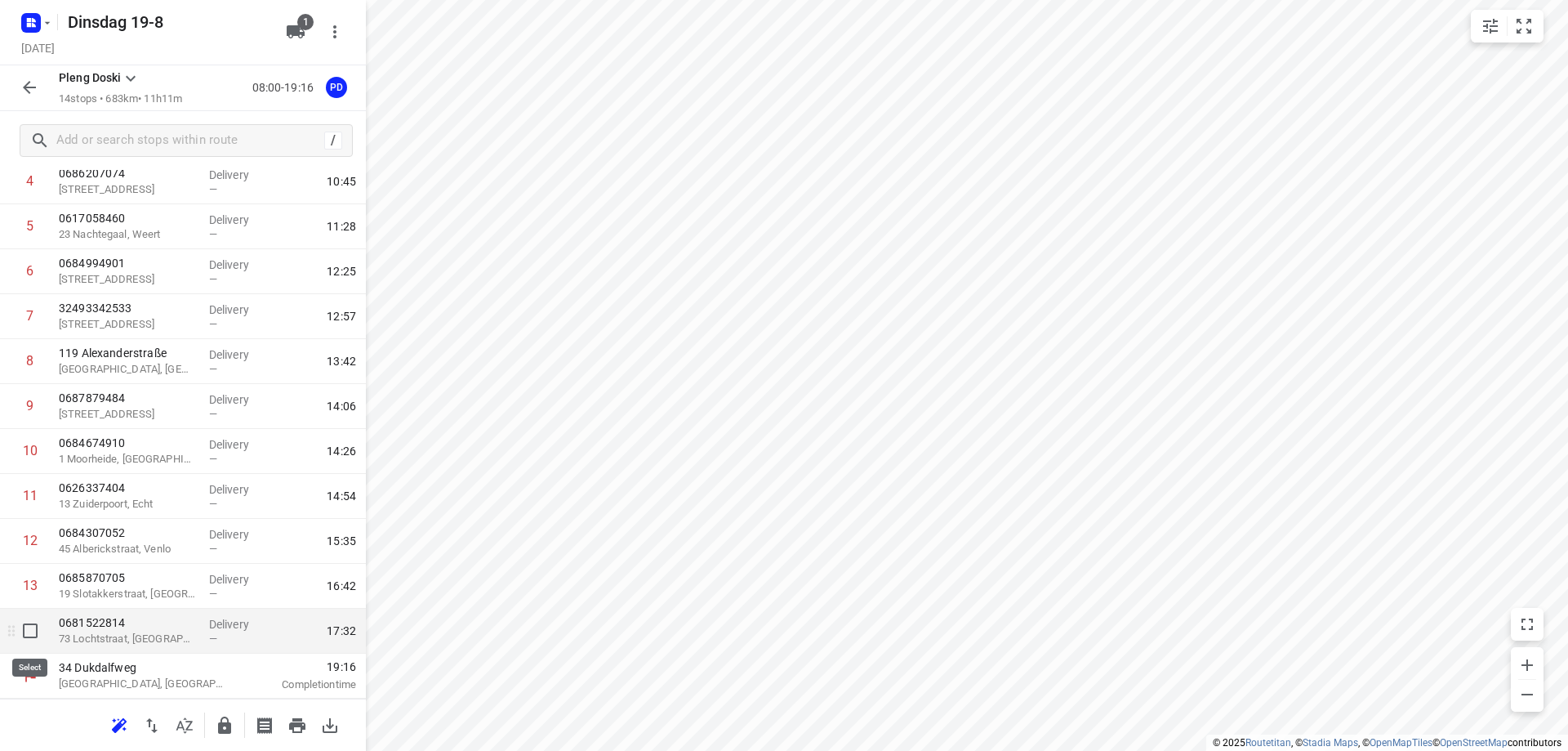
click at [32, 631] on input "checkbox" at bounding box center [31, 630] width 33 height 33
checkbox input "true"
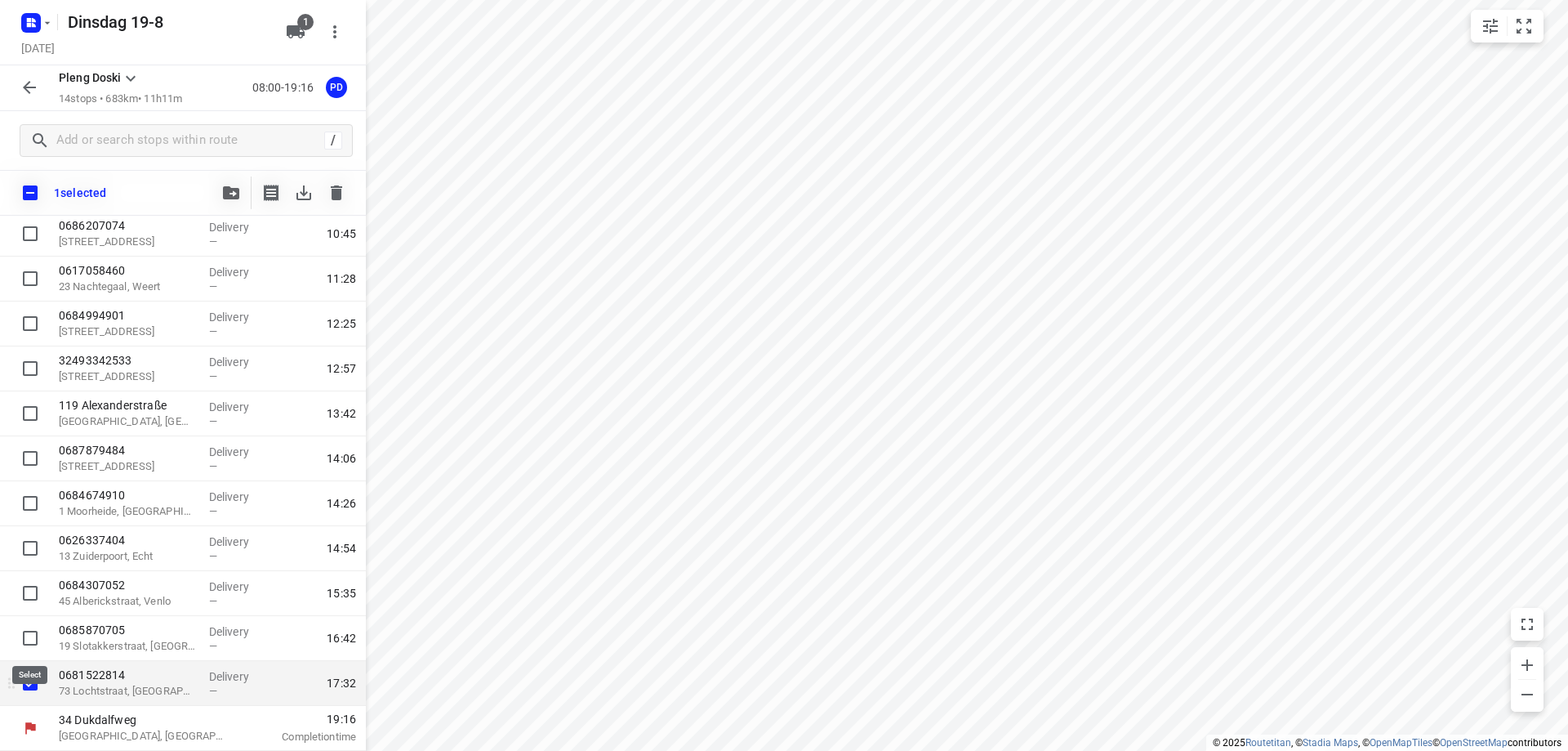
scroll to position [221, 0]
click at [338, 209] on button "button" at bounding box center [337, 192] width 33 height 33
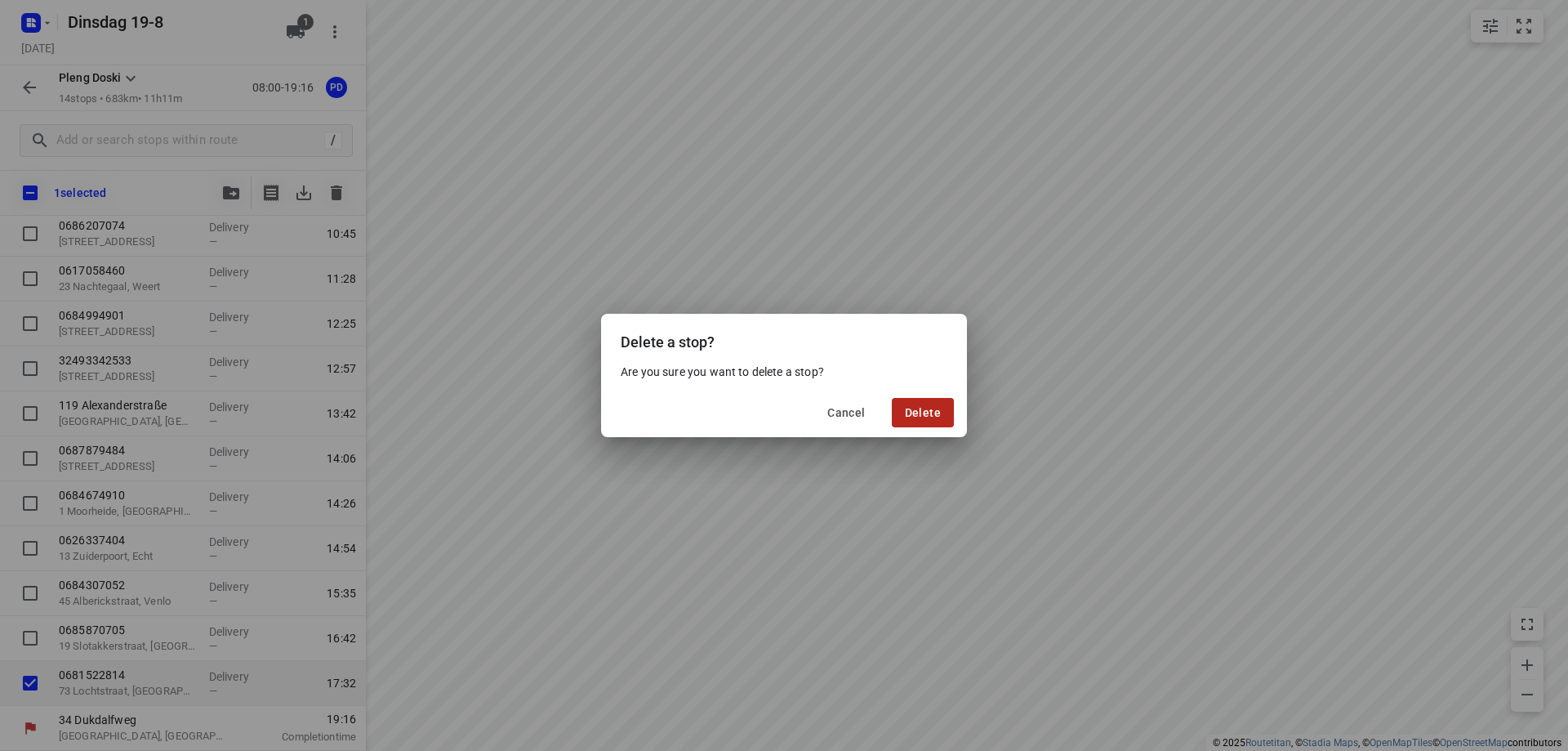
click at [937, 414] on span "Delete" at bounding box center [923, 412] width 36 height 13
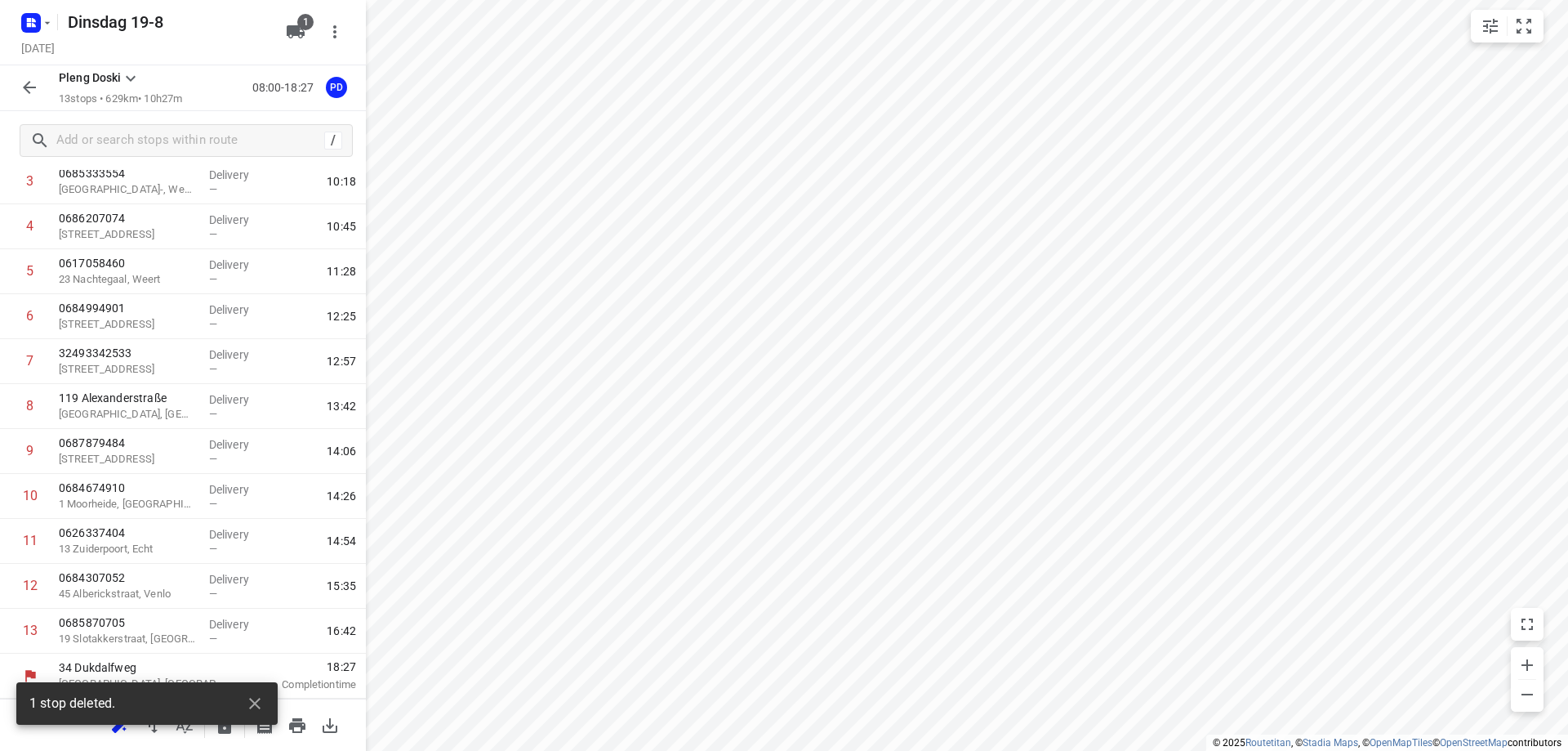
scroll to position [182, 0]
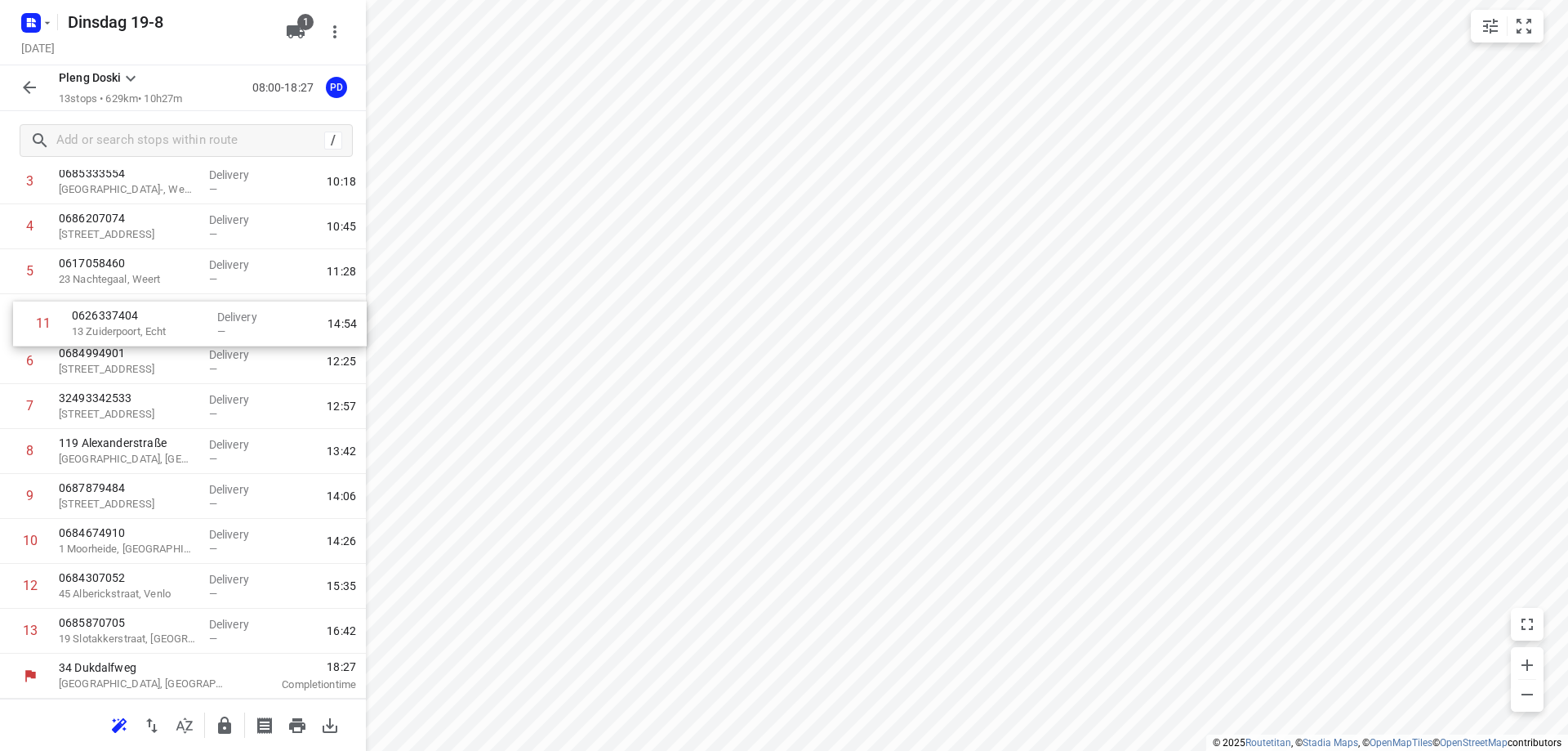
drag, startPoint x: 119, startPoint y: 548, endPoint x: 131, endPoint y: 325, distance: 223.3
click at [131, 325] on div "1 0614616868 [GEOGRAPHIC_DATA] Delivery — 08:40 2 0684674910 [GEOGRAPHIC_DATA] …" at bounding box center [183, 362] width 366 height 585
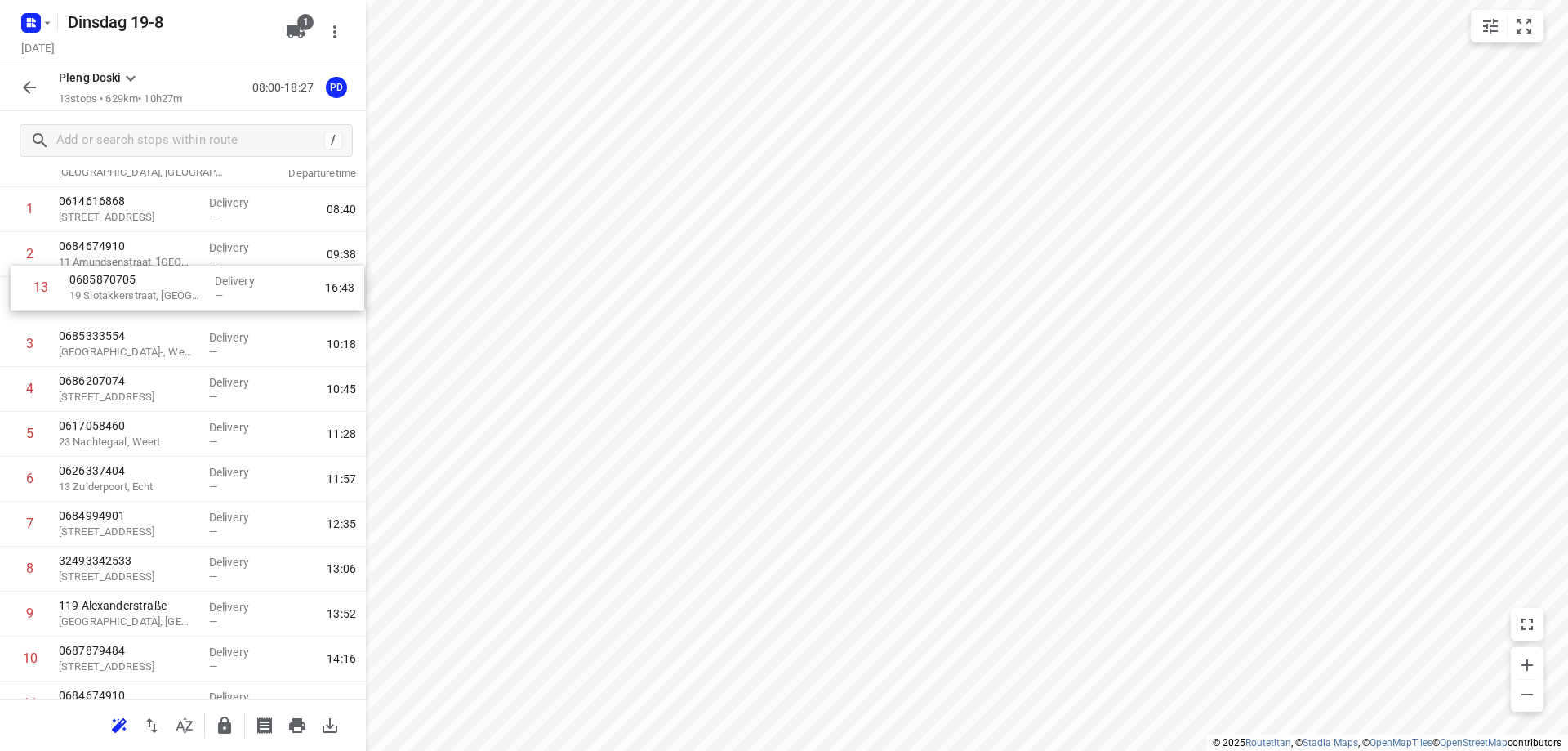
scroll to position [56, 0]
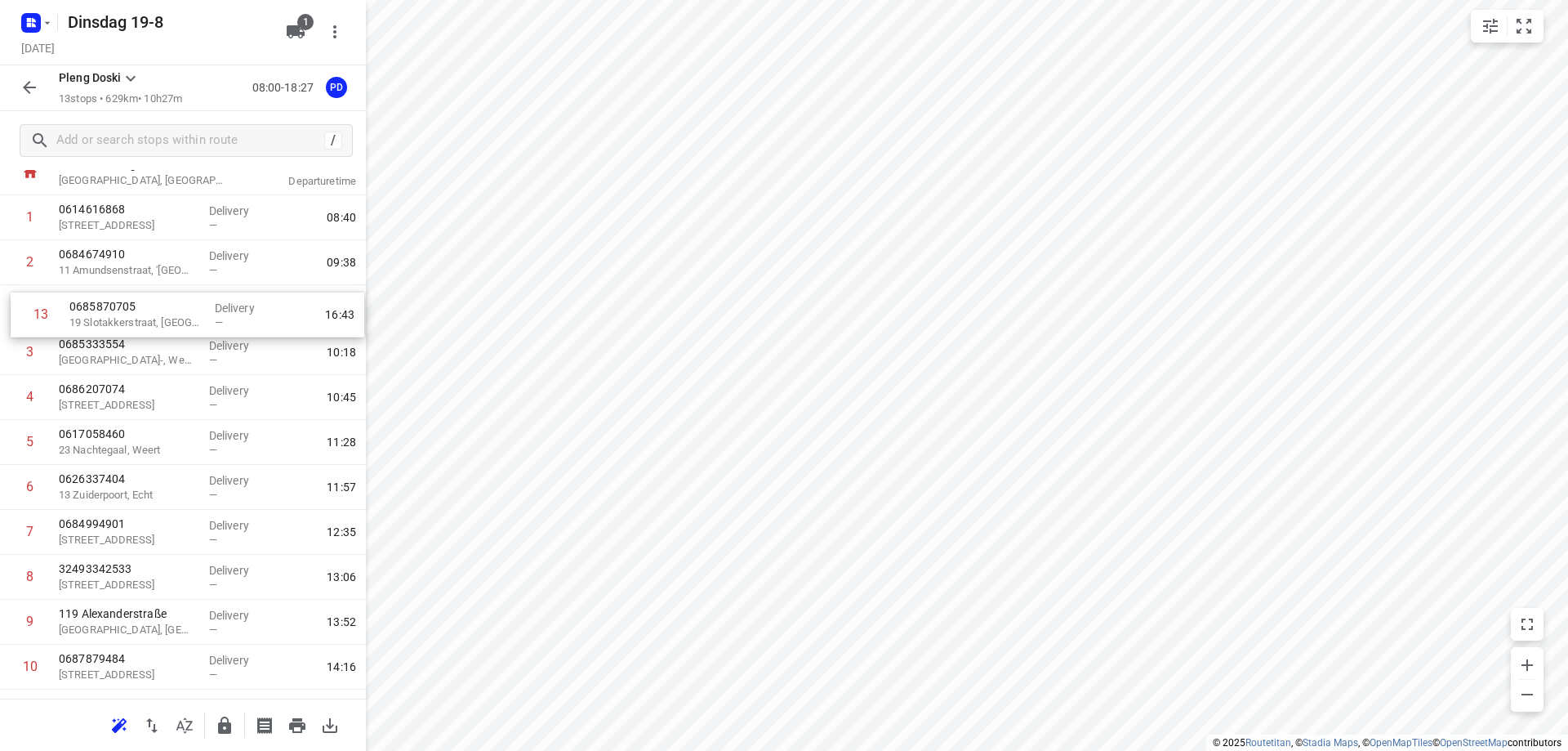
drag, startPoint x: 102, startPoint y: 635, endPoint x: 113, endPoint y: 311, distance: 324.2
click at [113, 311] on div "1 0614616868 200 Haifadreef, [GEOGRAPHIC_DATA] Delivery — 08:40 2 0684674910 [G…" at bounding box center [183, 487] width 366 height 585
click at [292, 724] on icon "button" at bounding box center [296, 725] width 16 height 14
